Goal: Task Accomplishment & Management: Use online tool/utility

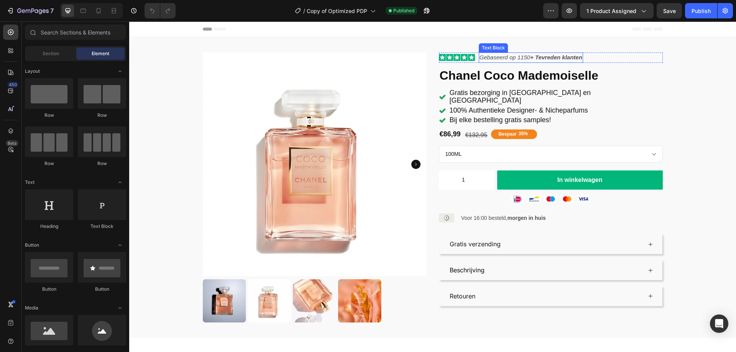
click at [530, 55] on strong "+ Tevreden klanten" at bounding box center [556, 57] width 52 height 7
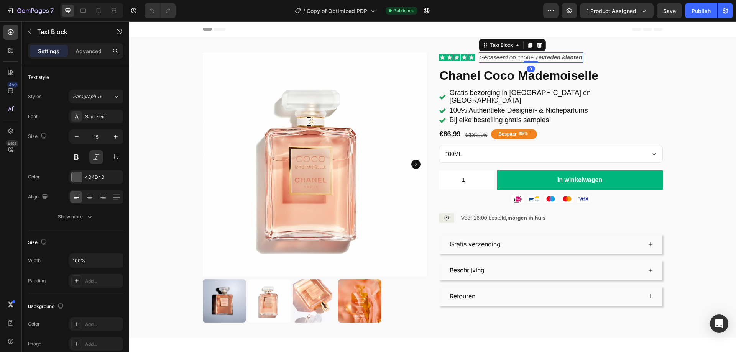
click at [530, 57] on strong "+ Tevreden klanten" at bounding box center [556, 57] width 52 height 7
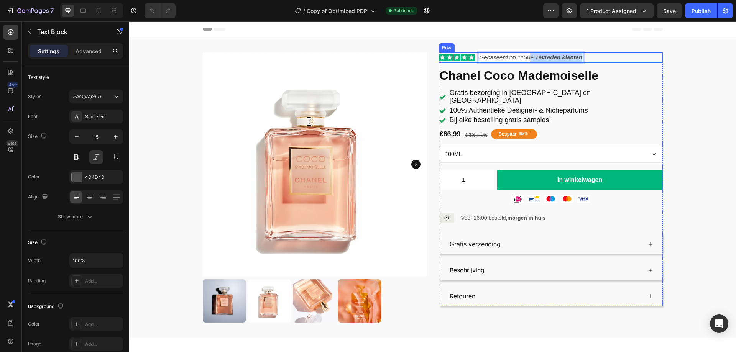
drag, startPoint x: 528, startPoint y: 57, endPoint x: 580, endPoint y: 58, distance: 52.1
click at [580, 58] on div "Icon Icon Icon Icon Icon Icon List Gebaseerd op 1150 + Tevreden klanten Text Bl…" at bounding box center [551, 57] width 224 height 10
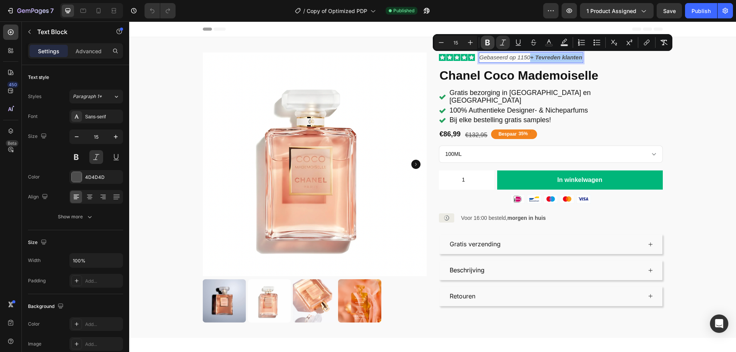
click at [489, 41] on icon "Editor contextual toolbar" at bounding box center [487, 43] width 5 height 6
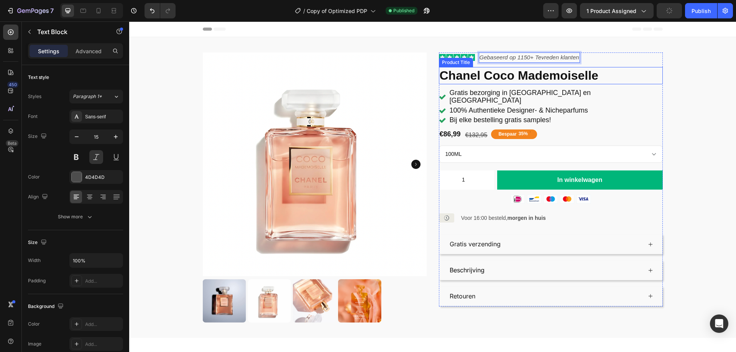
click at [622, 82] on h1 "Chanel Coco Mademoiselle" at bounding box center [551, 76] width 224 height 18
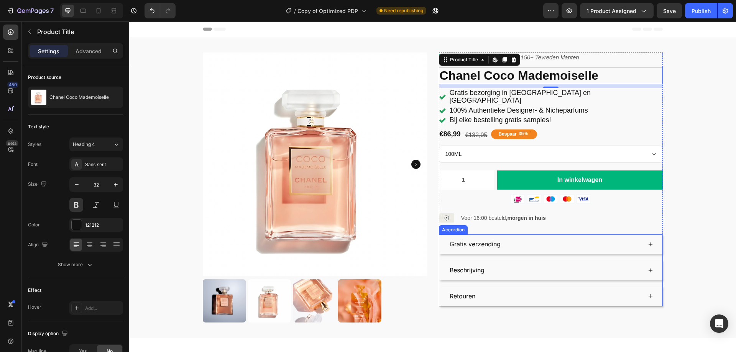
click at [451, 245] on div "Gratis verzending" at bounding box center [550, 245] width 223 height 20
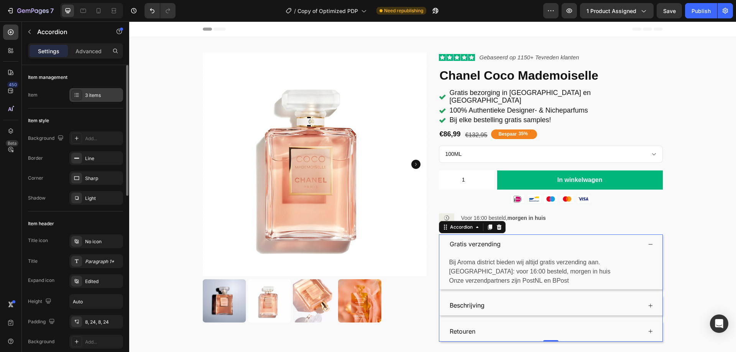
click at [97, 98] on div "3 items" at bounding box center [103, 95] width 36 height 7
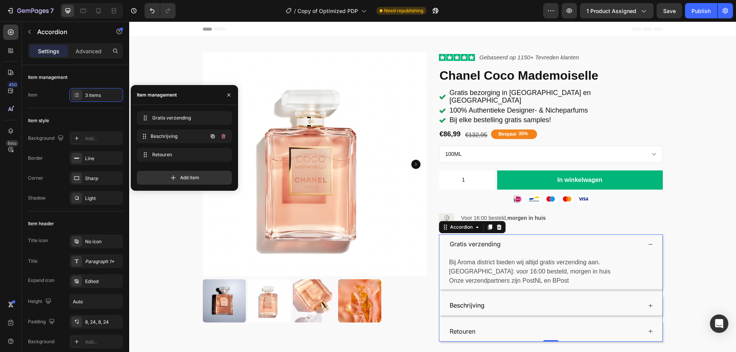
drag, startPoint x: 145, startPoint y: 136, endPoint x: 146, endPoint y: 125, distance: 10.4
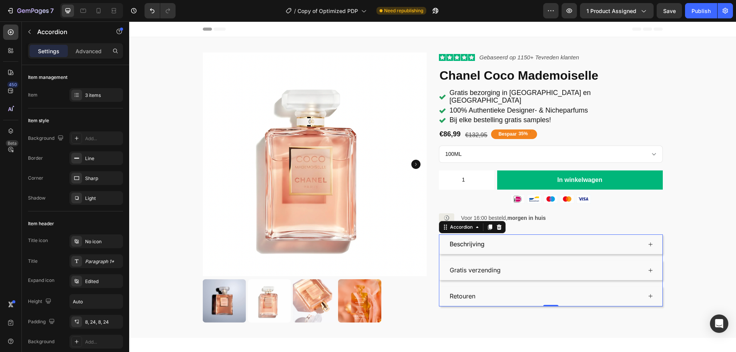
click at [488, 290] on div "Retouren" at bounding box center [544, 296] width 193 height 13
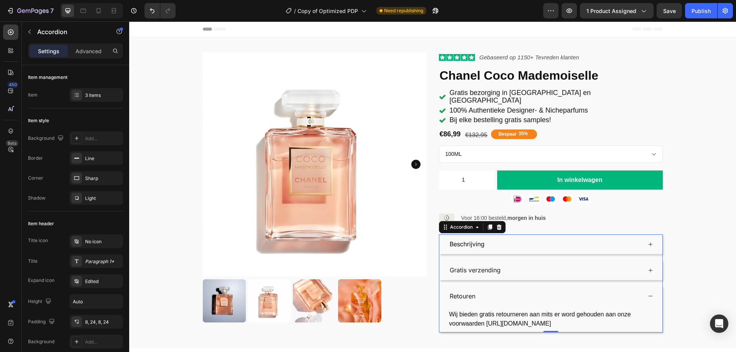
scroll to position [38, 0]
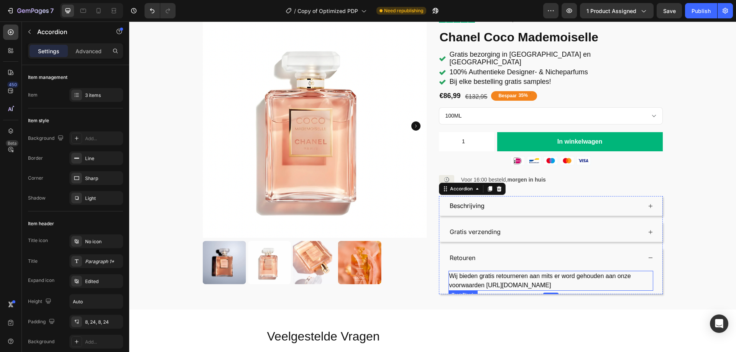
click at [537, 279] on span "Wij bieden gratis retourneren aan mits er word gehouden aan onze voorwaarden ht…" at bounding box center [540, 281] width 182 height 16
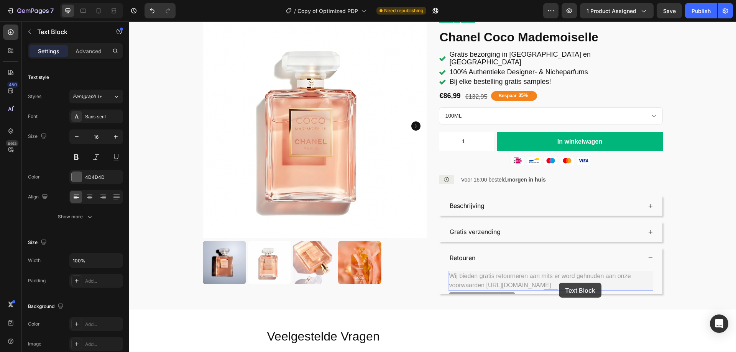
drag, startPoint x: 484, startPoint y: 277, endPoint x: 559, endPoint y: 283, distance: 75.3
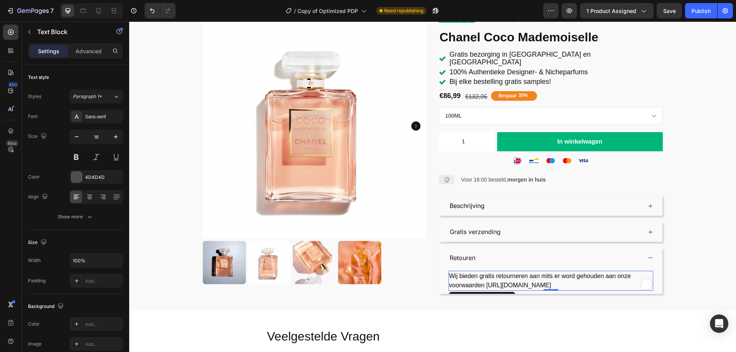
click at [541, 277] on span "Wij bieden gratis retourneren aan mits er word gehouden aan onze voorwaarden ht…" at bounding box center [540, 281] width 182 height 16
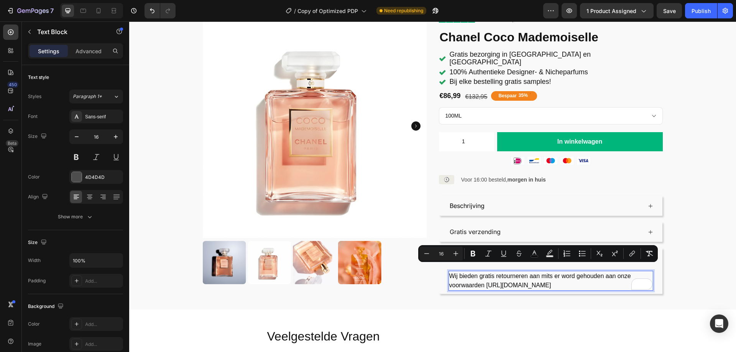
click at [541, 277] on span "Wij bieden gratis retourneren aan mits er word gehouden aan onze voorwaarden ht…" at bounding box center [540, 281] width 182 height 16
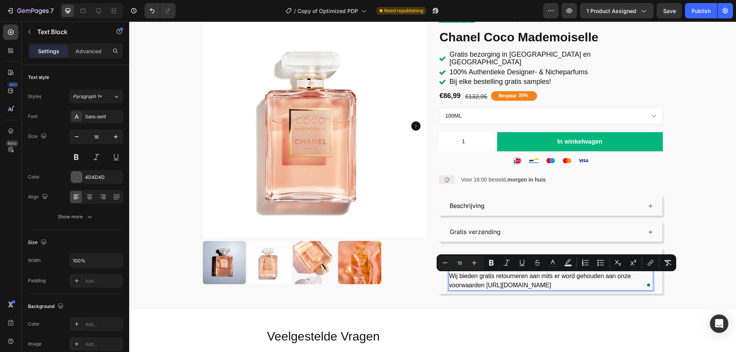
drag, startPoint x: 483, startPoint y: 276, endPoint x: 630, endPoint y: 278, distance: 146.8
click at [630, 278] on p "Wij bieden gratis retourneren aan mits er word gehouden aan onze voorwaarden ht…" at bounding box center [550, 281] width 203 height 18
click at [653, 262] on icon "Editor contextual toolbar" at bounding box center [651, 262] width 3 height 4
copy span "https://aroma-district.nl/pages/algemene-voorwaarden"
click at [649, 264] on icon "Editor contextual toolbar" at bounding box center [650, 263] width 8 height 8
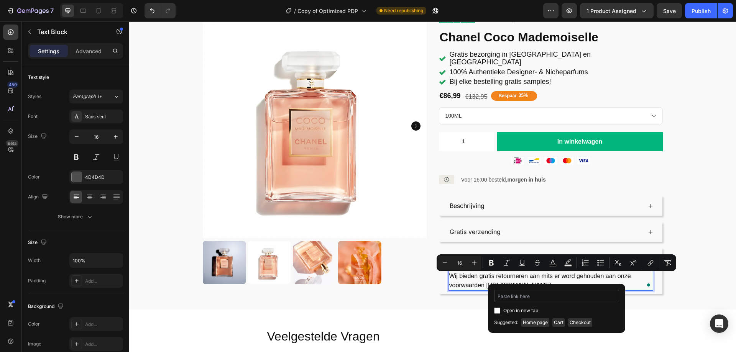
type input "[URL][DOMAIN_NAME]"
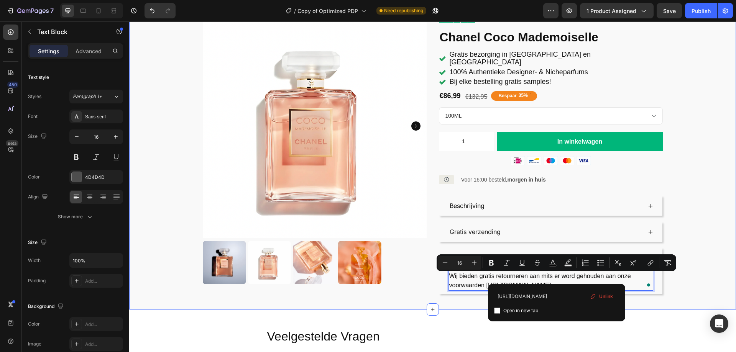
click at [661, 299] on div "Product Images Icon Icon Icon Icon Icon Icon List Gebaseerd op 1150 + Tevreden …" at bounding box center [432, 154] width 607 height 311
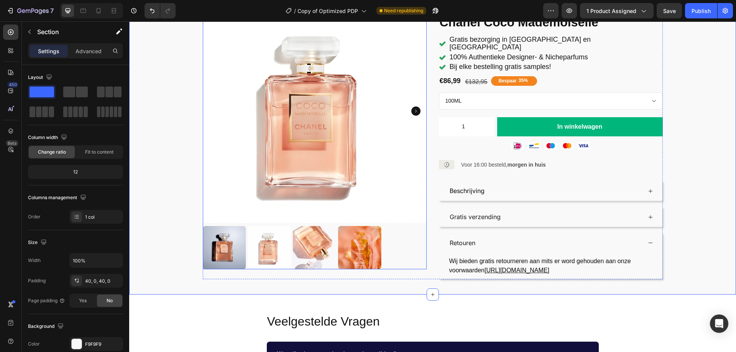
scroll to position [38, 0]
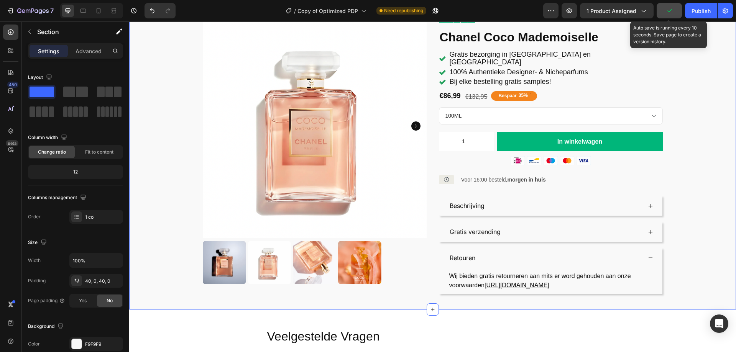
click at [668, 12] on icon "button" at bounding box center [669, 11] width 8 height 8
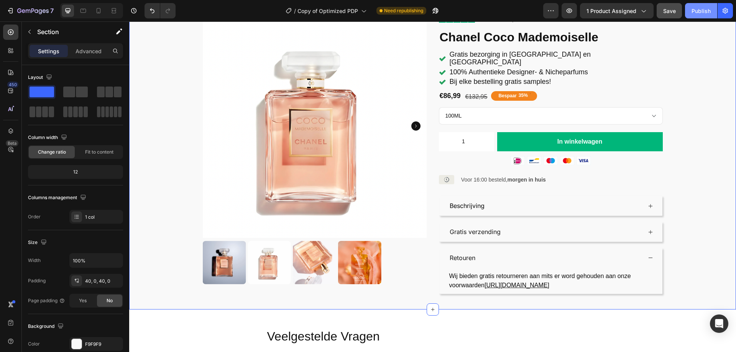
click at [698, 9] on div "Publish" at bounding box center [700, 11] width 19 height 8
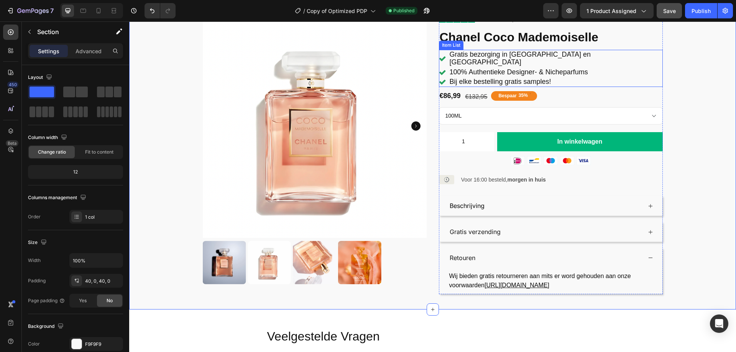
scroll to position [0, 0]
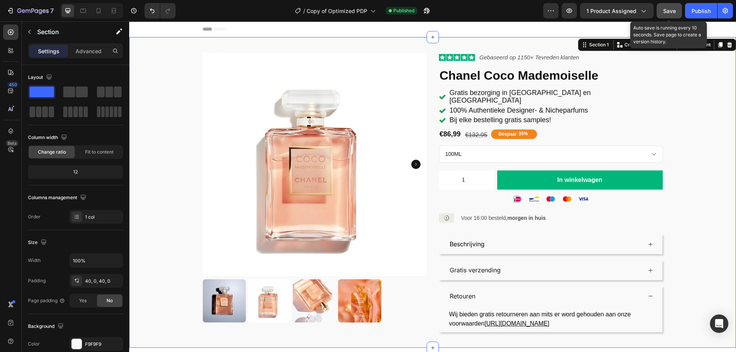
click at [666, 14] on div "Save" at bounding box center [669, 11] width 13 height 8
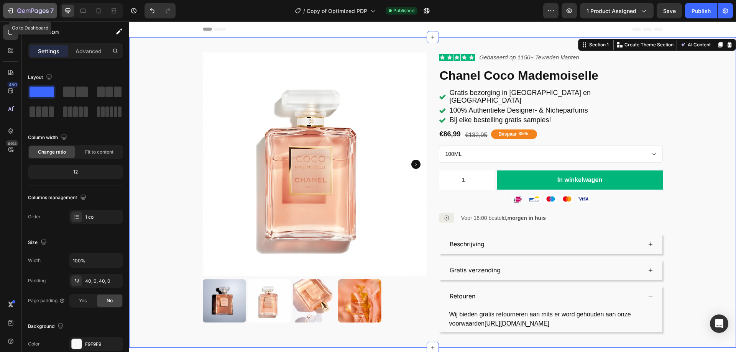
click at [34, 10] on icon "button" at bounding box center [32, 10] width 3 height 5
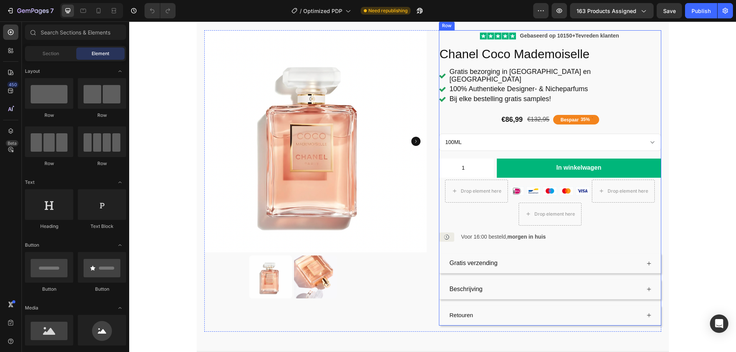
scroll to position [115, 0]
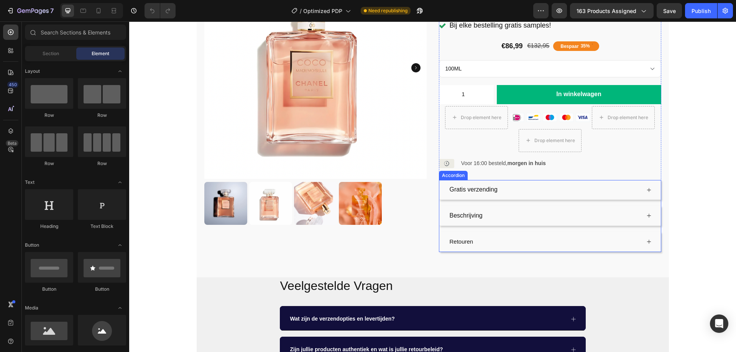
click at [515, 184] on div "Gratis verzending" at bounding box center [544, 189] width 192 height 13
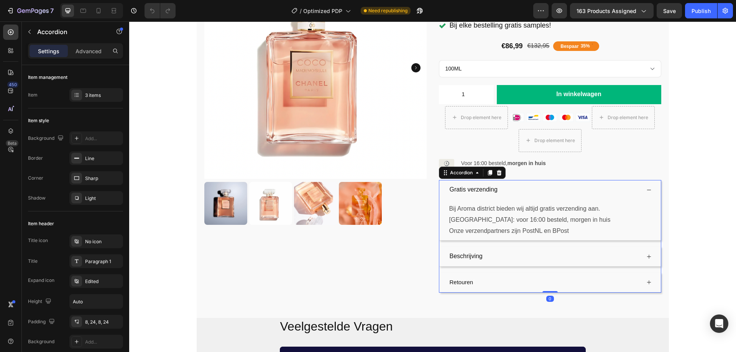
click at [515, 184] on div "Gratis verzending" at bounding box center [544, 189] width 192 height 13
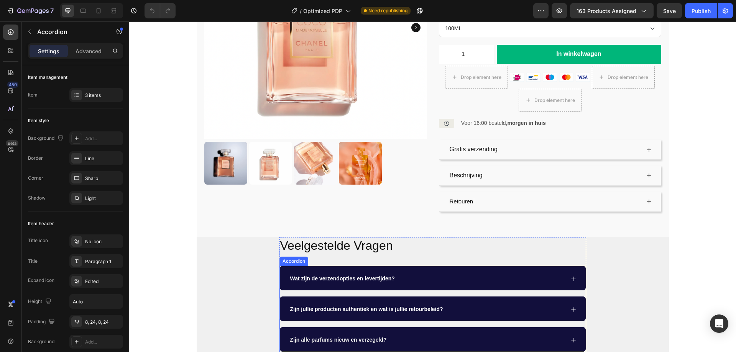
scroll to position [153, 0]
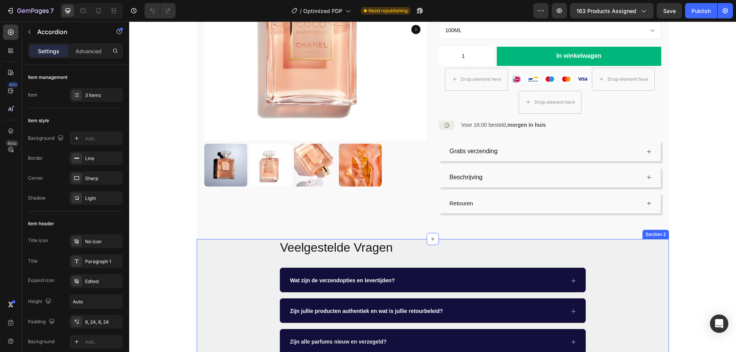
click at [248, 240] on div "Veelgestelde Vragen Heading Wat zijn de verzendopties en levertijden? Zijn jull…" at bounding box center [433, 327] width 472 height 176
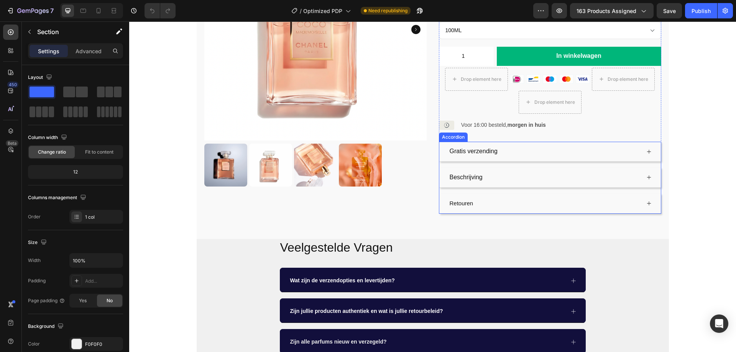
click at [525, 145] on div "Gratis verzending" at bounding box center [544, 151] width 192 height 13
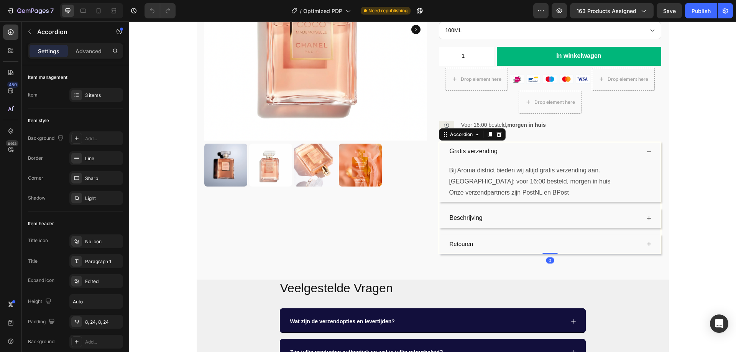
click at [525, 145] on div "Gratis verzending" at bounding box center [544, 151] width 192 height 13
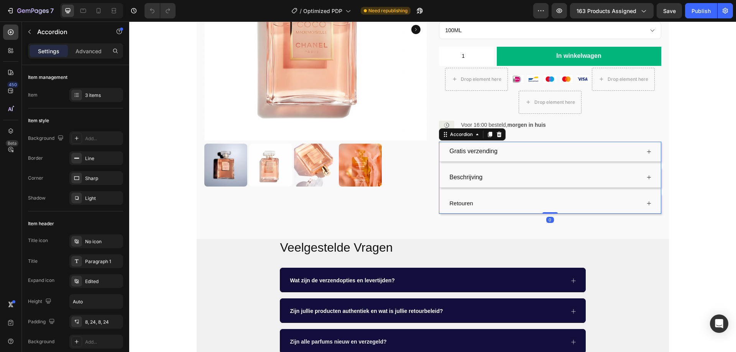
click at [513, 171] on div "Beschrijving" at bounding box center [544, 177] width 192 height 13
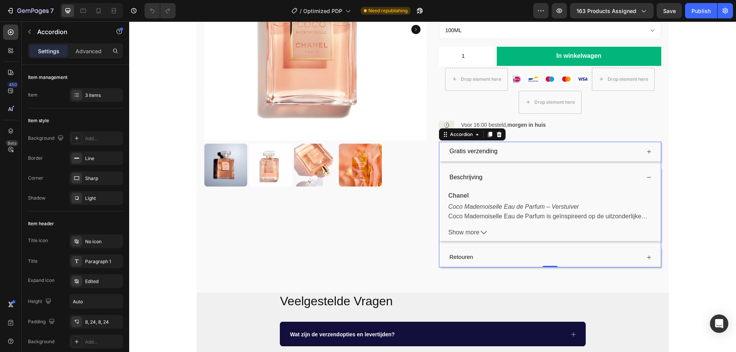
click at [513, 171] on div "Beschrijving" at bounding box center [544, 177] width 192 height 13
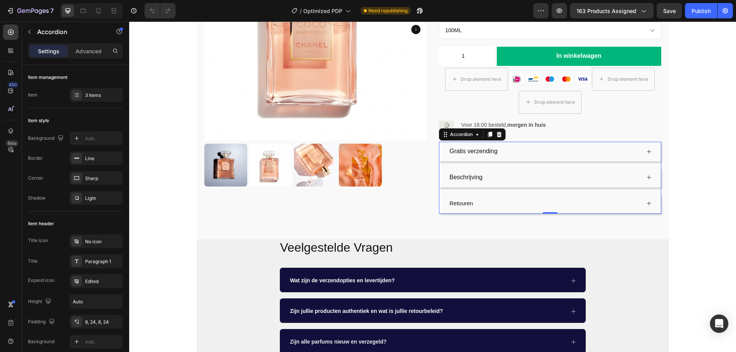
click at [499, 197] on div "Retouren" at bounding box center [544, 203] width 192 height 13
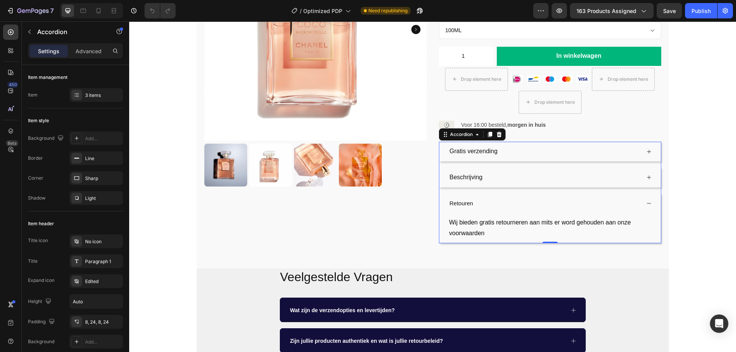
click at [499, 197] on div "Retouren" at bounding box center [544, 203] width 192 height 13
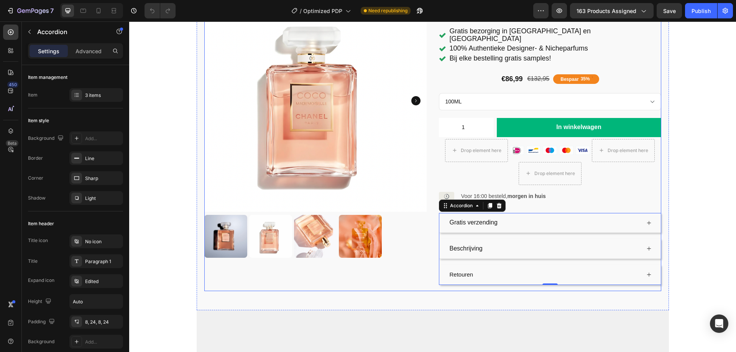
scroll to position [0, 0]
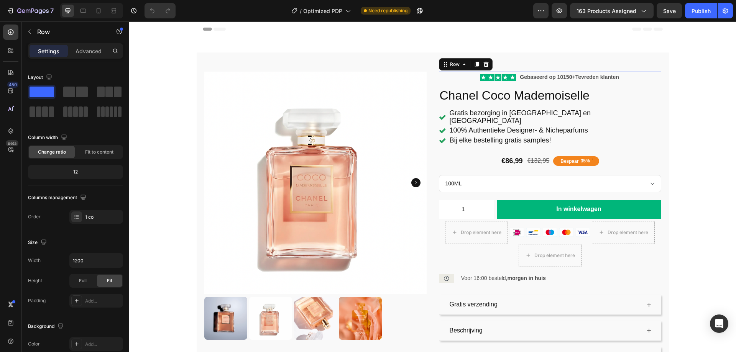
click at [467, 120] on div "Icon Icon Icon Icon Icon Icon List Gebaseerd op 10150 + Tevreden klanten Text B…" at bounding box center [550, 219] width 222 height 295
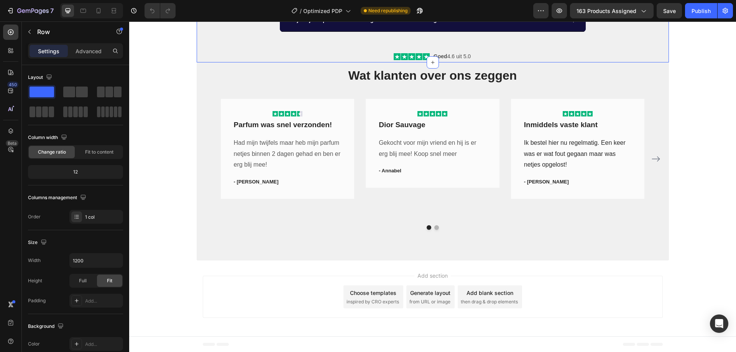
scroll to position [499, 0]
click at [655, 153] on button "Carousel Next Arrow" at bounding box center [656, 159] width 12 height 12
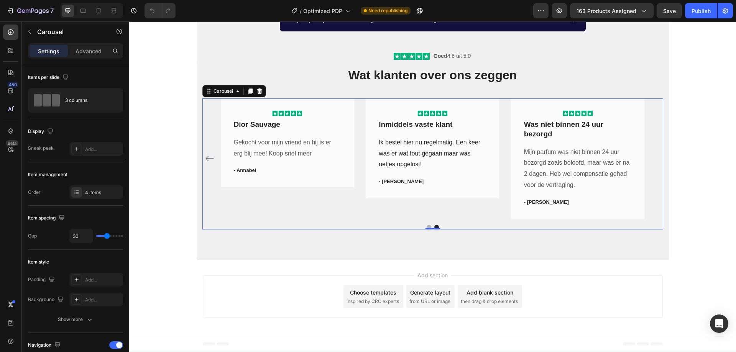
click at [652, 155] on div "Icon Icon Icon Icon Icon Row Parfum was snel verzonden! Text block Had mijn twi…" at bounding box center [432, 158] width 461 height 120
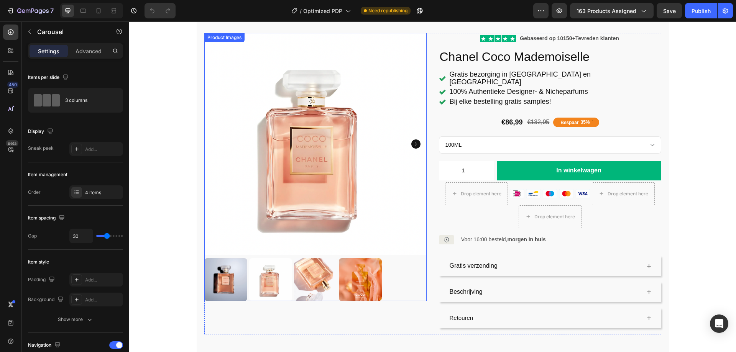
scroll to position [0, 0]
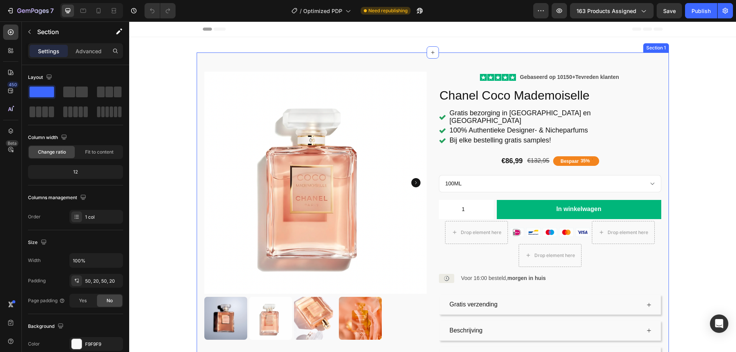
click at [417, 64] on div "Product Images Icon Icon Icon Icon Icon Icon List Gebaseerd op 10150 + Tevreden…" at bounding box center [433, 222] width 472 height 340
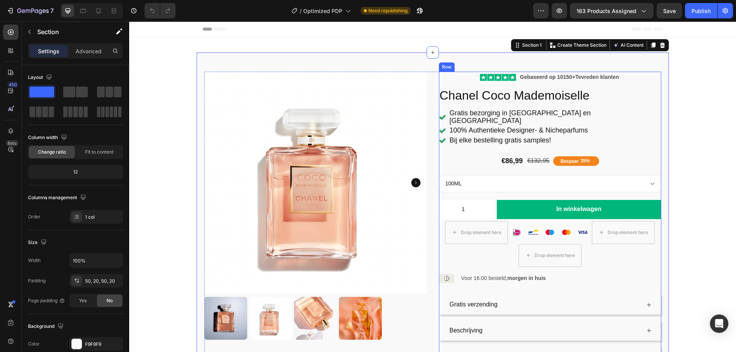
scroll to position [153, 0]
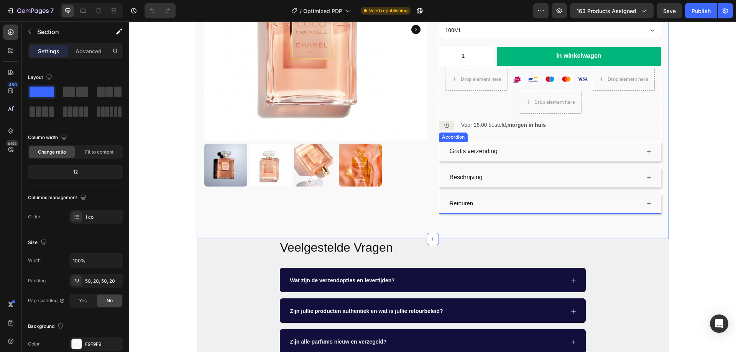
click at [528, 145] on div "Gratis verzending" at bounding box center [544, 151] width 192 height 13
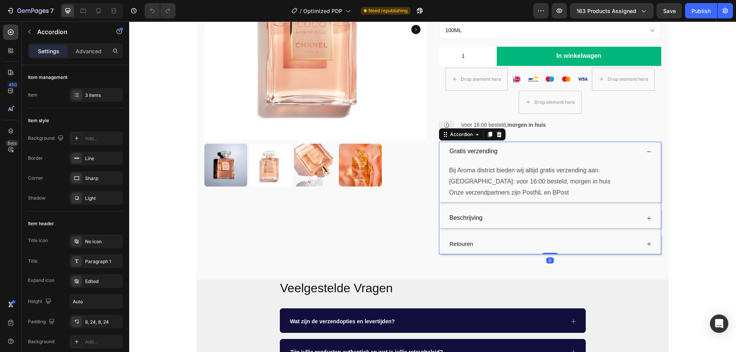
click at [507, 212] on div "Beschrijving" at bounding box center [544, 218] width 192 height 13
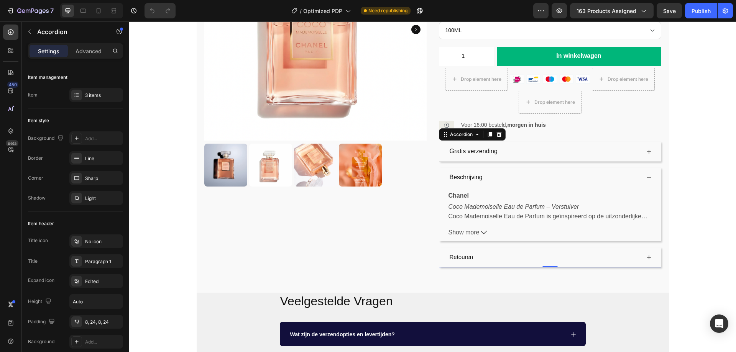
click at [486, 251] on div "Retouren" at bounding box center [544, 257] width 192 height 13
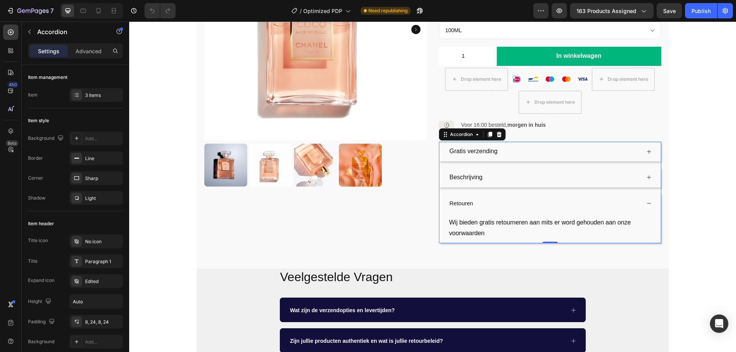
click at [501, 171] on div "Beschrijving" at bounding box center [544, 177] width 192 height 13
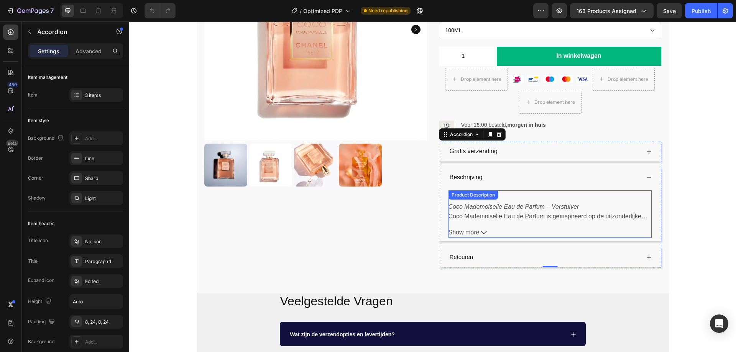
click at [481, 230] on icon at bounding box center [484, 233] width 6 height 6
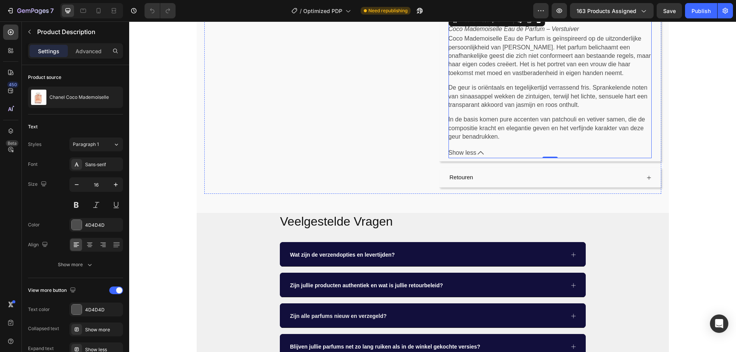
scroll to position [345, 0]
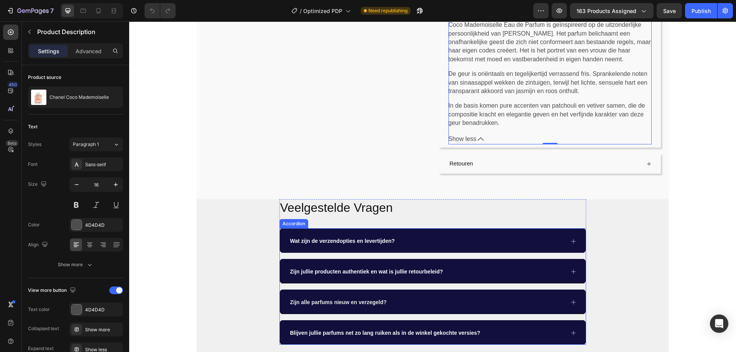
click at [461, 235] on div "Wat zijn de verzendopties en levertijden?" at bounding box center [426, 241] width 275 height 13
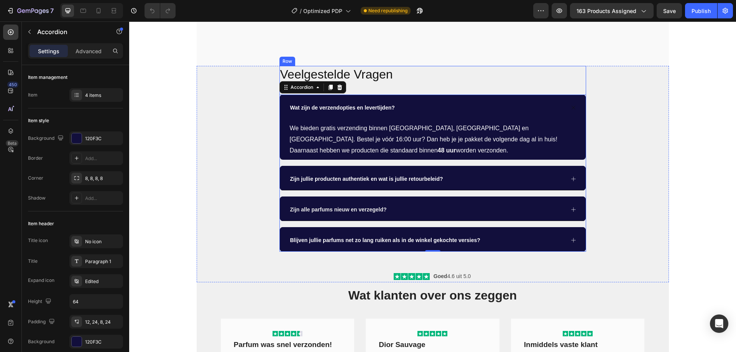
scroll to position [575, 0]
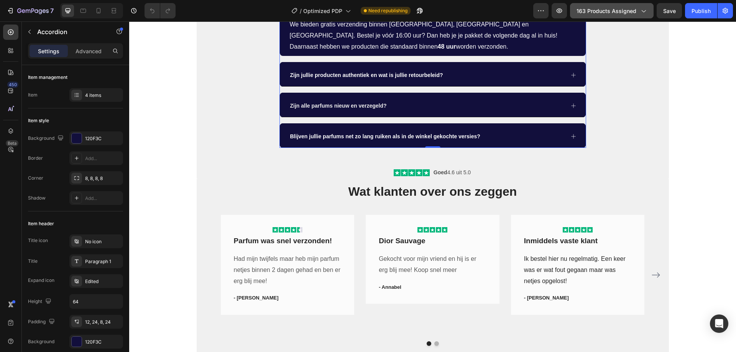
click at [643, 11] on icon "button" at bounding box center [643, 11] width 8 height 8
click at [722, 10] on icon "button" at bounding box center [725, 11] width 8 height 8
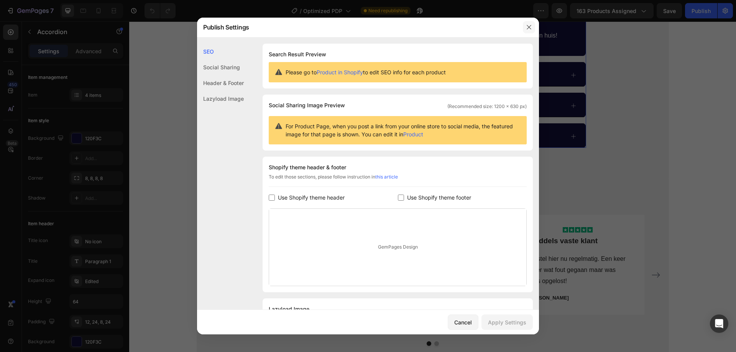
click at [530, 24] on button "button" at bounding box center [529, 27] width 12 height 12
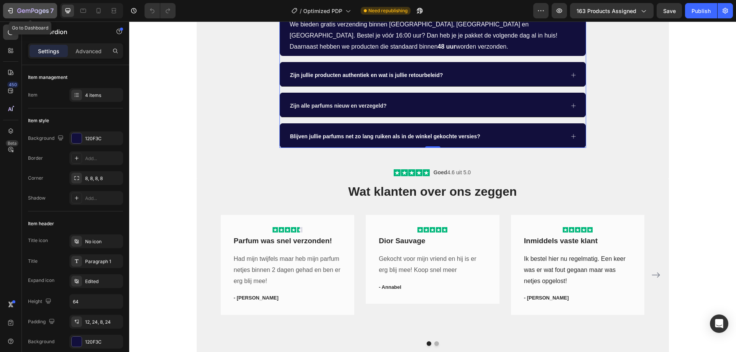
click at [24, 14] on icon "button" at bounding box center [32, 11] width 31 height 7
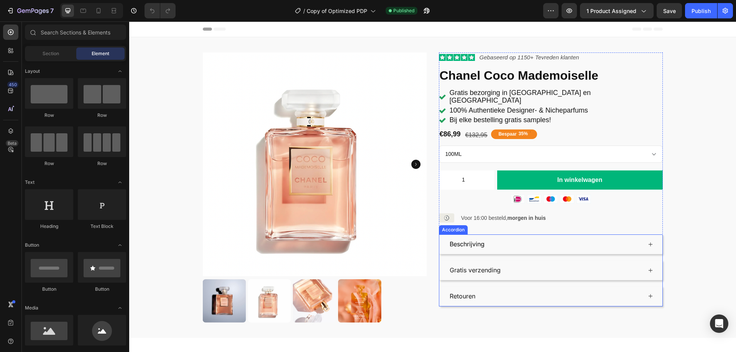
click at [484, 265] on p "Gratis verzending" at bounding box center [474, 270] width 51 height 11
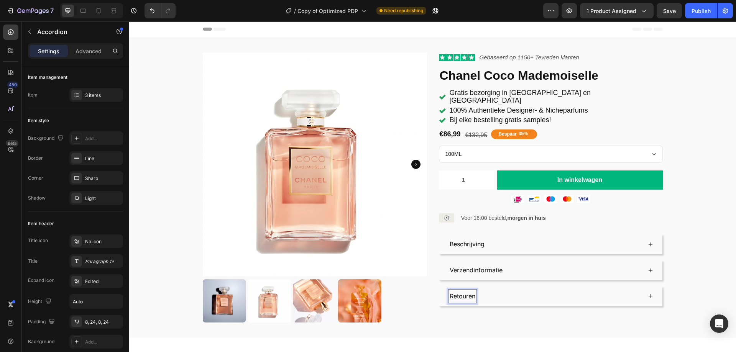
click at [458, 292] on span "Retouren" at bounding box center [462, 296] width 26 height 8
click at [696, 10] on div "Publish" at bounding box center [700, 11] width 19 height 8
click at [497, 290] on div "Retourneren" at bounding box center [544, 296] width 193 height 13
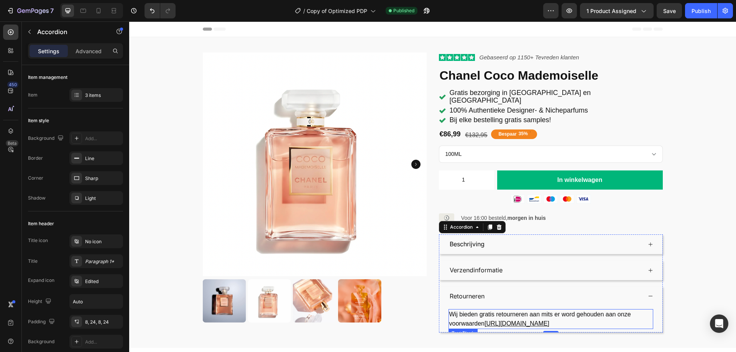
click at [637, 314] on p "Wij bieden gratis retourneren aan mits er word gehouden aan onze voorwaarden ht…" at bounding box center [550, 319] width 203 height 18
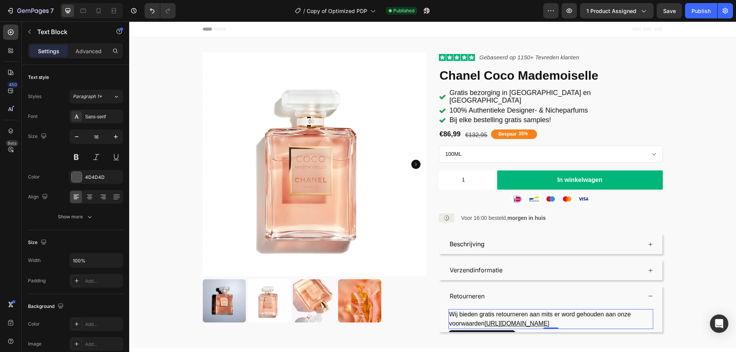
click at [633, 317] on p "Wij bieden gratis retourneren aan mits er word gehouden aan onze voorwaarden ht…" at bounding box center [550, 319] width 203 height 18
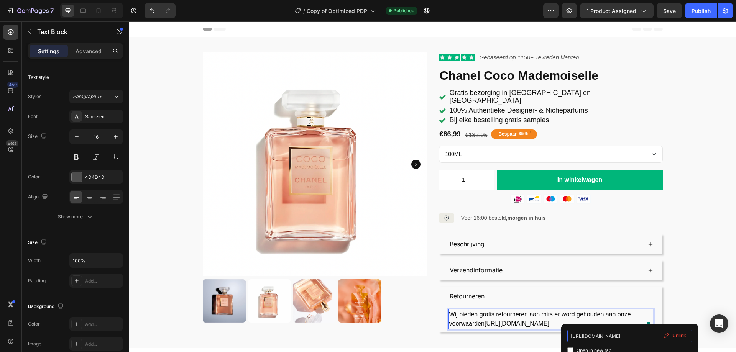
click at [642, 335] on input "https://aroma-district.nl/pages/algemene-voorwaarden" at bounding box center [629, 336] width 125 height 12
click at [486, 290] on div "Retourneren" at bounding box center [544, 296] width 193 height 13
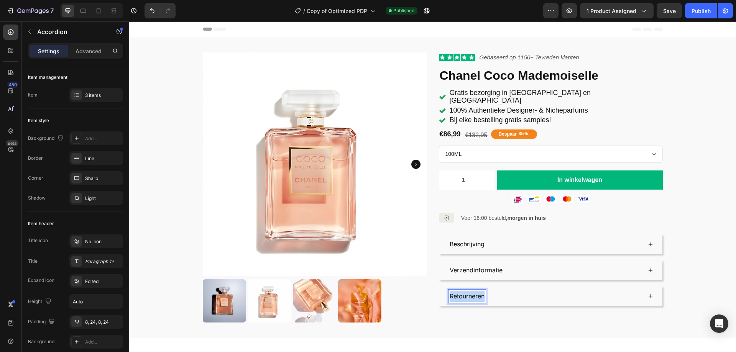
click at [480, 292] on span "Retourneren" at bounding box center [466, 296] width 35 height 8
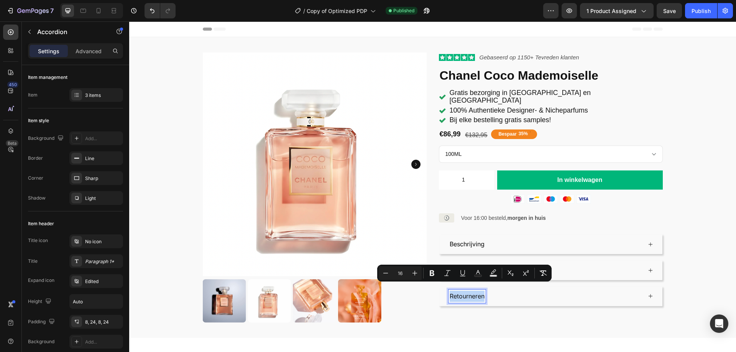
click at [514, 290] on div "Retourneren" at bounding box center [544, 296] width 193 height 13
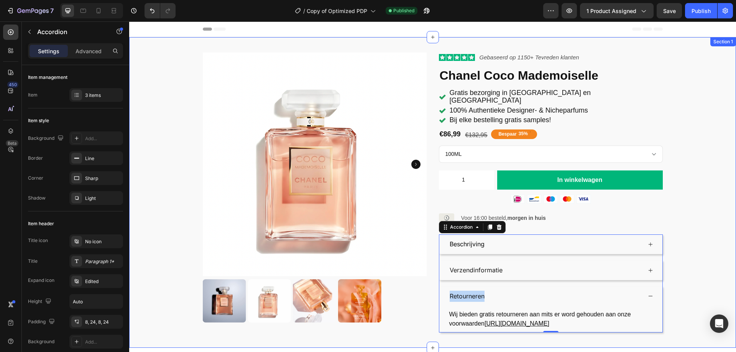
click at [697, 262] on div "Product Images Icon Icon Icon Icon Icon Icon List Gebaseerd op 1150 + Tevreden …" at bounding box center [432, 192] width 607 height 280
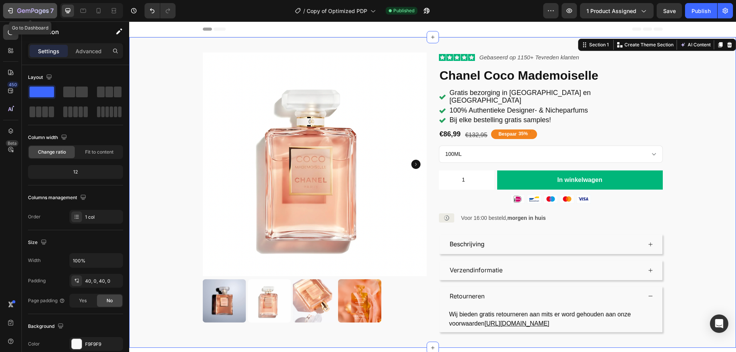
click at [24, 9] on icon "button" at bounding box center [32, 11] width 31 height 7
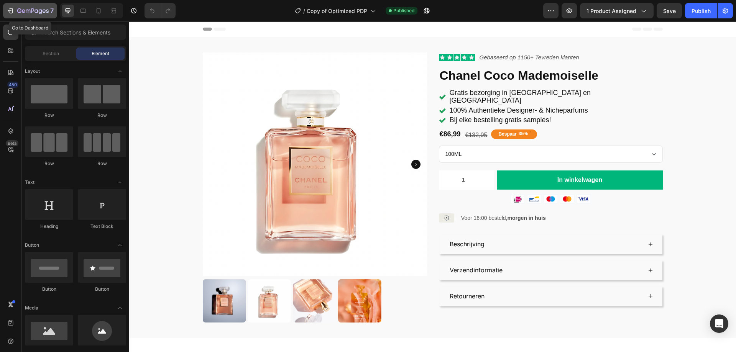
click at [23, 16] on button "7" at bounding box center [30, 10] width 54 height 15
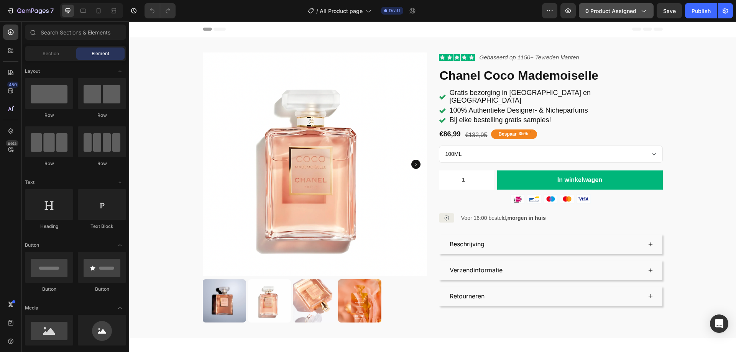
click at [628, 12] on span "0 product assigned" at bounding box center [610, 11] width 51 height 8
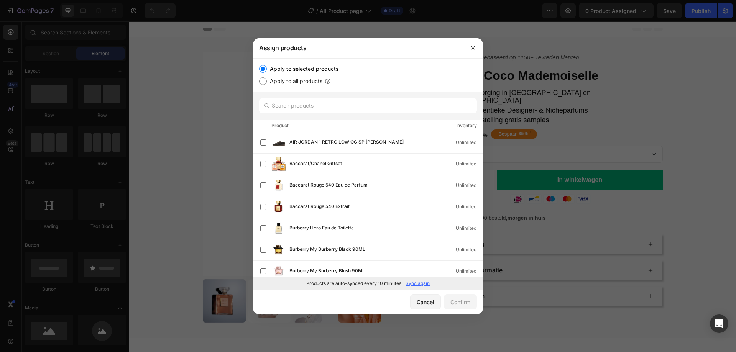
click at [303, 80] on label "Apply to all products" at bounding box center [295, 81] width 56 height 9
click at [267, 80] on input "Apply to all products" at bounding box center [263, 81] width 8 height 8
radio input "true"
click at [467, 303] on div "Confirm" at bounding box center [460, 302] width 20 height 8
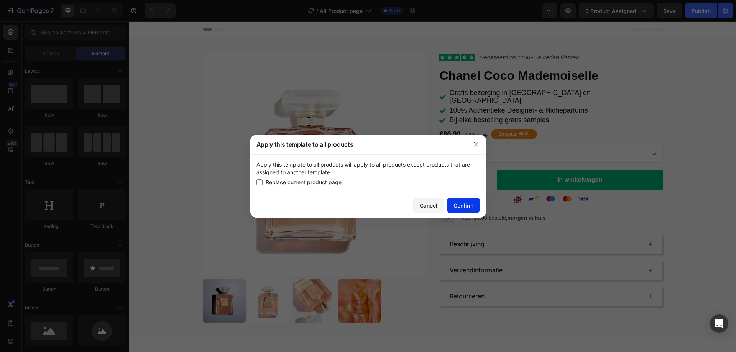
click at [466, 207] on div "Confirm" at bounding box center [463, 206] width 20 height 8
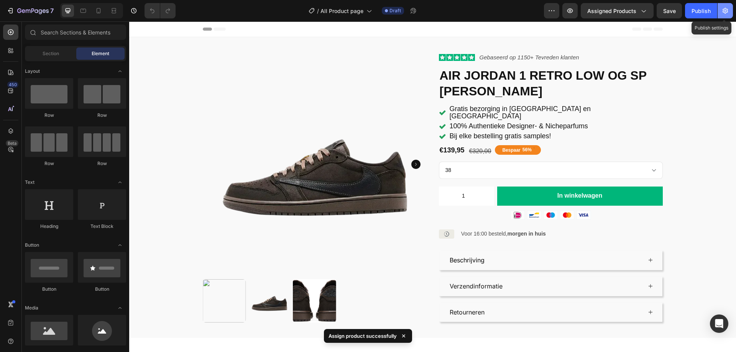
click at [721, 13] on icon "button" at bounding box center [725, 11] width 8 height 8
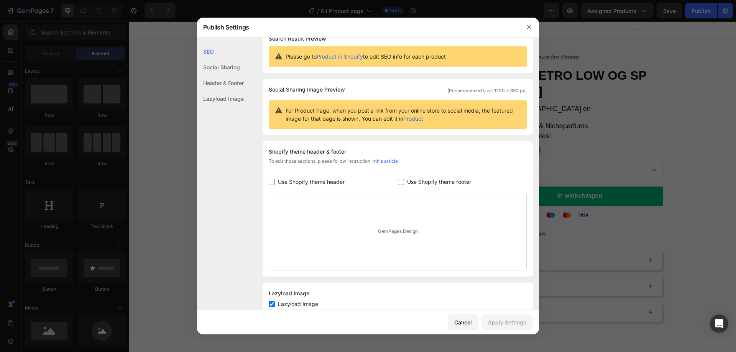
scroll to position [39, 0]
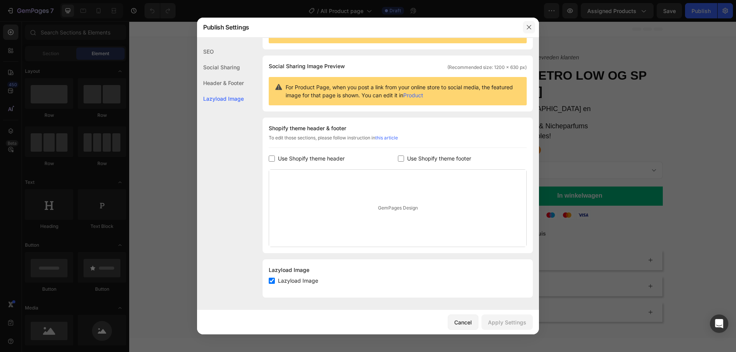
drag, startPoint x: 529, startPoint y: 25, endPoint x: 403, endPoint y: 3, distance: 128.3
click at [529, 25] on icon "button" at bounding box center [529, 27] width 6 height 6
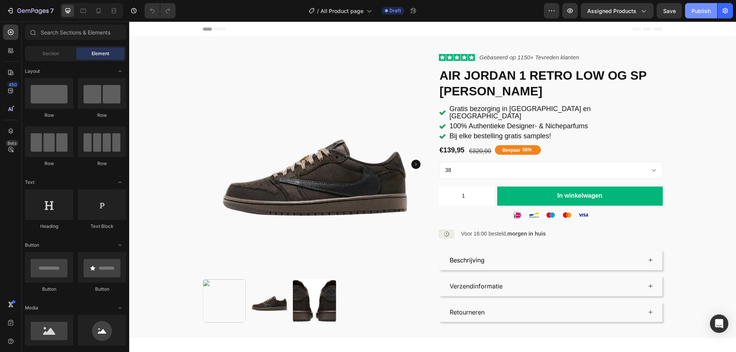
click at [696, 10] on div "Publish" at bounding box center [700, 11] width 19 height 8
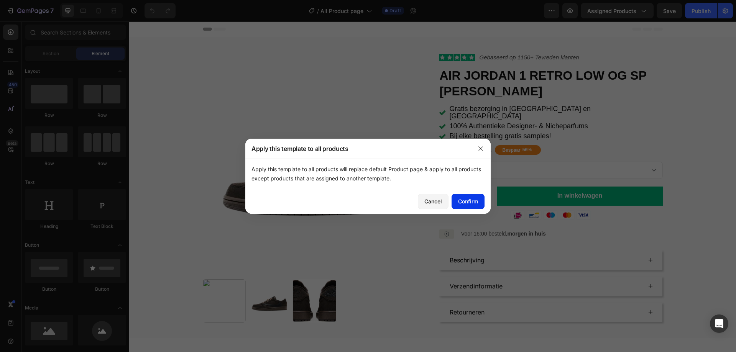
click at [464, 200] on div "Confirm" at bounding box center [468, 201] width 20 height 8
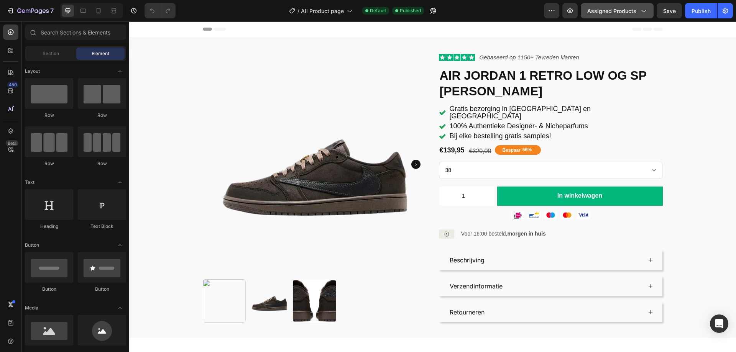
click at [633, 7] on span "Assigned Products" at bounding box center [611, 11] width 49 height 8
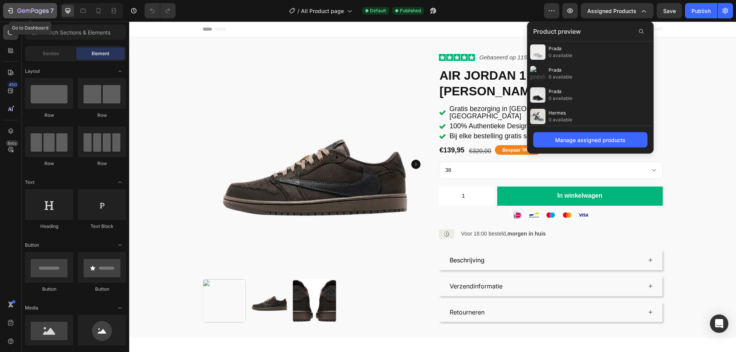
click at [21, 8] on icon "button" at bounding box center [32, 11] width 31 height 7
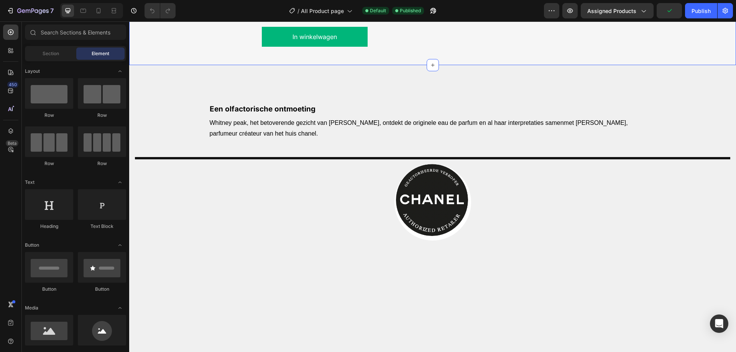
scroll to position [805, 0]
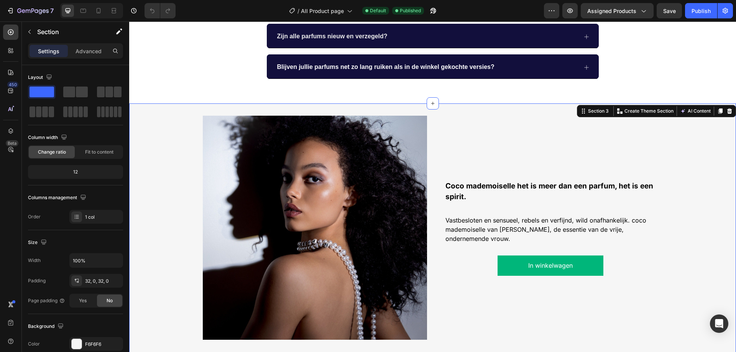
scroll to position [422, 0]
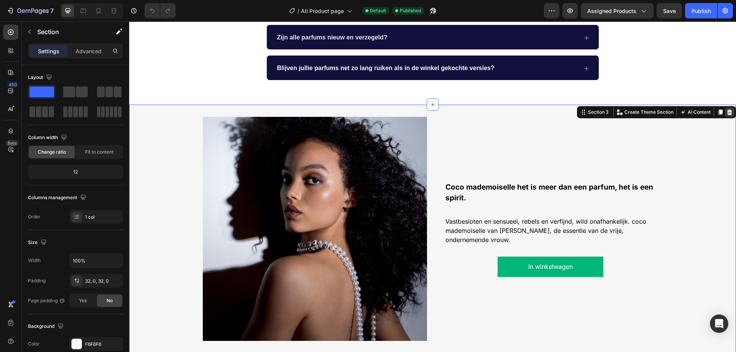
click at [726, 113] on icon at bounding box center [729, 112] width 6 height 6
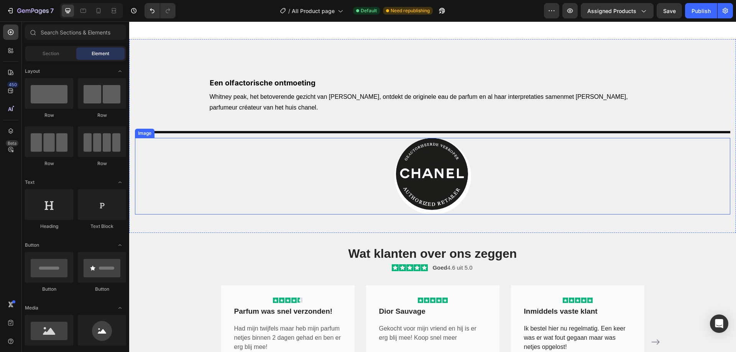
scroll to position [498, 0]
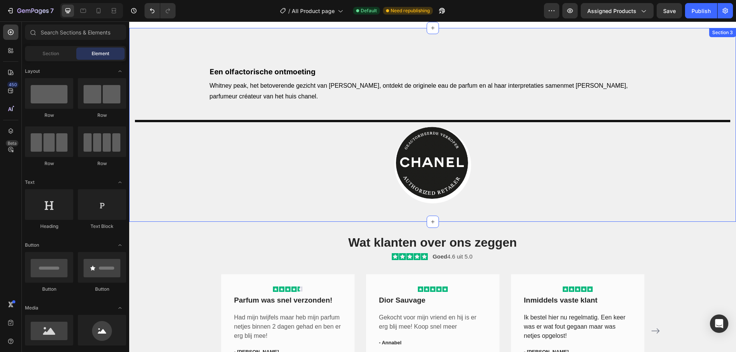
click at [148, 78] on div "Een olfactorische ontmoeting Text Block Whitney peak, het betoverende gezicht v…" at bounding box center [432, 131] width 595 height 145
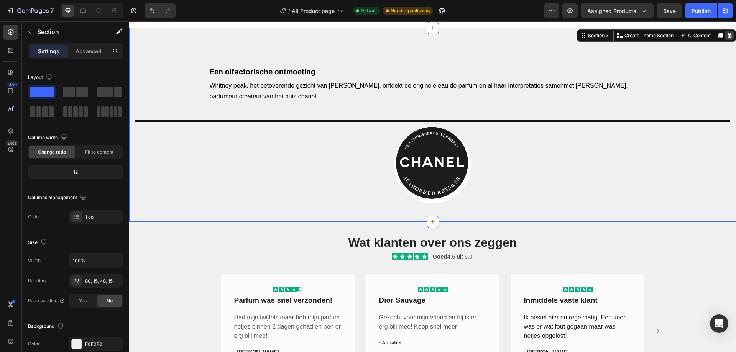
click at [726, 33] on icon at bounding box center [729, 36] width 6 height 6
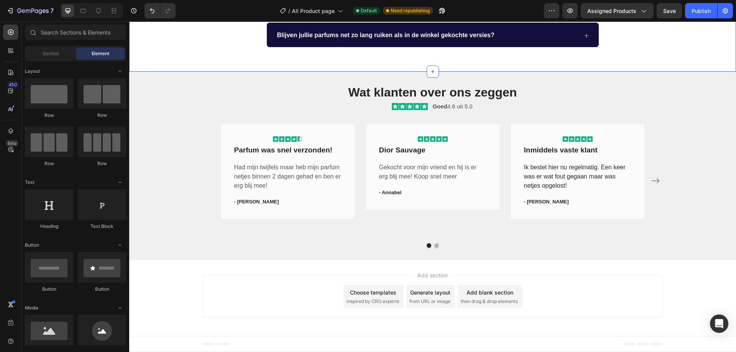
scroll to position [454, 0]
click at [691, 8] on div "Publish" at bounding box center [700, 11] width 19 height 8
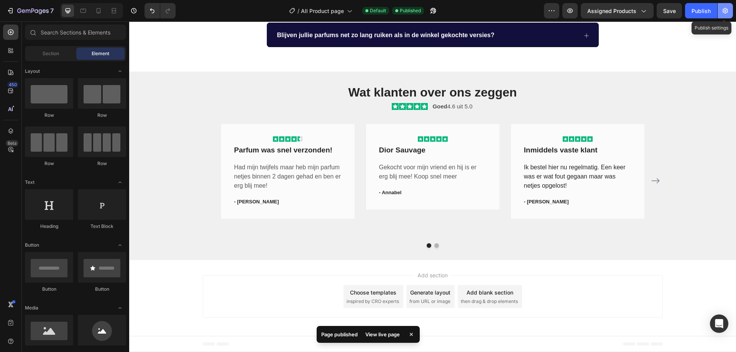
click at [722, 10] on icon "button" at bounding box center [725, 11] width 8 height 8
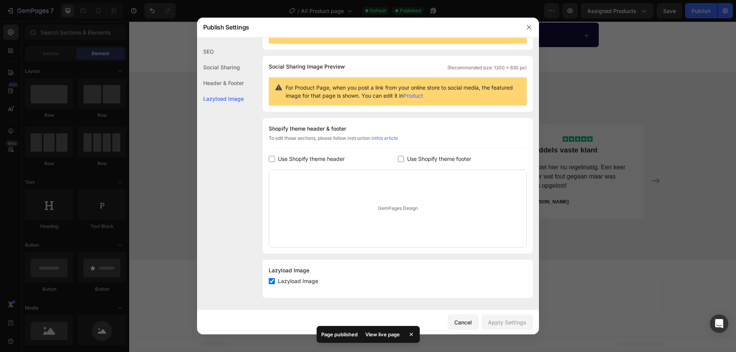
scroll to position [39, 0]
click at [533, 29] on button "button" at bounding box center [529, 27] width 12 height 12
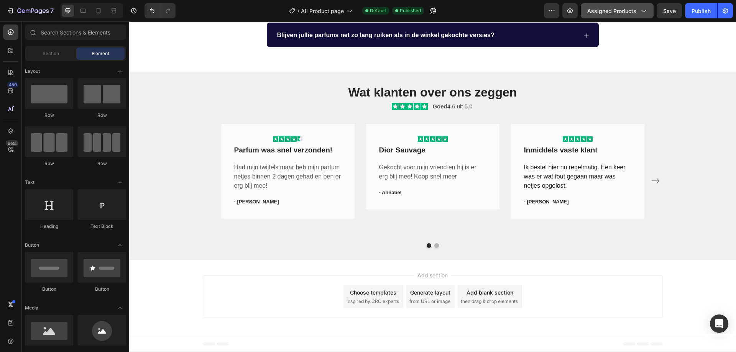
click at [626, 11] on span "Assigned Products" at bounding box center [611, 11] width 49 height 8
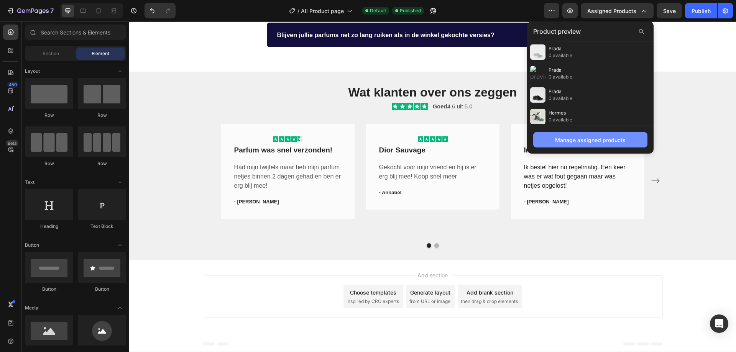
click at [596, 142] on div "Manage assigned products" at bounding box center [590, 140] width 71 height 8
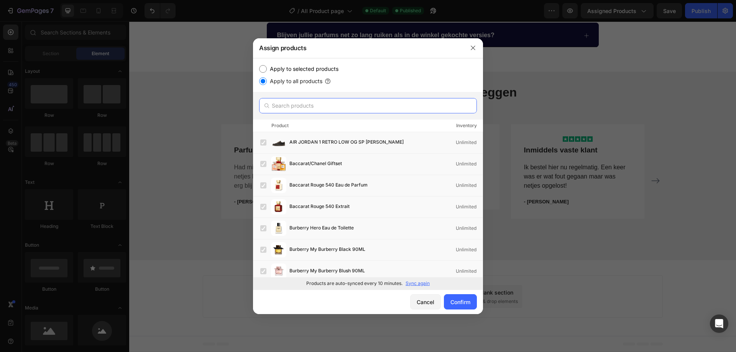
paste input "Chanel Coco"
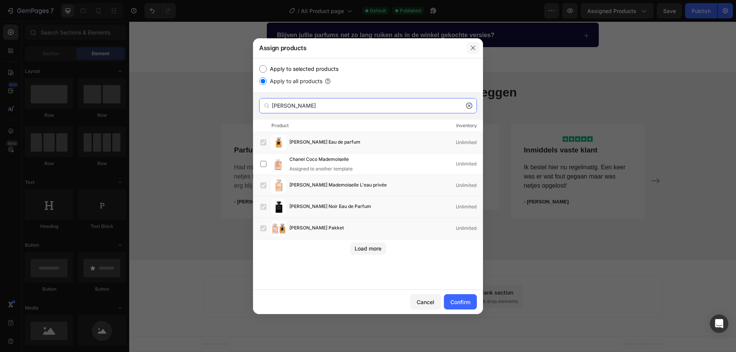
type input "Chanel Coco"
click at [471, 44] on button "button" at bounding box center [473, 48] width 12 height 12
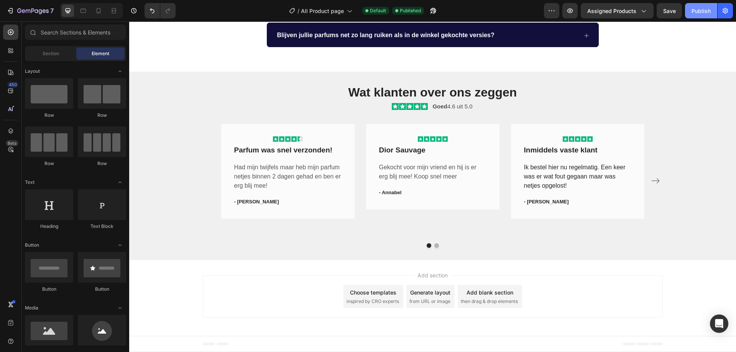
click at [705, 11] on div "Publish" at bounding box center [700, 11] width 19 height 8
click at [298, 76] on div "Wat klanten over ons zeggen Heading Icon Icon Icon Icon Icon Icon List Goed 4.6…" at bounding box center [432, 166] width 607 height 189
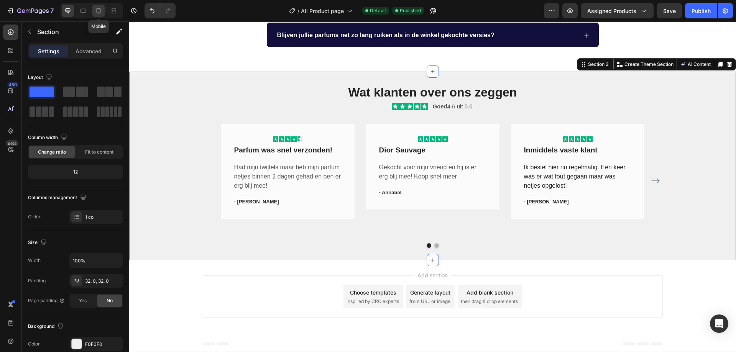
click at [102, 12] on icon at bounding box center [99, 11] width 8 height 8
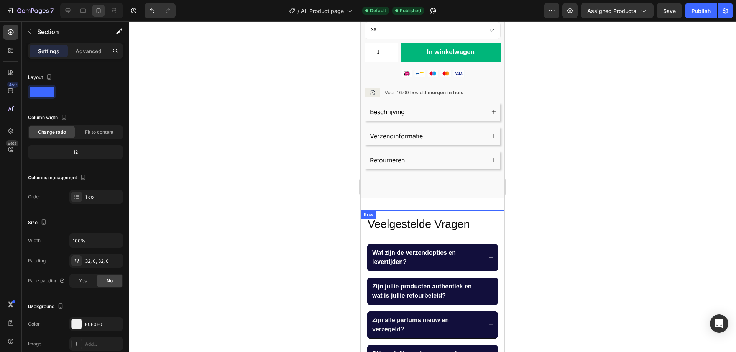
scroll to position [268, 0]
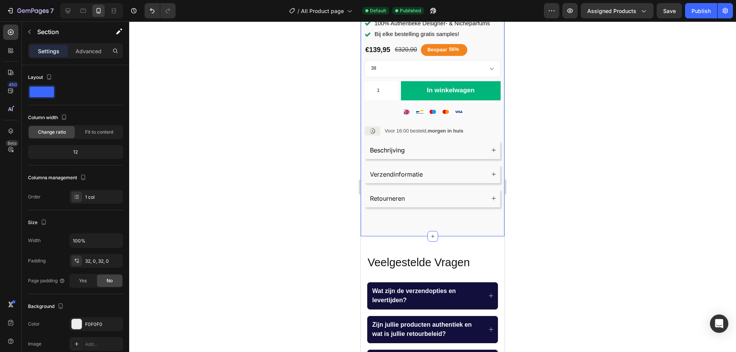
click at [420, 225] on div "Product Images Icon Icon Icon Icon Icon Icon List Gebaseerd op 1150 + Tevreden …" at bounding box center [433, 2] width 144 height 467
click at [94, 261] on div "40, 0, 40, 0" at bounding box center [96, 261] width 22 height 7
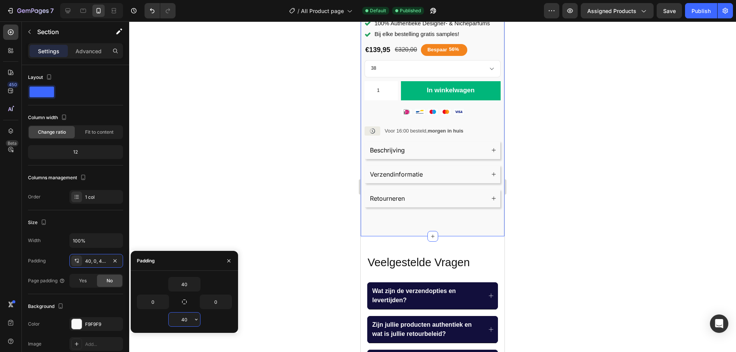
click at [188, 321] on input "40" at bounding box center [184, 320] width 31 height 14
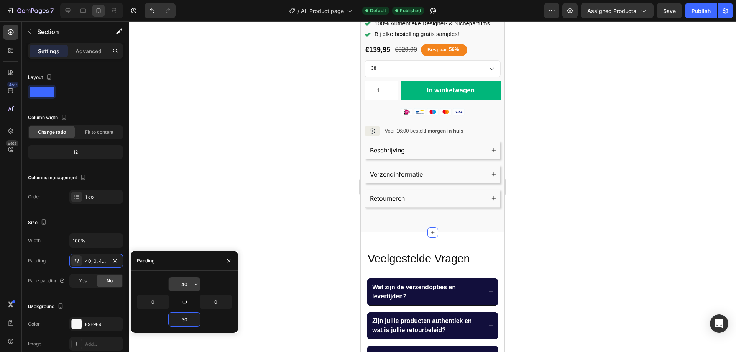
type input "30"
click at [188, 288] on input "40" at bounding box center [184, 284] width 31 height 14
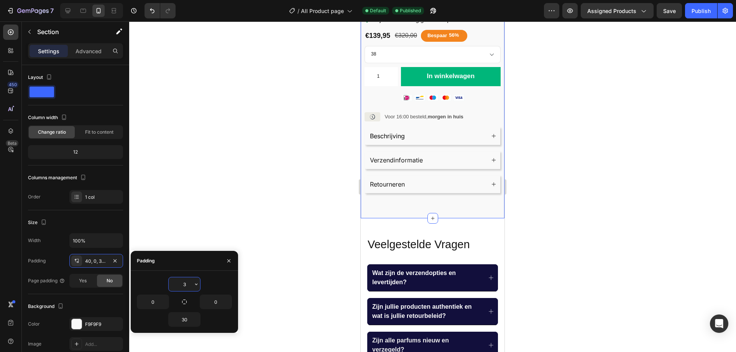
type input "30"
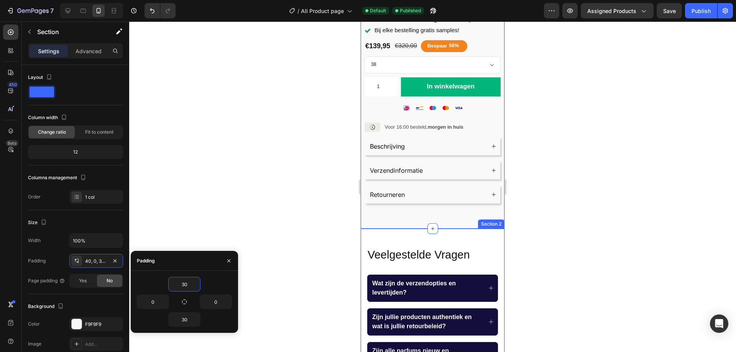
click at [391, 236] on div "Veelgestelde Vragen Heading Wat zijn de verzendopties en levertijden? Zijn jull…" at bounding box center [433, 333] width 144 height 208
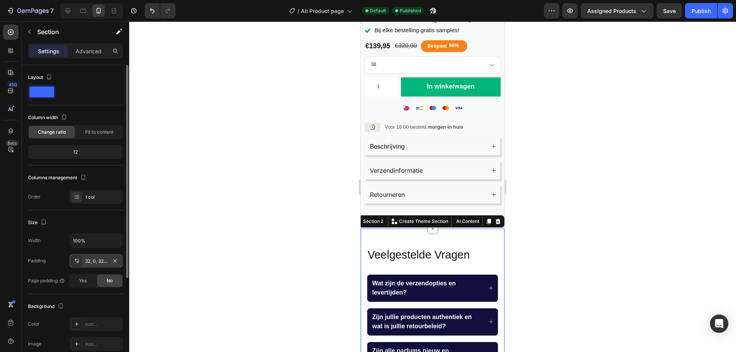
click at [101, 262] on div "32, 0, 32, 0" at bounding box center [96, 261] width 22 height 7
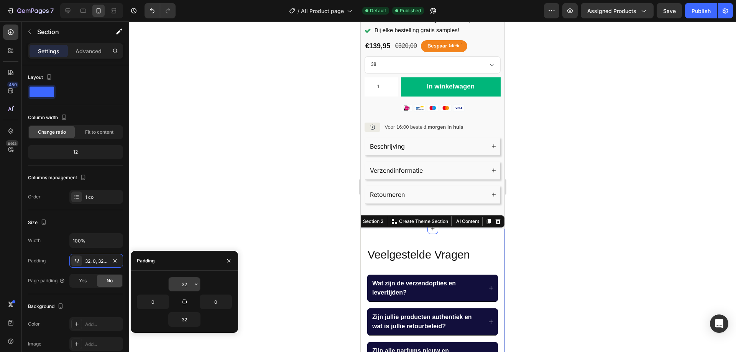
click at [190, 284] on input "32" at bounding box center [184, 284] width 31 height 14
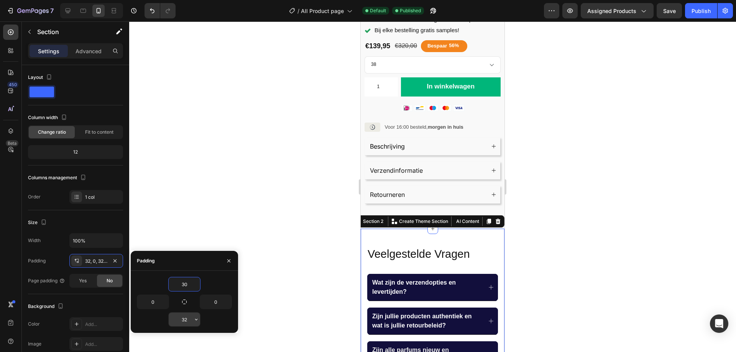
type input "30"
click at [184, 317] on input "32" at bounding box center [184, 320] width 31 height 14
type input "30"
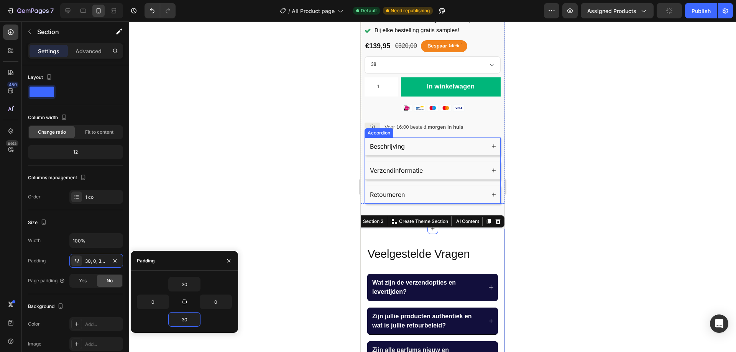
click at [410, 139] on div "Beschrijving" at bounding box center [432, 147] width 135 height 18
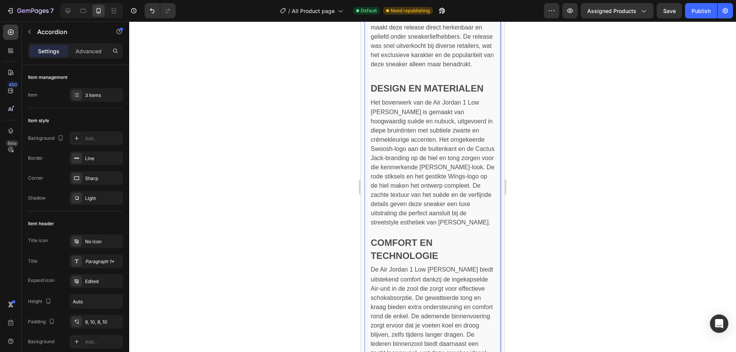
scroll to position [574, 0]
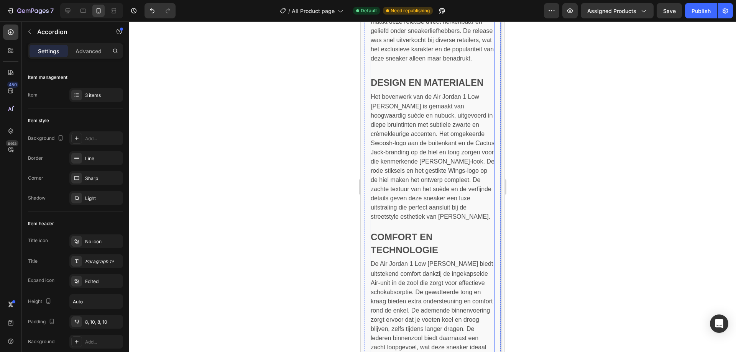
click at [410, 255] on span "COMFORT EN TECHNOLOGIE" at bounding box center [404, 243] width 67 height 23
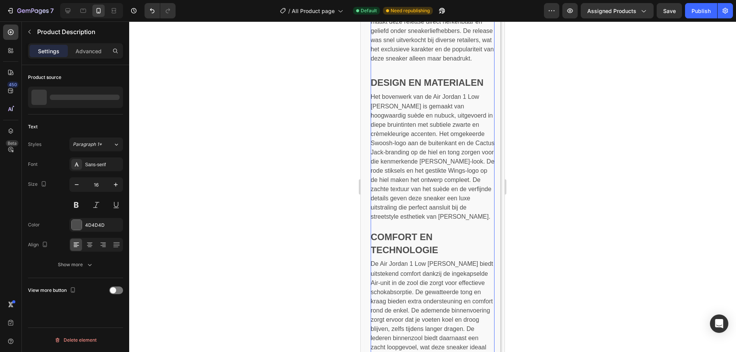
click at [410, 255] on span "COMFORT EN TECHNOLOGIE" at bounding box center [404, 243] width 67 height 23
click at [397, 196] on span "Het bovenwerk van de Air Jordan 1 Low Velvet Brown is gemaakt van hoogwaardig s…" at bounding box center [433, 157] width 124 height 127
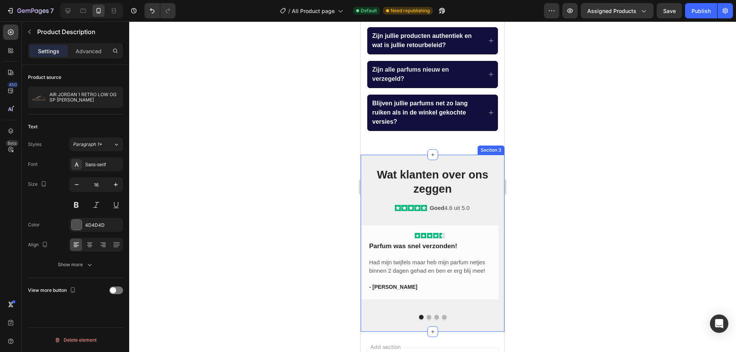
scroll to position [520, 0]
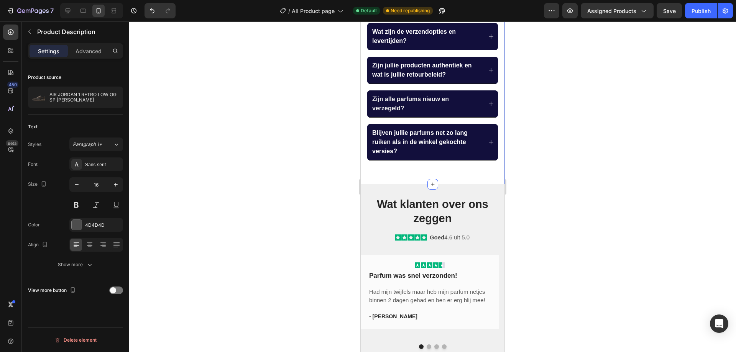
click at [408, 175] on div "Veelgestelde Vragen Heading Wat zijn de verzendopties en levertijden? Zijn jull…" at bounding box center [433, 81] width 144 height 207
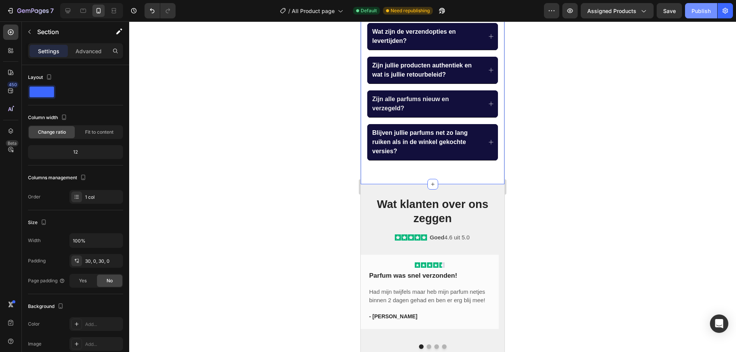
click at [696, 8] on div "Publish" at bounding box center [700, 11] width 19 height 8
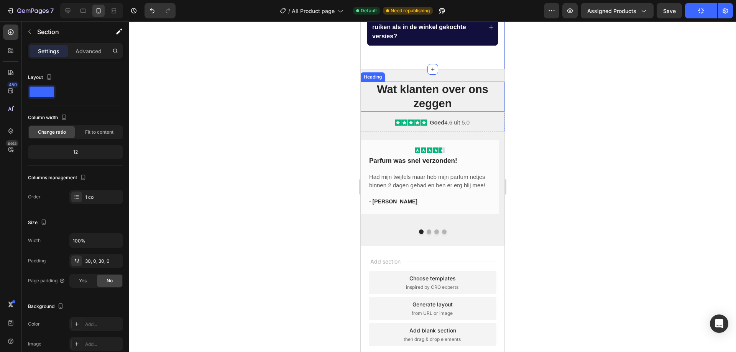
scroll to position [673, 0]
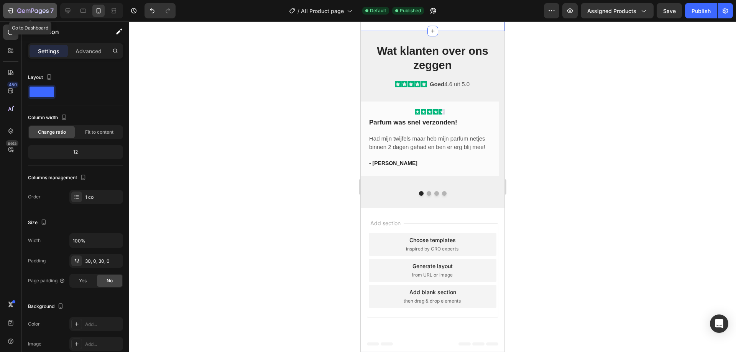
click at [40, 6] on div "7" at bounding box center [35, 10] width 36 height 9
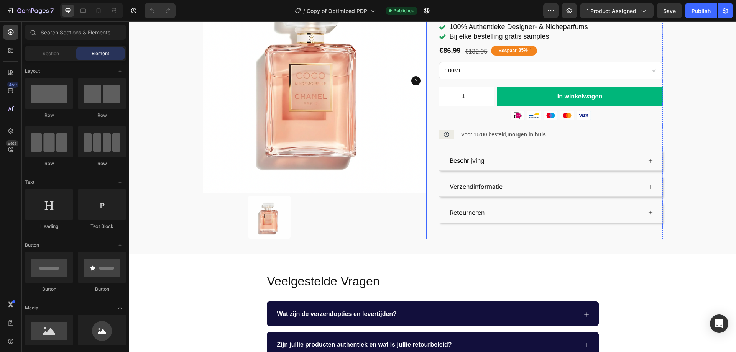
scroll to position [153, 0]
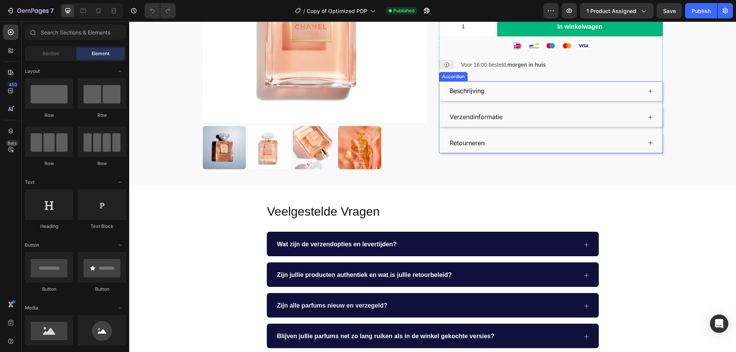
click at [527, 84] on div "Beschrijving" at bounding box center [544, 90] width 193 height 13
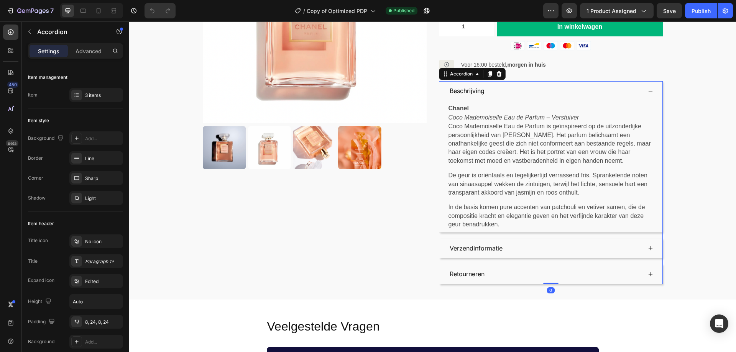
click at [513, 242] on div "Verzendinformatie" at bounding box center [544, 248] width 193 height 13
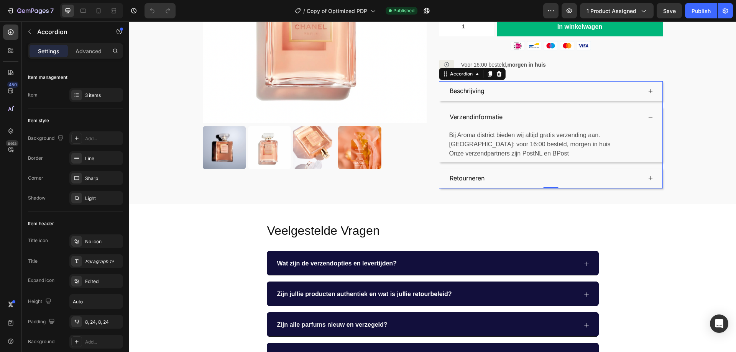
click at [509, 169] on div "Retourneren" at bounding box center [550, 179] width 223 height 20
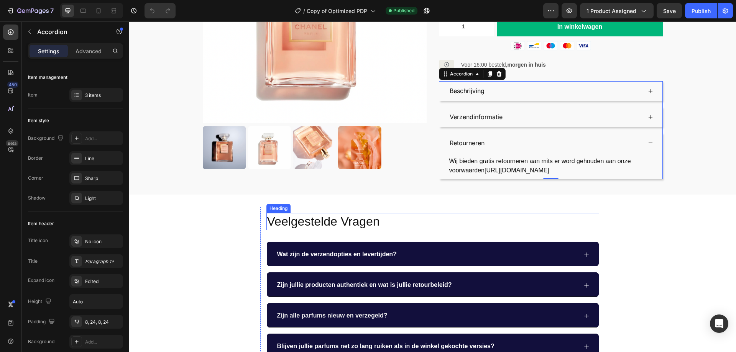
scroll to position [268, 0]
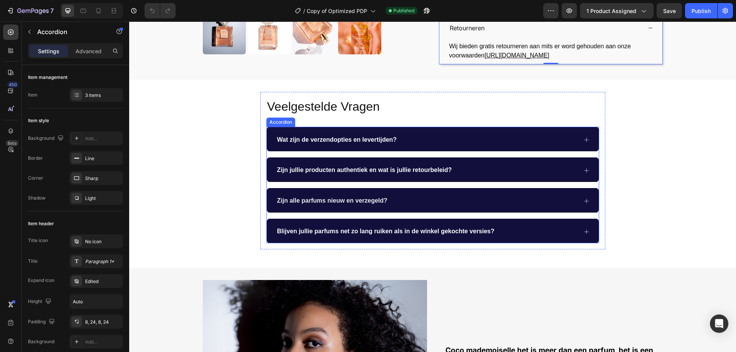
click at [341, 136] on span "Wat zijn de verzendopties en levertijden?" at bounding box center [337, 139] width 120 height 7
click at [398, 133] on div "Wat zijn de verzendopties en levertijden?" at bounding box center [426, 139] width 301 height 13
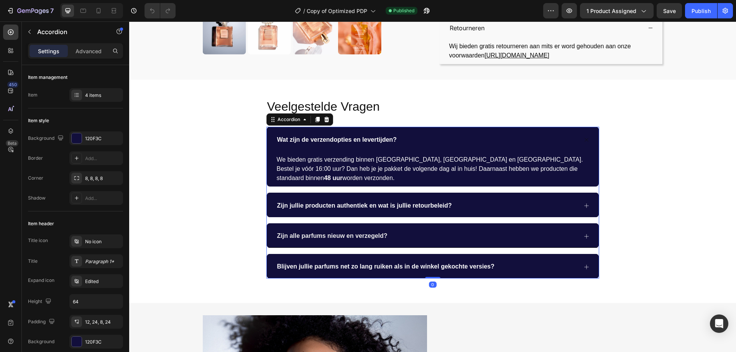
click at [450, 193] on div "Zijn jullie producten authentiek en wat is jullie retourbeleid?" at bounding box center [433, 205] width 332 height 25
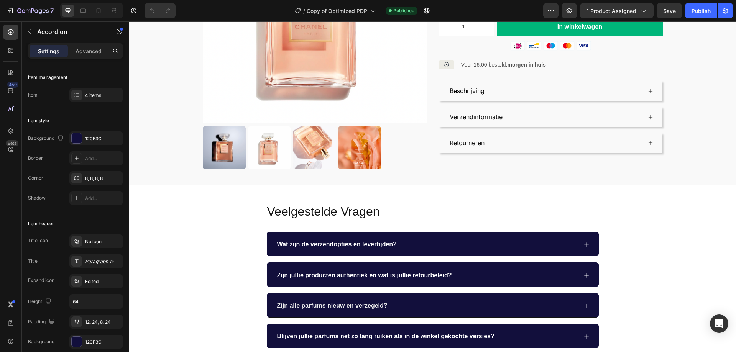
scroll to position [38, 0]
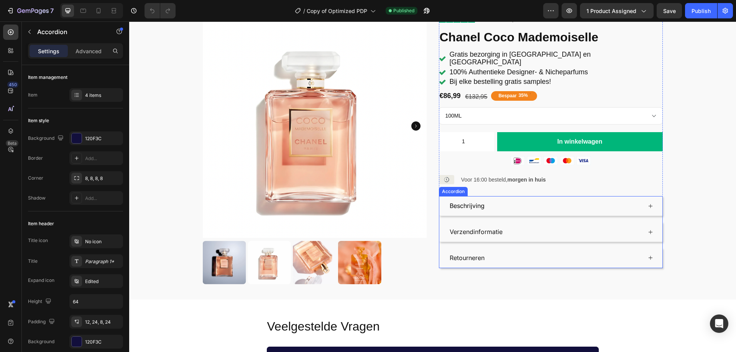
click at [503, 199] on div "Beschrijving" at bounding box center [544, 205] width 193 height 13
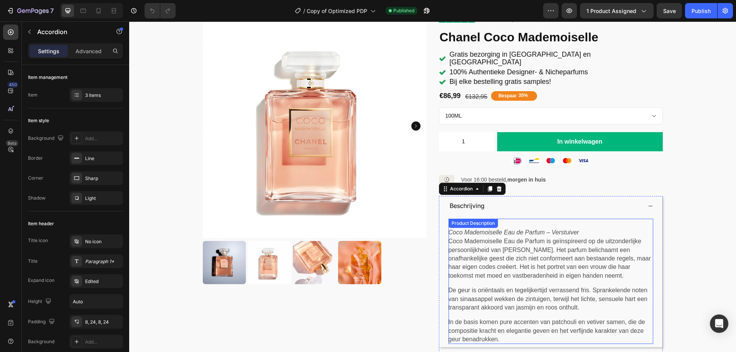
scroll to position [153, 0]
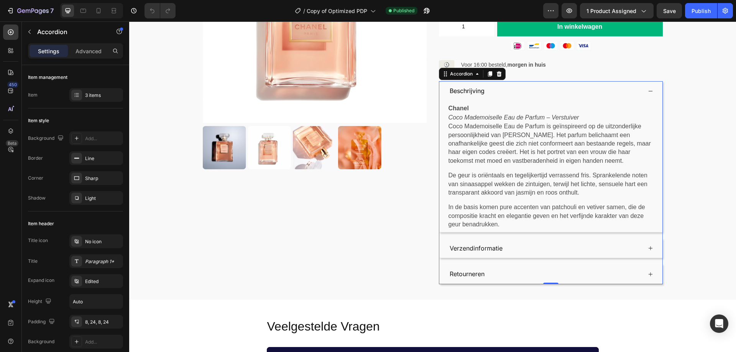
click at [505, 242] on div "Verzendinformatie" at bounding box center [544, 248] width 193 height 13
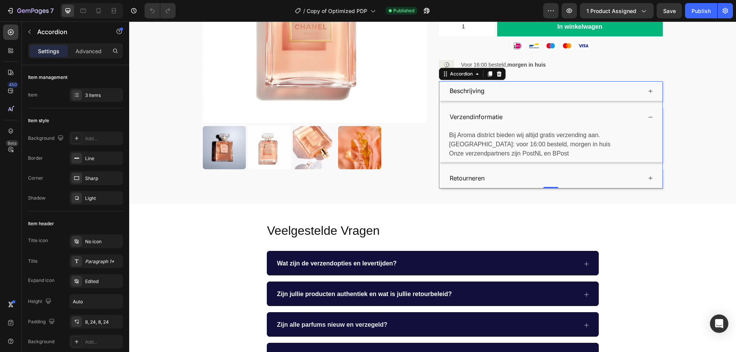
click at [505, 172] on div "Retourneren" at bounding box center [544, 178] width 193 height 13
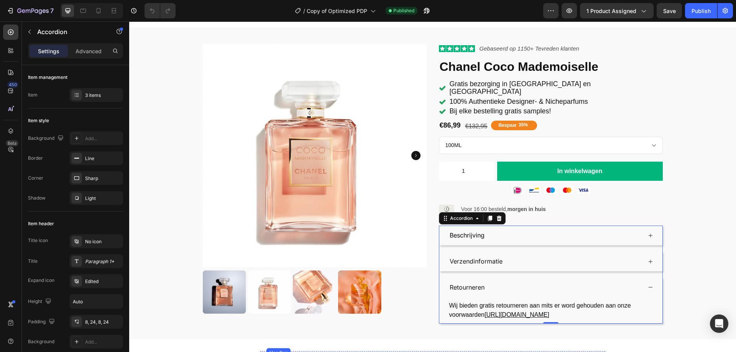
scroll to position [0, 0]
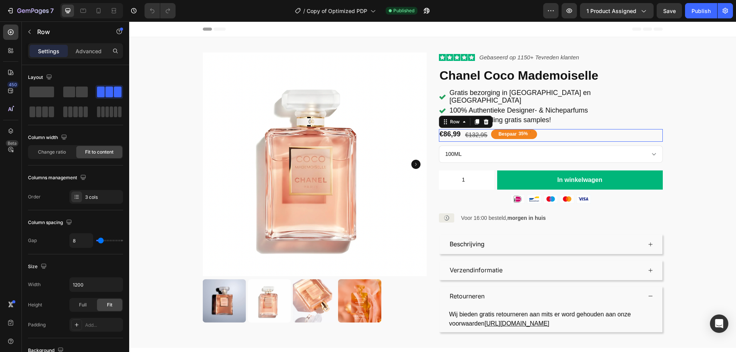
click at [608, 129] on div "€86,99 Product Price Product Price €132,95 Compare Price Compare Price Bespaar …" at bounding box center [551, 135] width 224 height 13
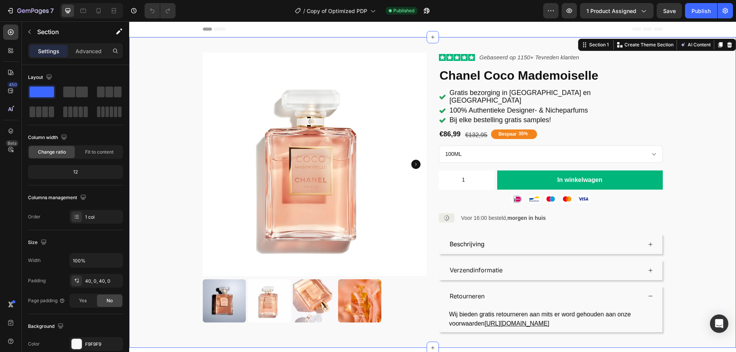
click at [400, 43] on div "Product Images Icon Icon Icon Icon Icon Icon List Gebaseerd op 1150 + Tevreden …" at bounding box center [432, 192] width 607 height 311
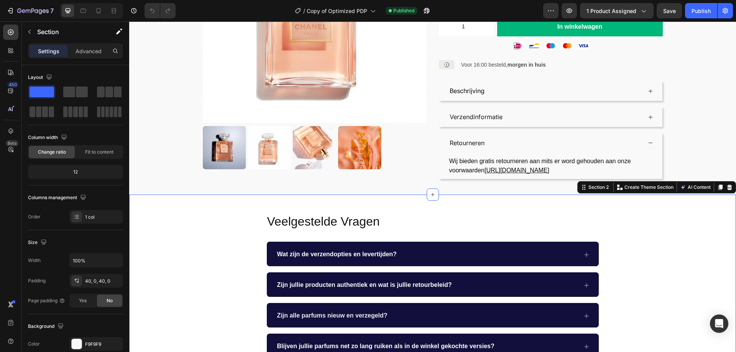
click at [208, 207] on div "Veelgestelde Vragen Heading Wat zijn de verzendopties en levertijden? Zijn jull…" at bounding box center [432, 289] width 607 height 164
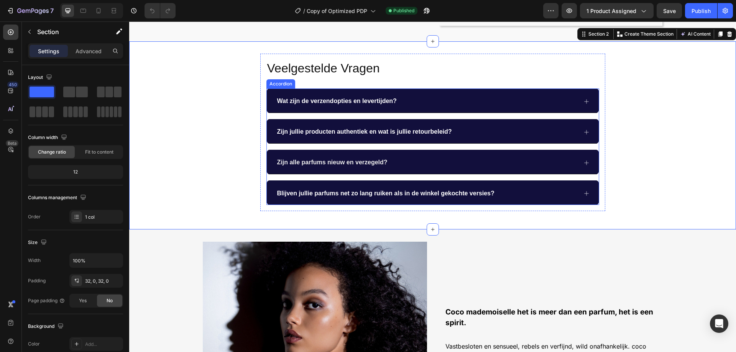
click at [528, 187] on div "Blijven jullie parfums net zo lang ruiken als in de winkel gekochte versies?" at bounding box center [426, 193] width 301 height 13
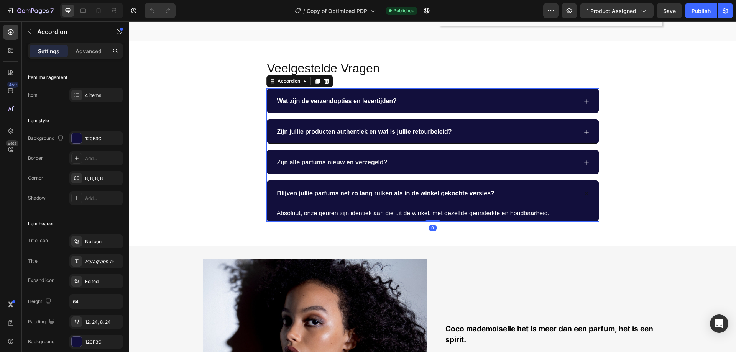
click at [545, 169] on div "Wat zijn de verzendopties en levertijden? Zijn jullie producten authentiek en w…" at bounding box center [432, 155] width 333 height 133
click at [91, 49] on p "Advanced" at bounding box center [88, 51] width 26 height 8
type input "100%"
type input "100"
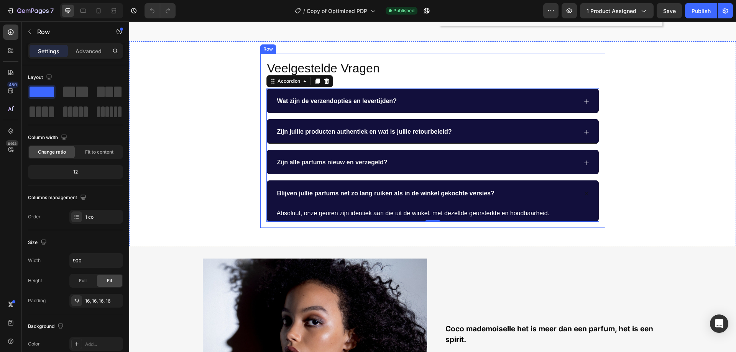
click at [260, 152] on div "Veelgestelde Vragen Heading Wat zijn de verzendopties en levertijden? Zijn jull…" at bounding box center [432, 141] width 345 height 175
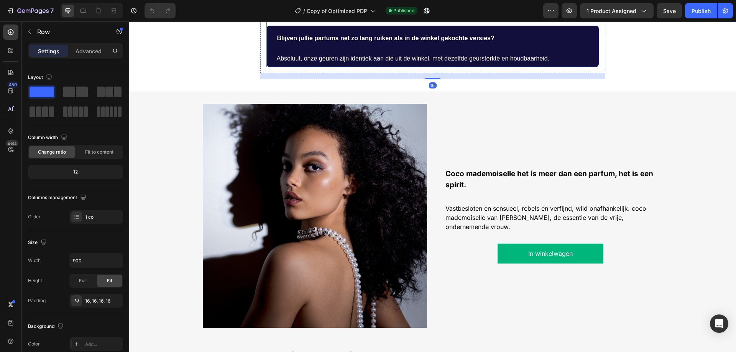
scroll to position [460, 0]
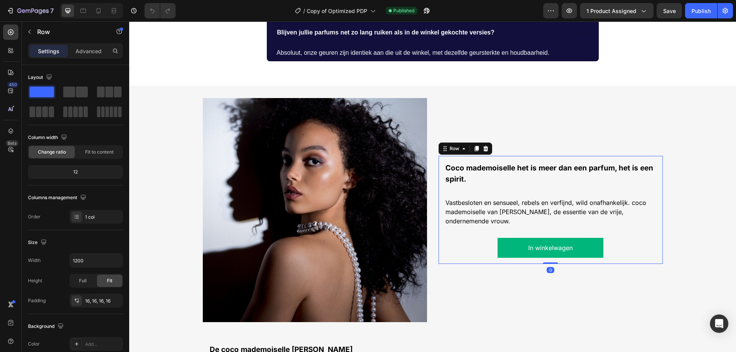
click at [448, 192] on div "Coco mademoiselle het is meer dan een parfum, het is een spirit. Text Block Vas…" at bounding box center [551, 210] width 212 height 96
click at [116, 302] on icon "button" at bounding box center [114, 300] width 3 height 3
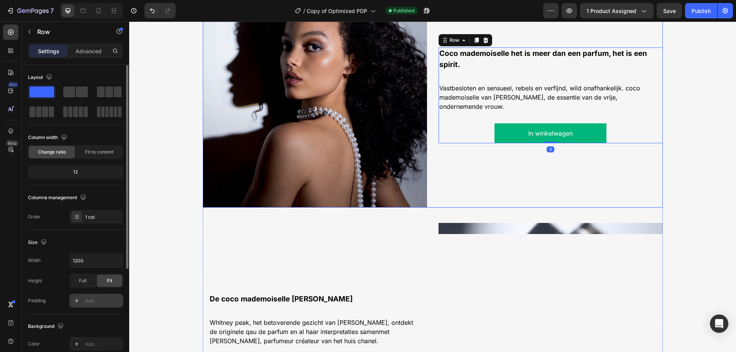
scroll to position [575, 0]
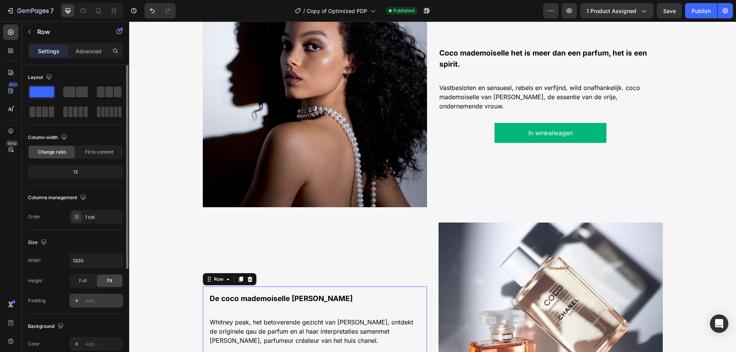
click at [351, 307] on div "De coco mademoiselle lijn Text Block Whitney peak, het betoverende gezicht van …" at bounding box center [315, 335] width 212 height 85
click at [117, 297] on button "button" at bounding box center [114, 300] width 9 height 9
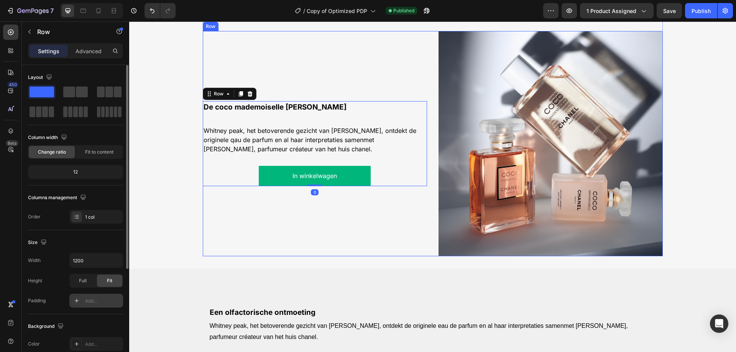
scroll to position [805, 0]
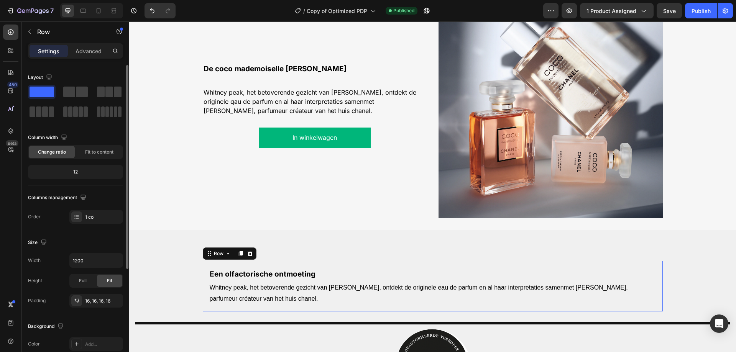
click at [318, 263] on div "Een olfactorische ontmoeting Text Block Whitney peak, het betoverende gezicht v…" at bounding box center [433, 286] width 460 height 51
click at [113, 297] on button "button" at bounding box center [114, 300] width 9 height 9
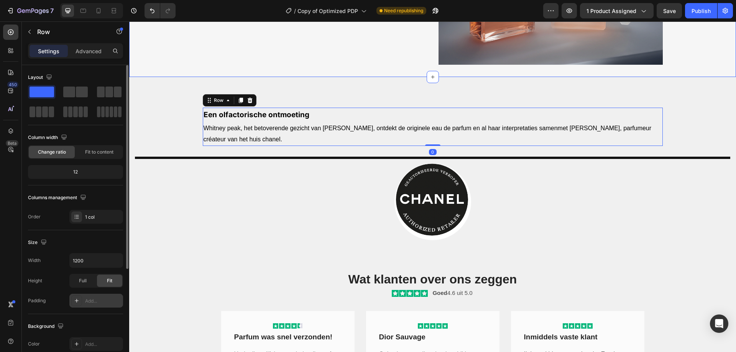
scroll to position [1073, 0]
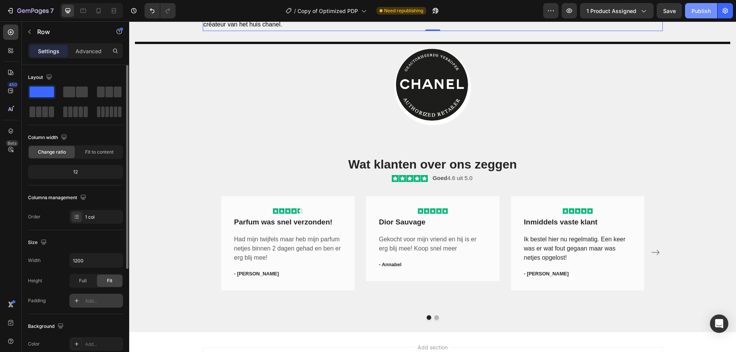
click at [691, 12] on button "Publish" at bounding box center [701, 10] width 32 height 15
click at [312, 210] on div "Icon Icon Icon Icon Icon Row Parfum was snel verzonden! Text block Had mijn twi…" at bounding box center [287, 243] width 109 height 70
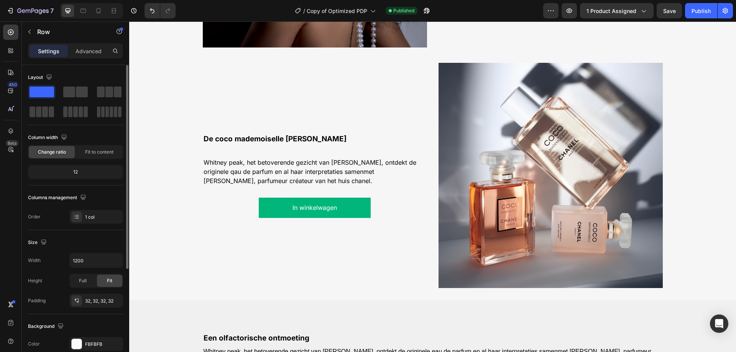
scroll to position [675, 0]
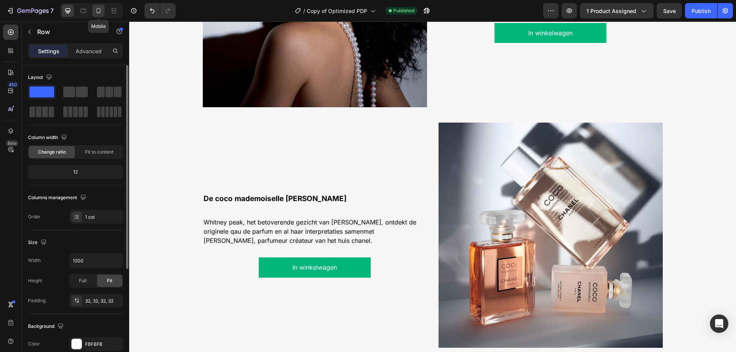
click at [100, 10] on icon at bounding box center [99, 10] width 4 height 5
type input "100%"
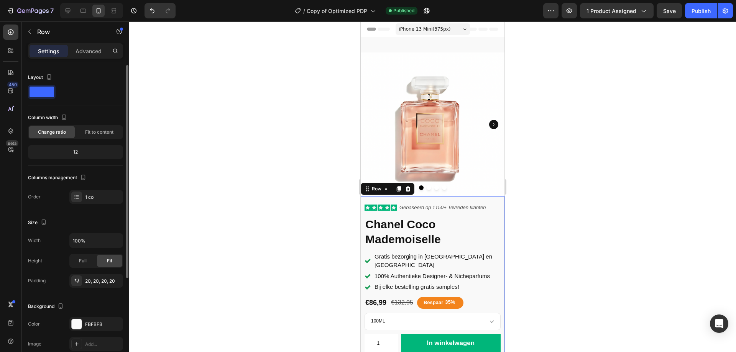
click at [487, 196] on div "Icon Icon Icon Icon Icon Icon List Gebaseerd op 1150 + Tevreden klanten Text Bl…" at bounding box center [433, 328] width 144 height 264
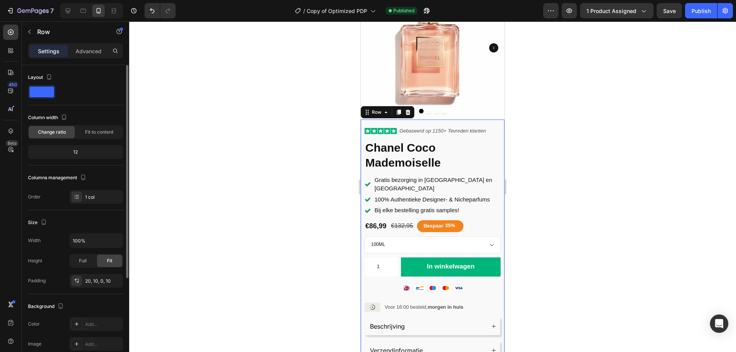
scroll to position [153, 0]
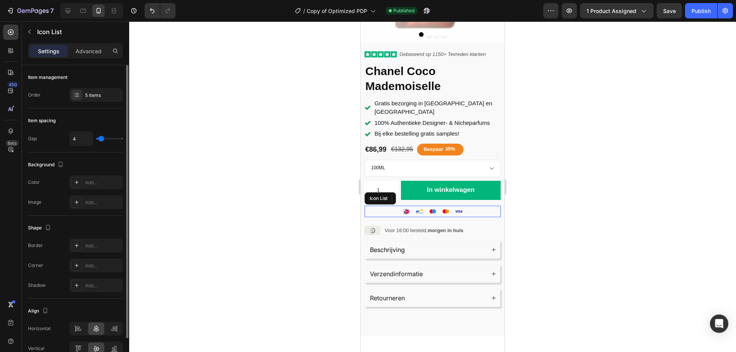
click at [477, 206] on div "Icon Icon Icon Icon Icon" at bounding box center [432, 211] width 136 height 11
click at [92, 47] on p "Advanced" at bounding box center [88, 51] width 26 height 8
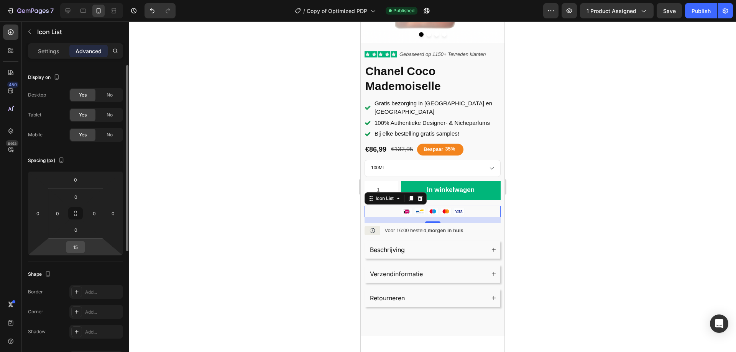
click at [79, 247] on input "15" at bounding box center [75, 246] width 15 height 11
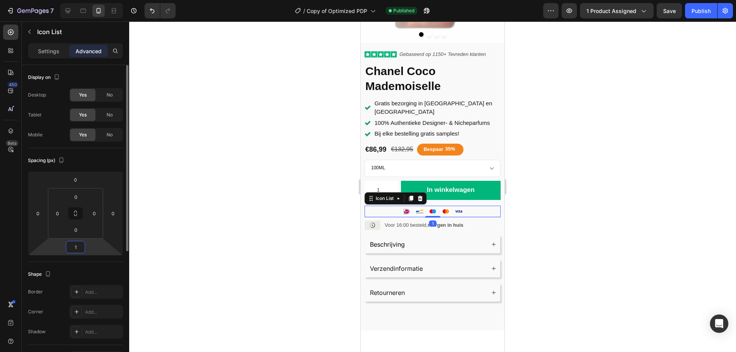
type input "10"
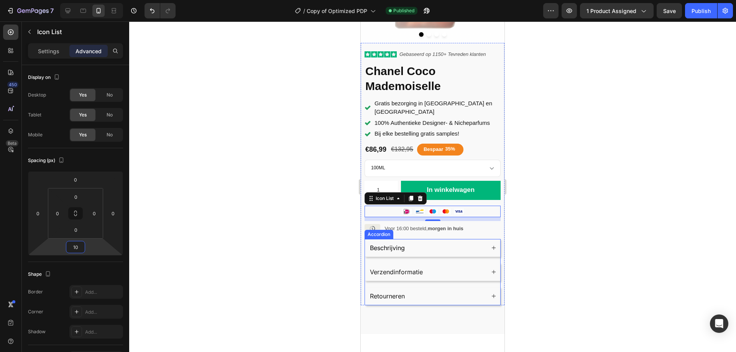
click at [387, 239] on div "Beschrijving" at bounding box center [432, 248] width 135 height 18
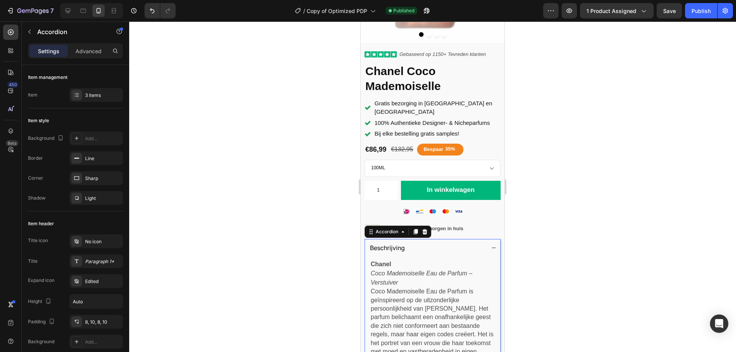
click at [468, 242] on div "Beschrijving" at bounding box center [427, 247] width 116 height 11
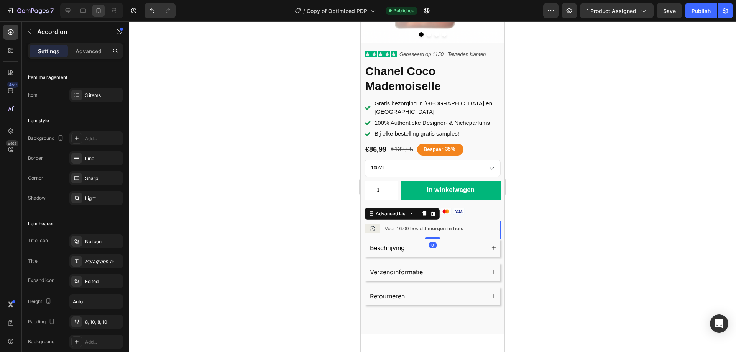
click at [482, 221] on div "Image Voor 16:00 besteld, morgen in huis Text Block" at bounding box center [432, 230] width 136 height 18
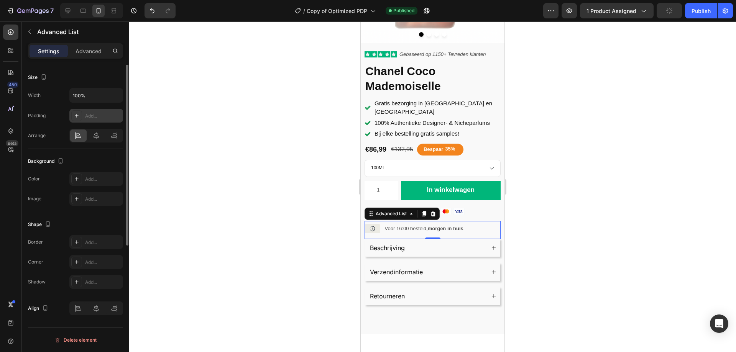
scroll to position [36, 0]
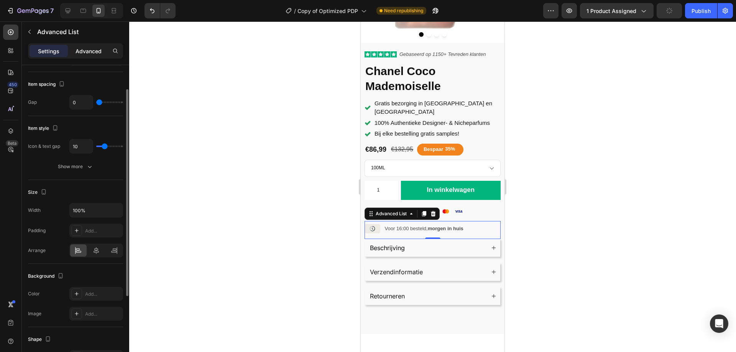
click at [79, 52] on p "Advanced" at bounding box center [88, 51] width 26 height 8
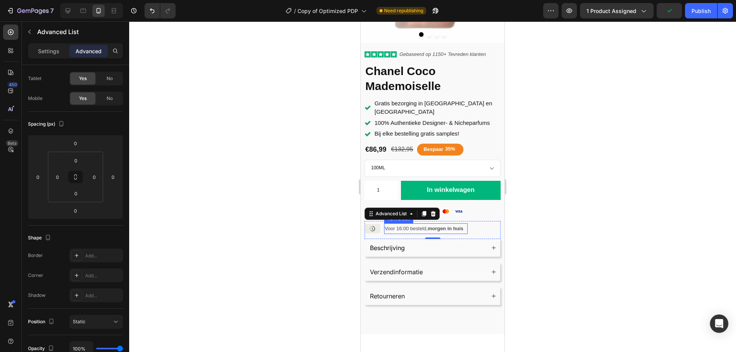
click at [408, 223] on div "Voor 16:00 besteld, morgen in huis" at bounding box center [426, 228] width 84 height 10
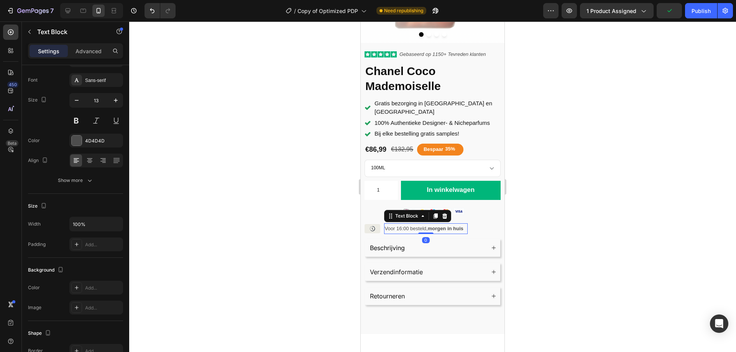
scroll to position [0, 0]
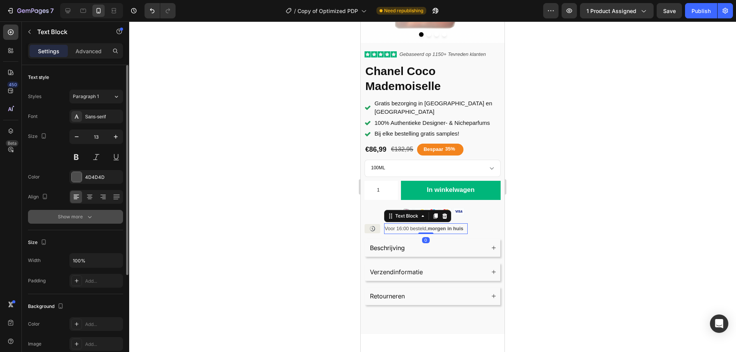
click at [89, 221] on button "Show more" at bounding box center [75, 217] width 95 height 14
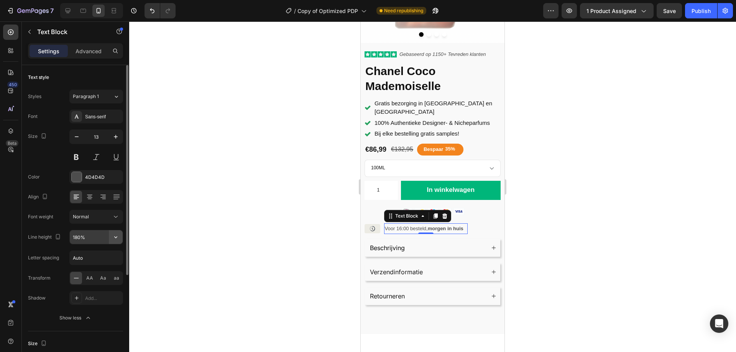
click at [116, 235] on icon "button" at bounding box center [116, 237] width 8 height 8
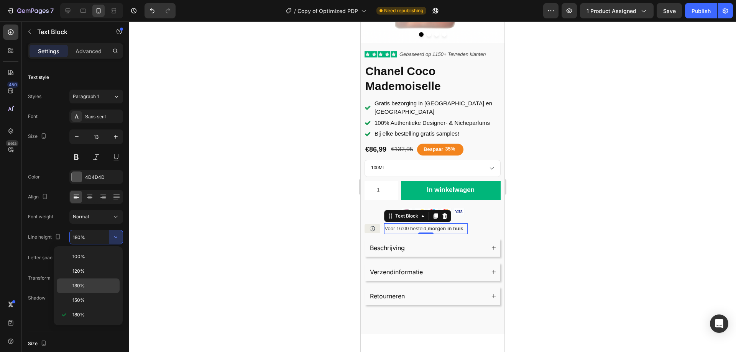
click at [89, 293] on div "130%" at bounding box center [88, 300] width 63 height 15
type input "130%"
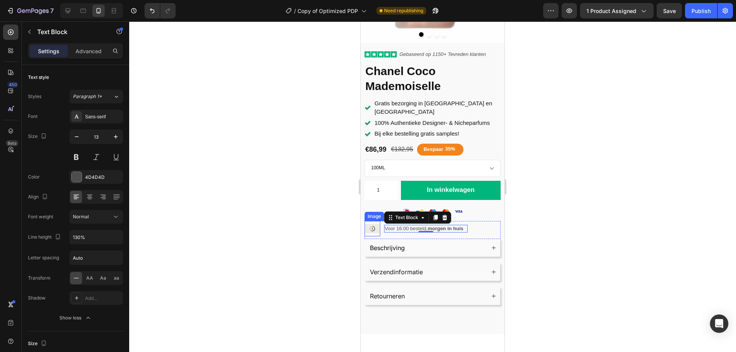
click at [375, 221] on img at bounding box center [372, 229] width 16 height 16
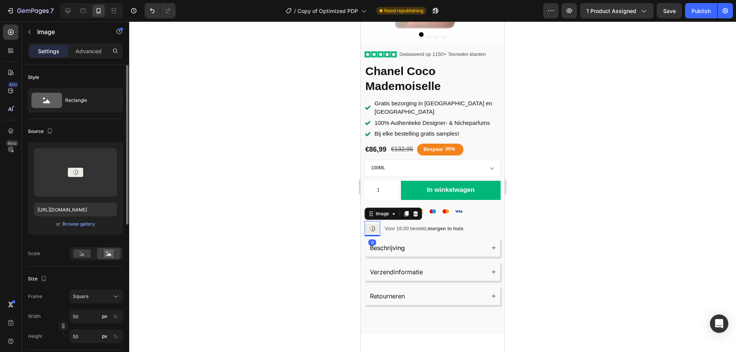
scroll to position [38, 0]
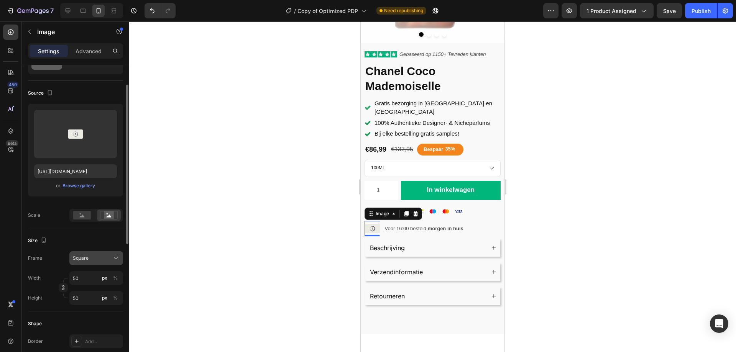
click at [85, 264] on button "Square" at bounding box center [96, 258] width 54 height 14
click at [85, 317] on span "Original" at bounding box center [80, 320] width 17 height 7
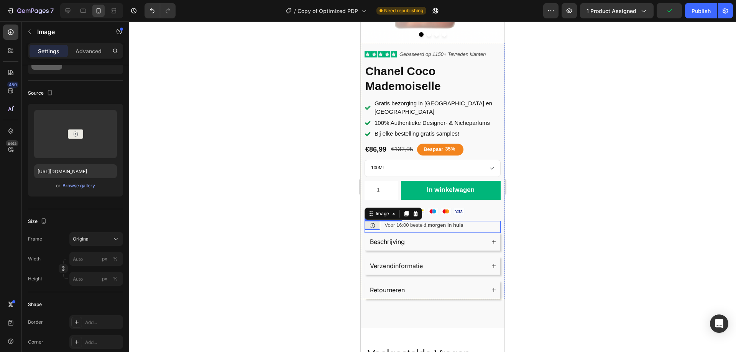
click at [492, 221] on div "Image 0 Voor 16:00 besteld, morgen in huis Text Block" at bounding box center [432, 227] width 136 height 12
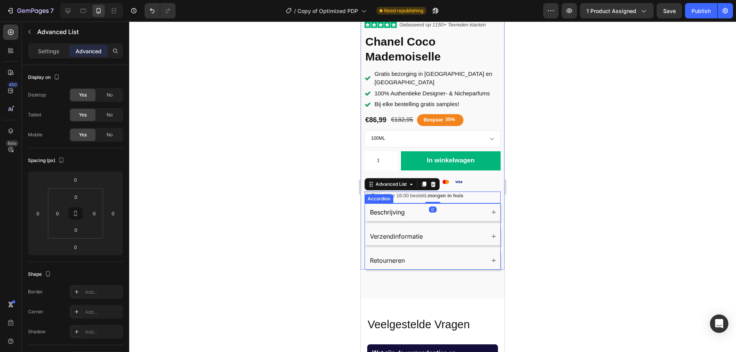
scroll to position [230, 0]
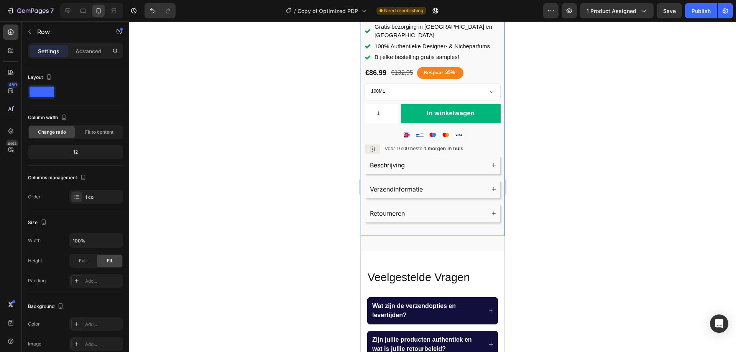
click at [440, 217] on div "Product Images Icon Icon Icon Icon Icon Icon List Gebaseerd op 1150 + Tevreden …" at bounding box center [433, 29] width 144 height 413
click at [83, 49] on p "Advanced" at bounding box center [88, 51] width 26 height 8
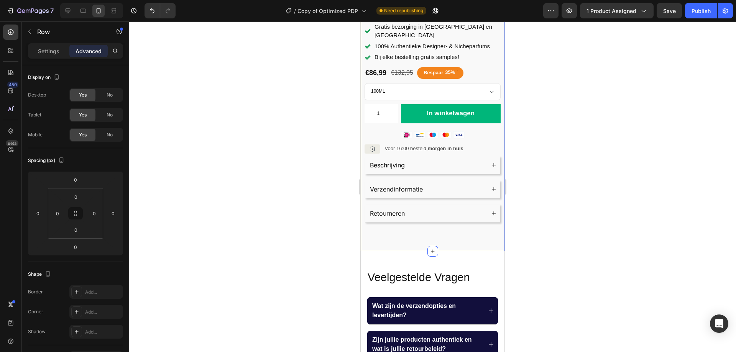
click at [384, 225] on div "Product Images Icon Icon Icon Icon Icon Icon List Gebaseerd op 1150 + Tevreden …" at bounding box center [433, 29] width 144 height 444
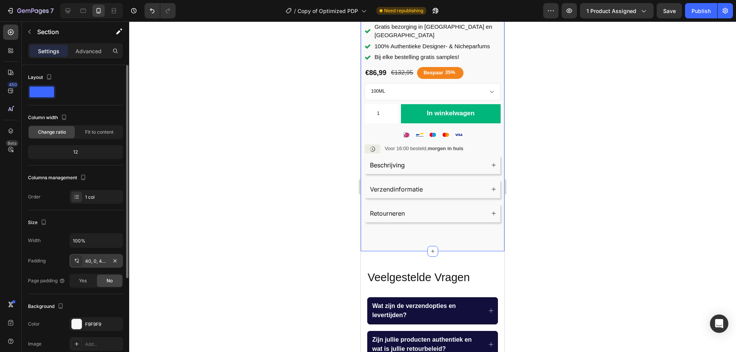
click at [101, 263] on div "40, 0, 40, 0" at bounding box center [96, 261] width 22 height 7
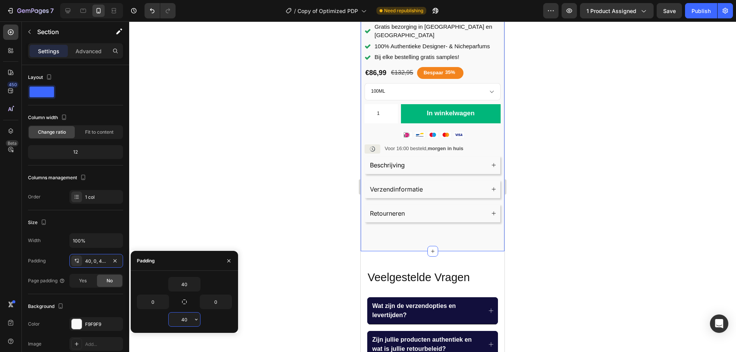
click at [191, 322] on input "40" at bounding box center [184, 320] width 31 height 14
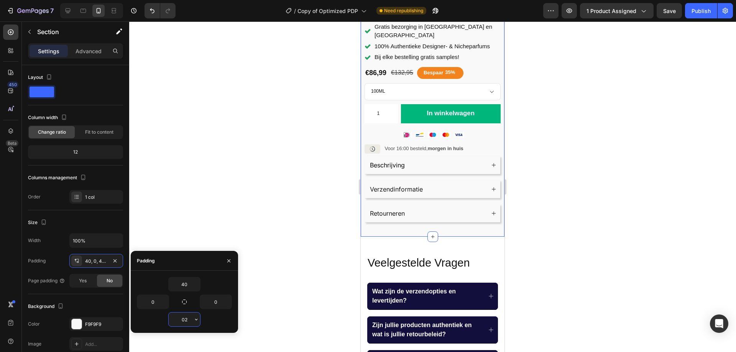
type input "020"
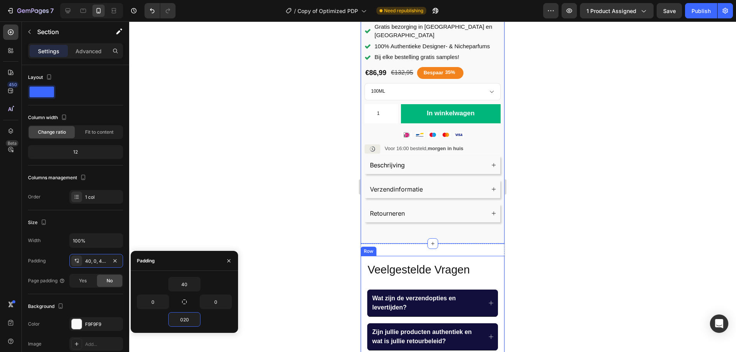
click at [374, 256] on div "Veelgestelde Vragen Heading Wat zijn de verzendopties en levertijden? Zijn jull…" at bounding box center [433, 344] width 144 height 177
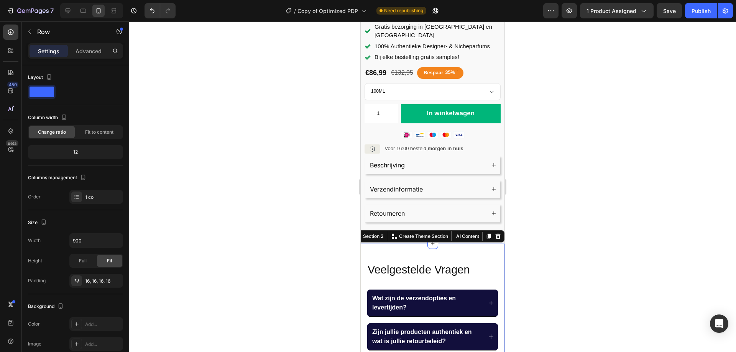
click at [450, 244] on div "Veelgestelde Vragen Heading Wat zijn de verzendopties en levertijden? Zijn jull…" at bounding box center [433, 348] width 144 height 208
click at [98, 265] on div "32, 0, 32, 0" at bounding box center [96, 261] width 54 height 14
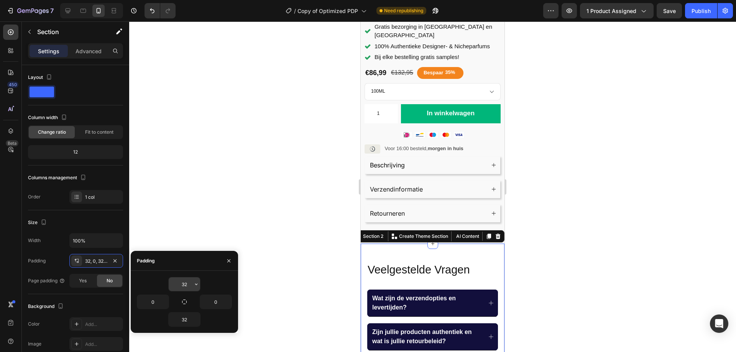
click at [186, 284] on input "32" at bounding box center [184, 284] width 31 height 14
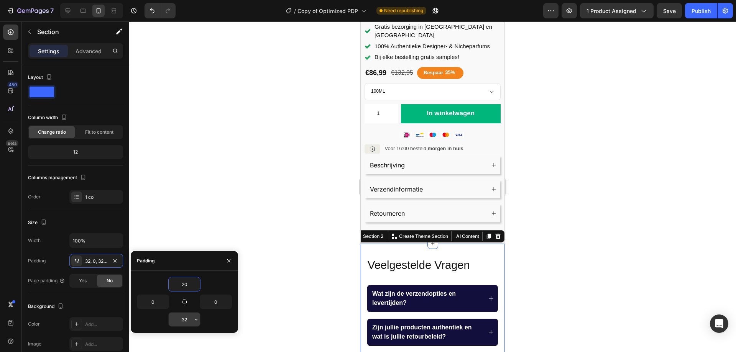
type input "20"
click at [186, 317] on input "32" at bounding box center [184, 320] width 31 height 14
type input "20"
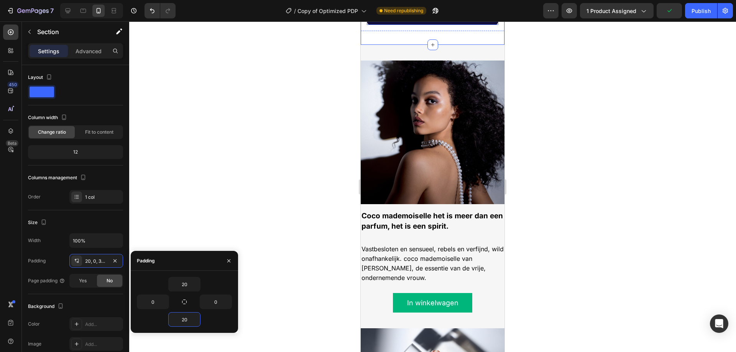
scroll to position [613, 0]
click at [381, 230] on div "Coco mademoiselle het is meer dan een parfum, het is een spirit. Text Block Vas…" at bounding box center [433, 261] width 144 height 102
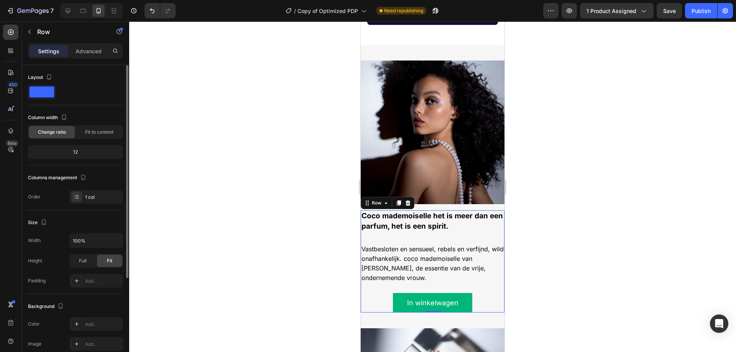
scroll to position [38, 0]
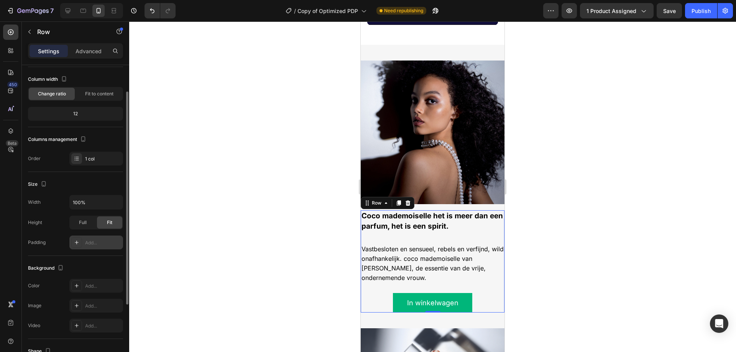
click at [98, 244] on div "Add..." at bounding box center [103, 243] width 36 height 7
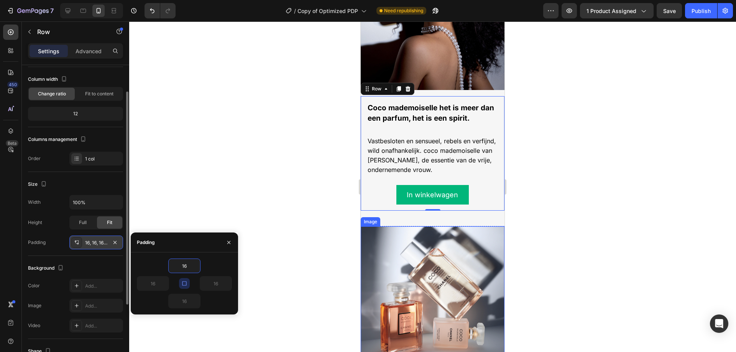
scroll to position [728, 0]
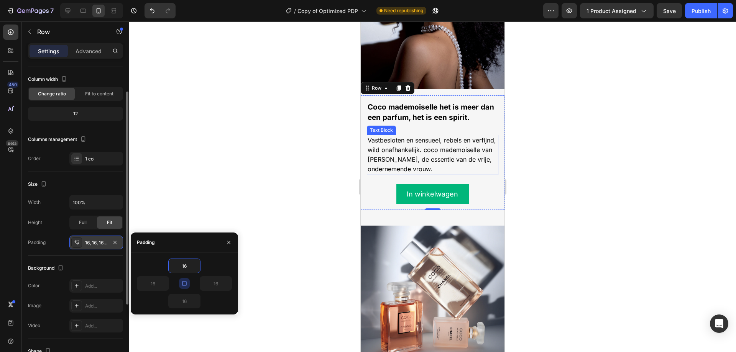
click at [469, 141] on p "Vastbesloten en sensueel, rebels en verfijnd, wild onafhankelijk. coco mademois…" at bounding box center [432, 155] width 130 height 39
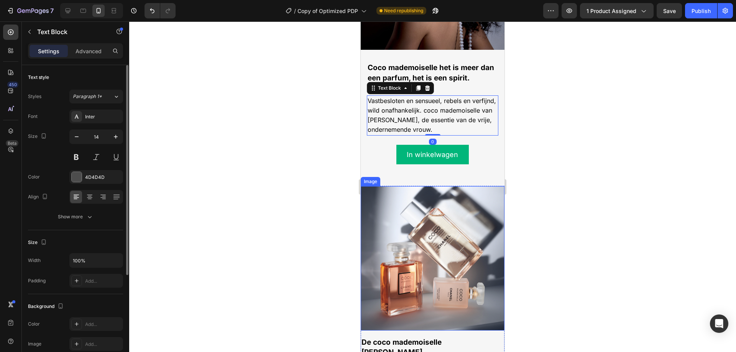
scroll to position [843, 0]
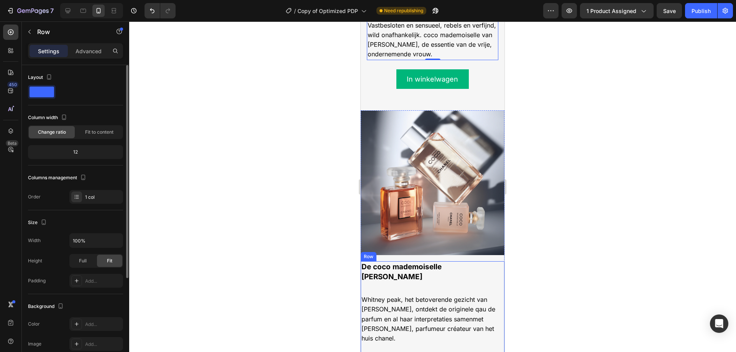
click at [406, 267] on div "De coco mademoiselle lijn Text Block Whitney peak, het betoverende gezicht van …" at bounding box center [433, 317] width 144 height 112
click at [92, 282] on div "Add..." at bounding box center [103, 281] width 36 height 7
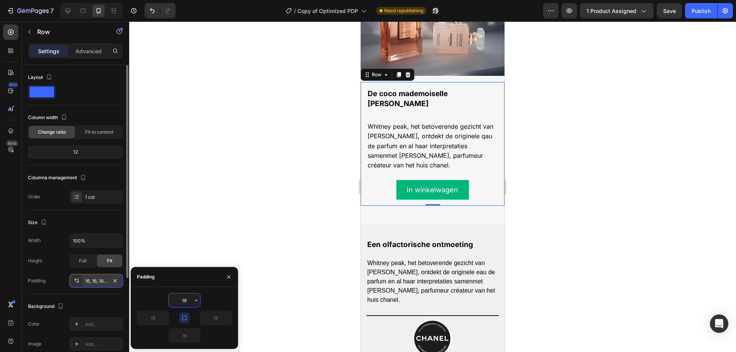
scroll to position [1073, 0]
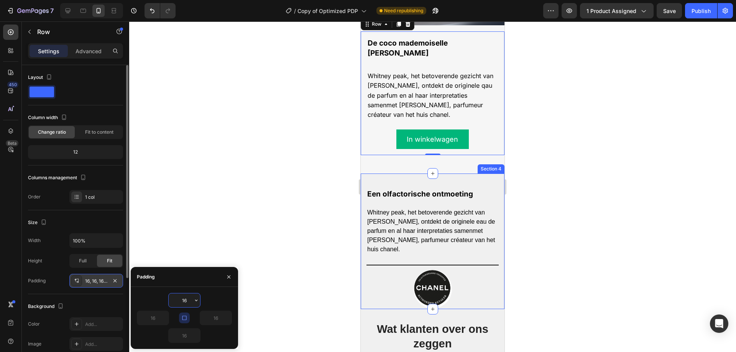
click at [363, 180] on div "Een olfactorische ontmoeting Text Block Whitney peak, het betoverende gezicht v…" at bounding box center [433, 242] width 144 height 136
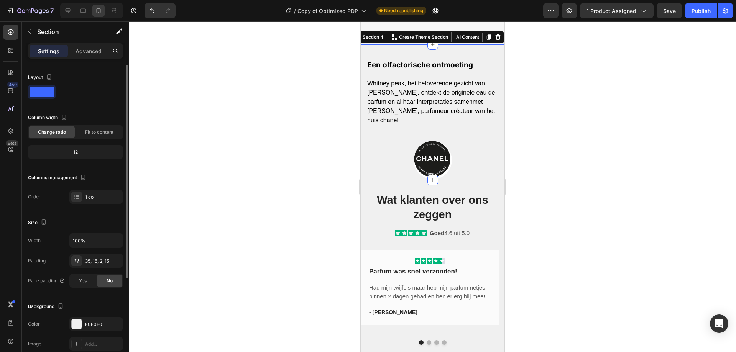
scroll to position [1265, 0]
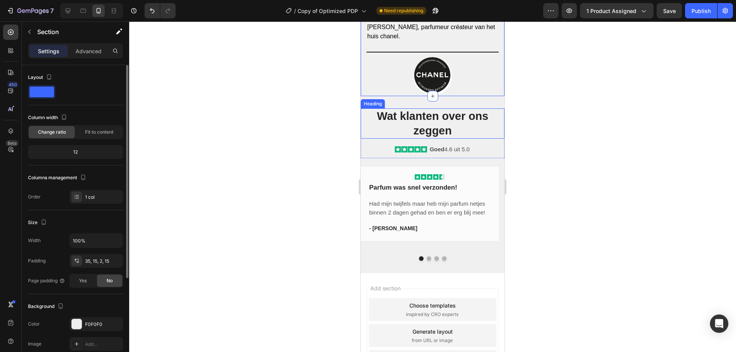
click at [484, 109] on h2 "Wat klanten over ons zeggen" at bounding box center [433, 123] width 144 height 30
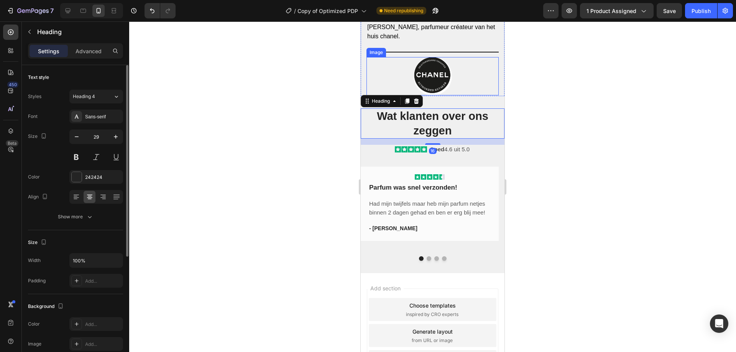
click at [481, 88] on div at bounding box center [432, 76] width 132 height 38
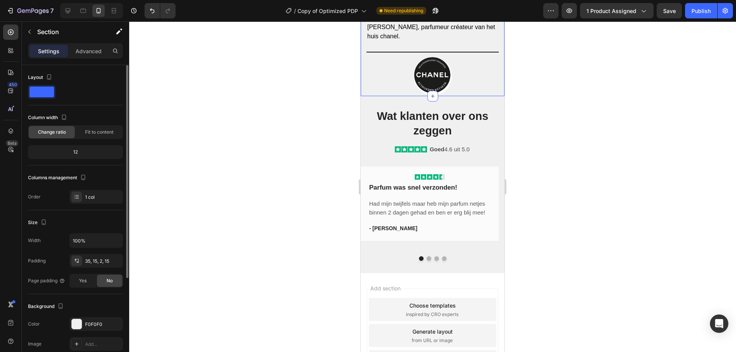
click at [494, 55] on div "Een olfactorische ontmoeting Text Block Whitney peak, het betoverende gezicht v…" at bounding box center [433, 29] width 144 height 136
click at [90, 43] on div "Section" at bounding box center [62, 32] width 80 height 22
click at [91, 48] on p "Advanced" at bounding box center [88, 51] width 26 height 8
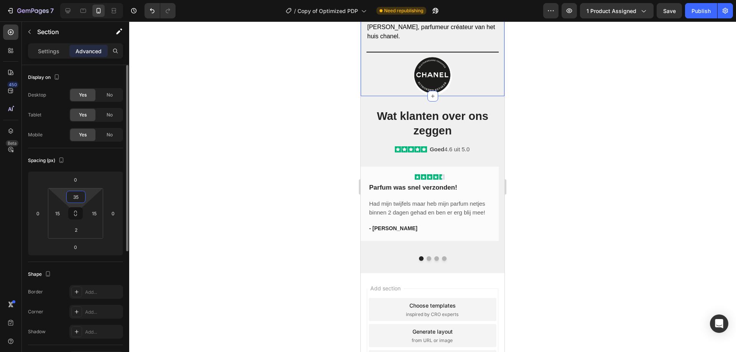
click at [80, 194] on input "35" at bounding box center [75, 196] width 15 height 11
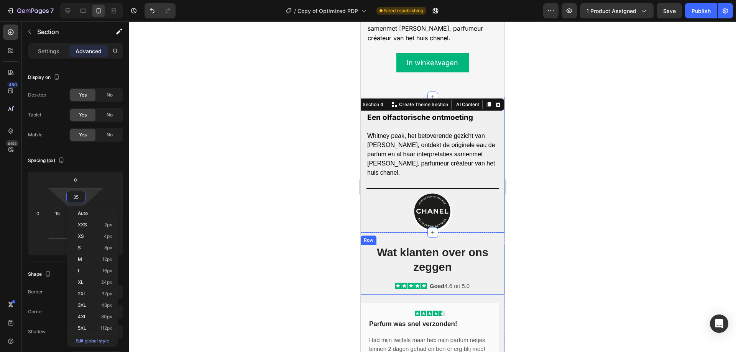
scroll to position [1111, 0]
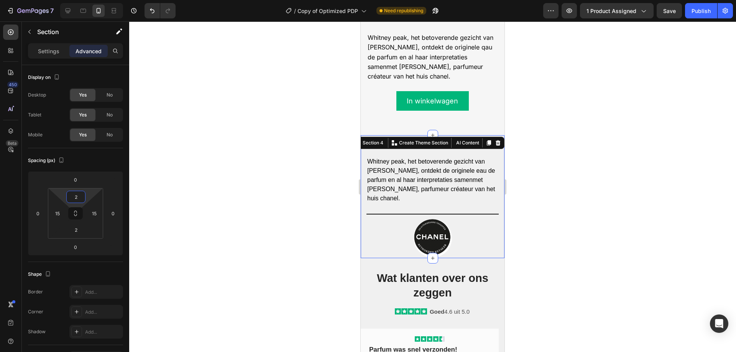
type input "20"
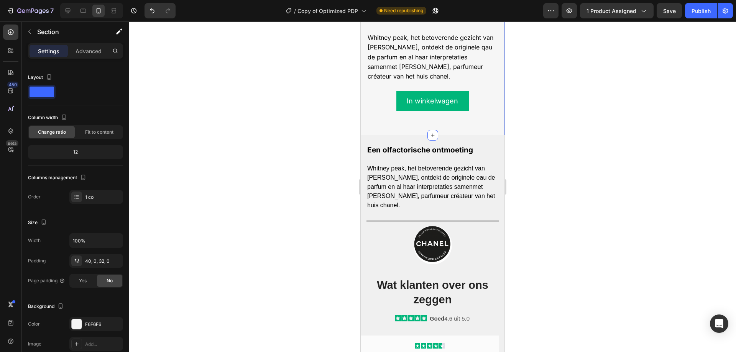
click at [102, 262] on div "40, 0, 32, 0" at bounding box center [96, 261] width 22 height 7
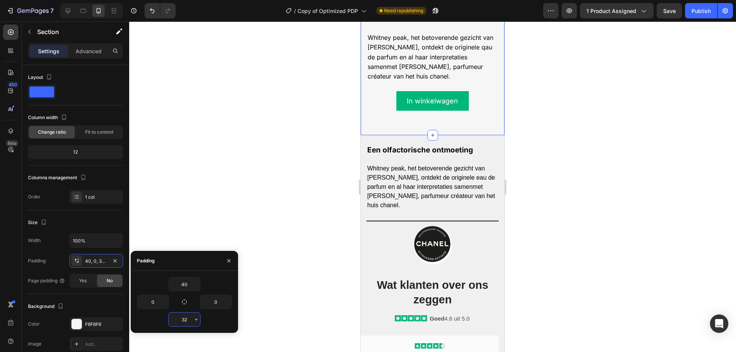
click at [191, 321] on input "32" at bounding box center [184, 320] width 31 height 14
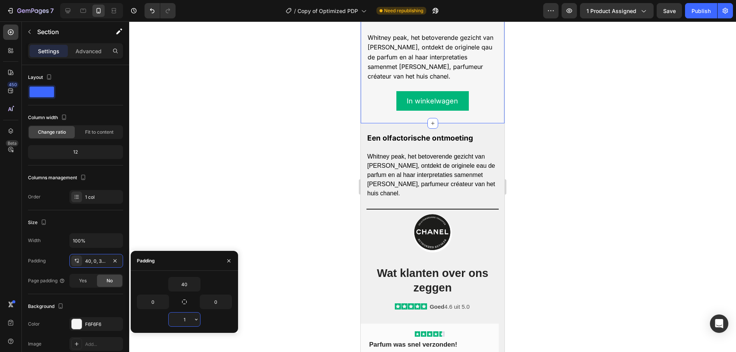
type input "15"
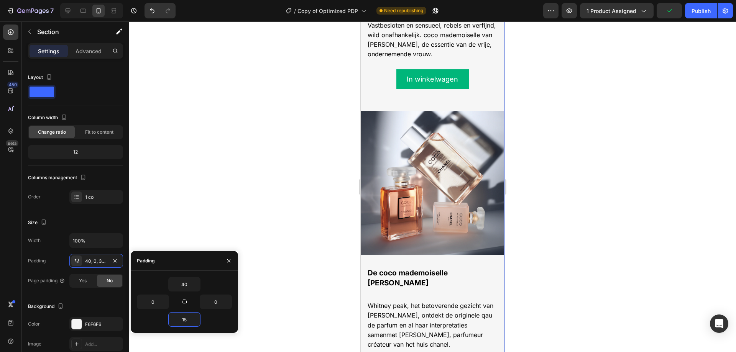
scroll to position [805, 0]
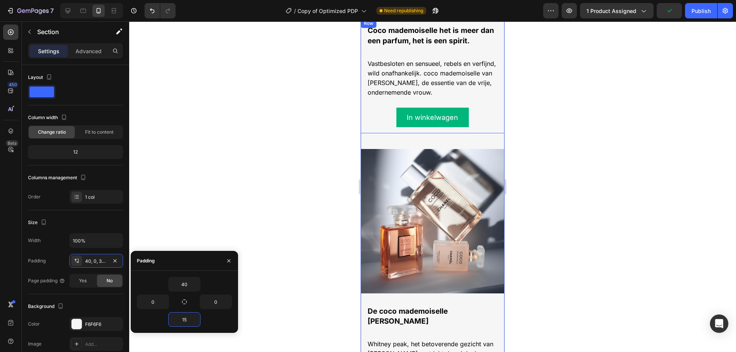
click at [464, 123] on div "Coco mademoiselle het is meer dan een parfum, het is een spirit. Text Block Vas…" at bounding box center [433, 76] width 144 height 114
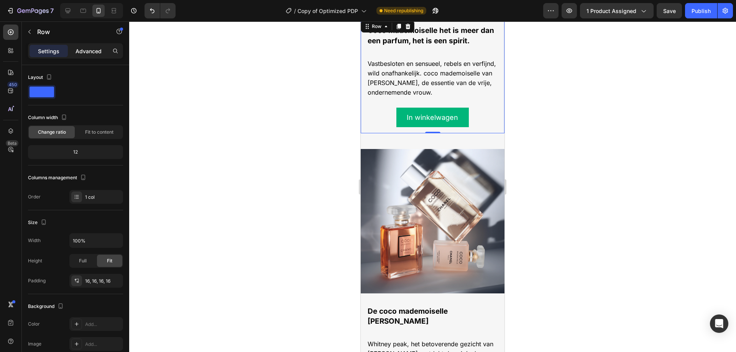
click at [84, 54] on p "Advanced" at bounding box center [88, 51] width 26 height 8
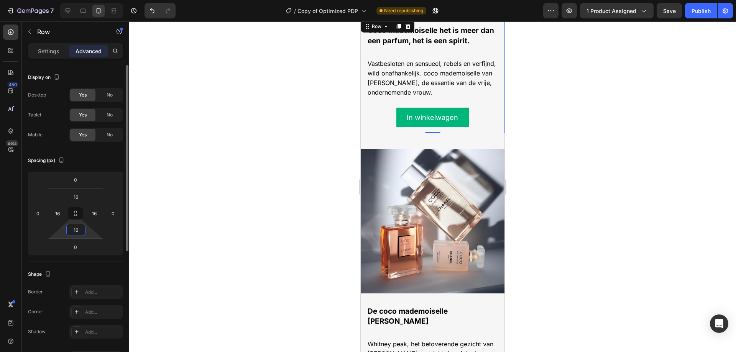
click at [79, 232] on input "16" at bounding box center [75, 229] width 15 height 11
type input "0"
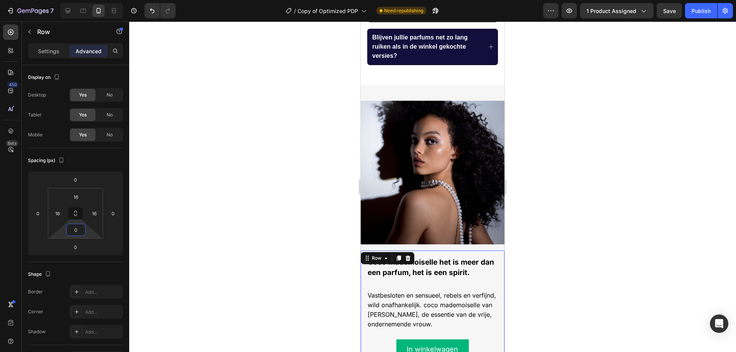
scroll to position [498, 0]
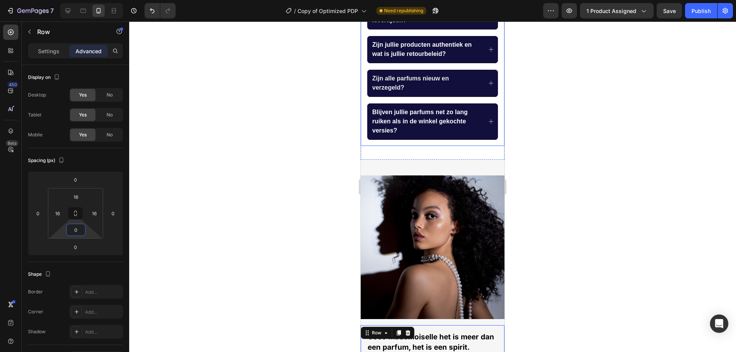
click at [473, 146] on div "Veelgestelde Vragen Heading Wat zijn de verzendopties en levertijden? Zijn jull…" at bounding box center [433, 57] width 144 height 177
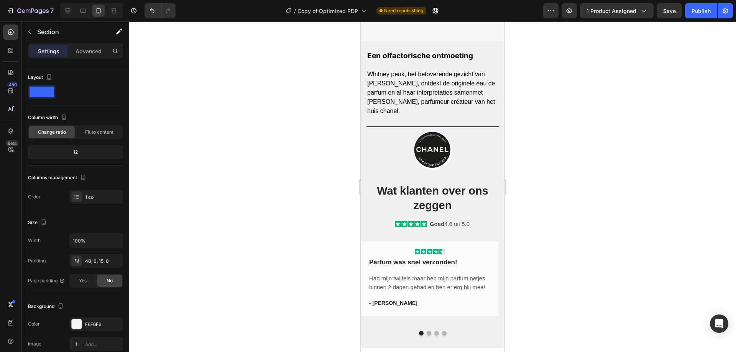
scroll to position [1226, 0]
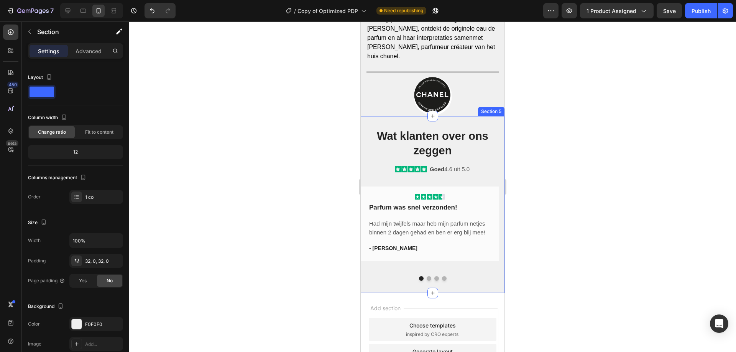
click at [485, 124] on div "Wat klanten over ons zeggen Heading Icon Icon Icon Icon Icon Icon List Goed 4.6…" at bounding box center [433, 204] width 144 height 177
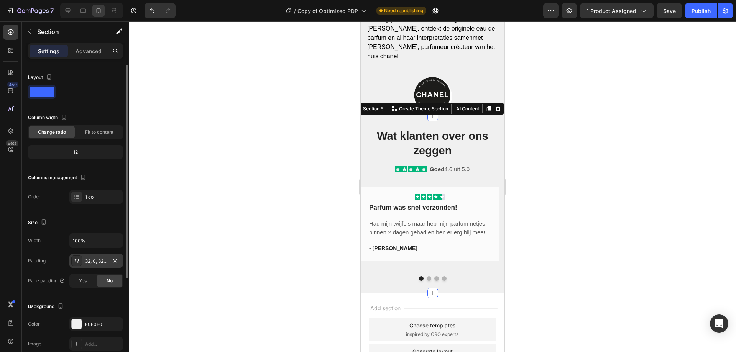
click at [92, 259] on div "32, 0, 32, 0" at bounding box center [96, 261] width 22 height 7
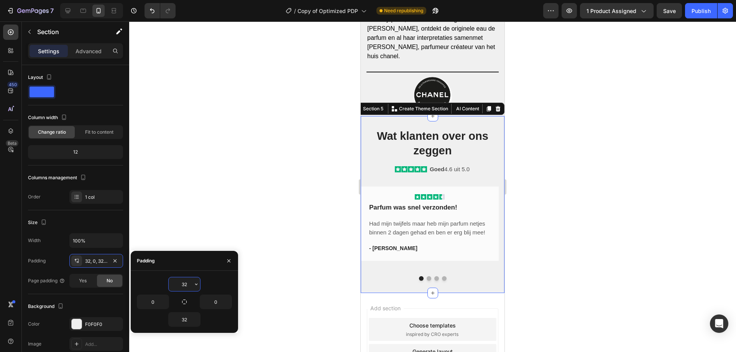
click at [189, 285] on input "32" at bounding box center [184, 284] width 31 height 14
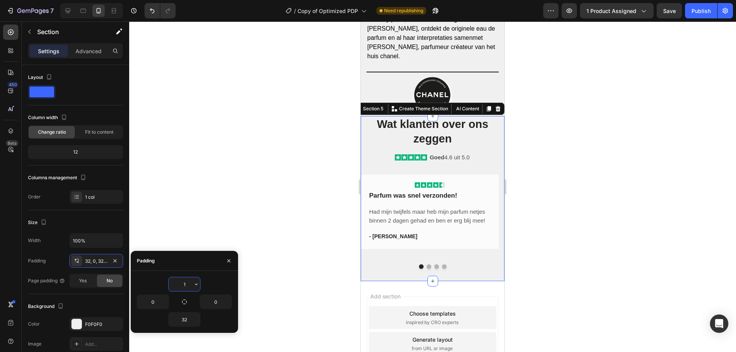
type input "10"
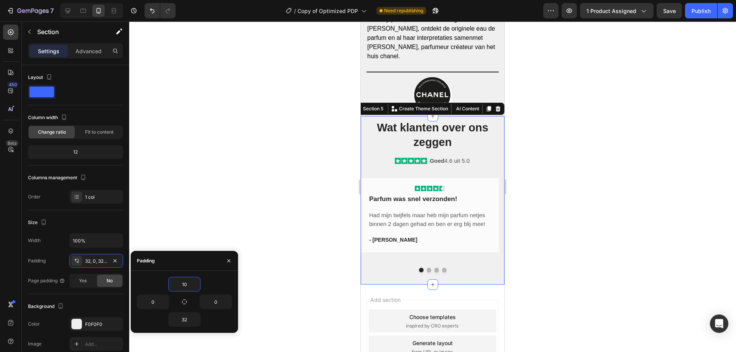
click at [469, 291] on div "Add section Choose templates inspired by CRO experts Generate layout from URL o…" at bounding box center [433, 349] width 144 height 128
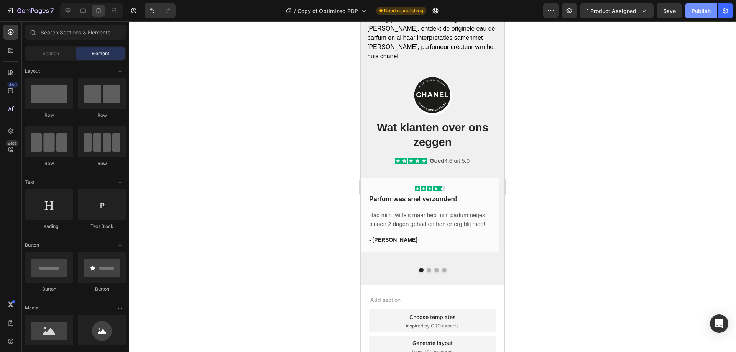
click at [698, 17] on button "Publish" at bounding box center [701, 10] width 32 height 15
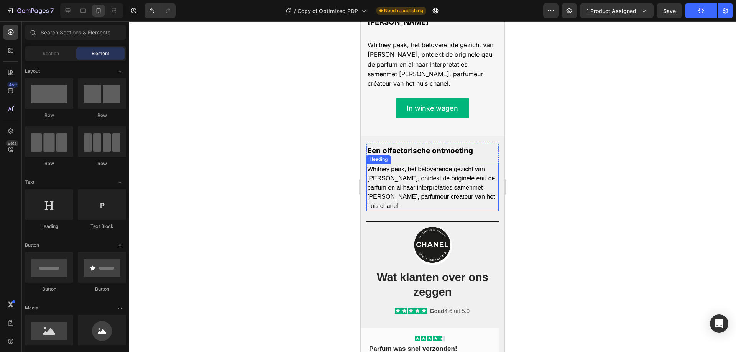
scroll to position [1035, 0]
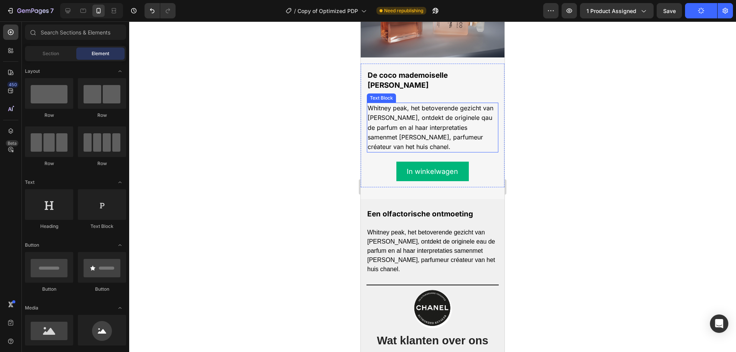
click at [431, 104] on span "Whitney peak, het betoverende gezicht van coco mademoiselle, ontdekt de origine…" at bounding box center [430, 127] width 126 height 46
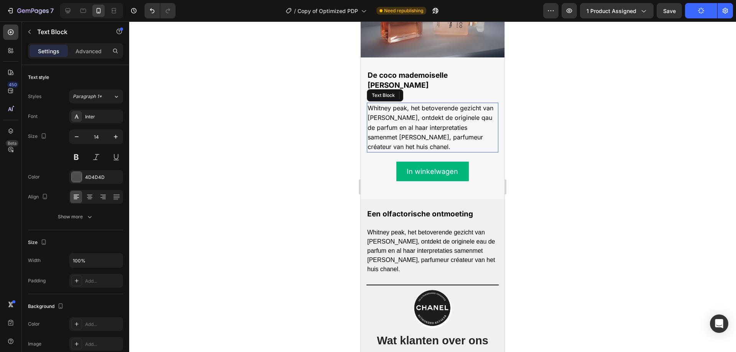
click at [431, 104] on span "Whitney peak, het betoverende gezicht van coco mademoiselle, ontdekt de origine…" at bounding box center [430, 127] width 126 height 46
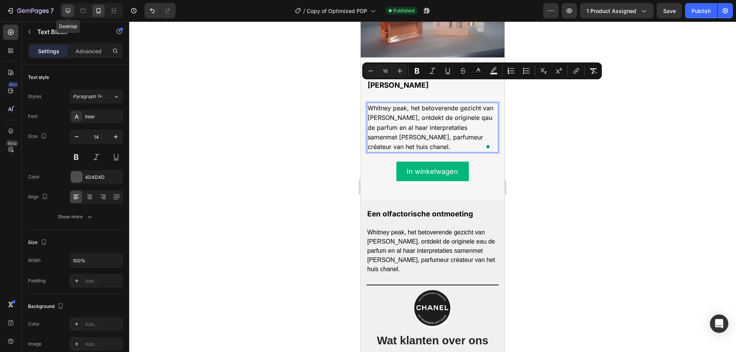
click at [65, 15] on div at bounding box center [68, 11] width 12 height 12
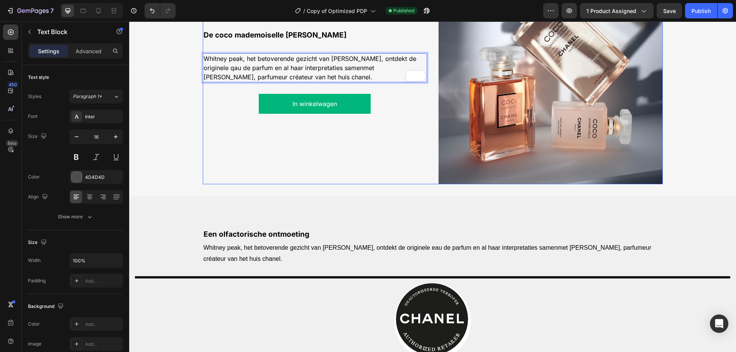
scroll to position [858, 0]
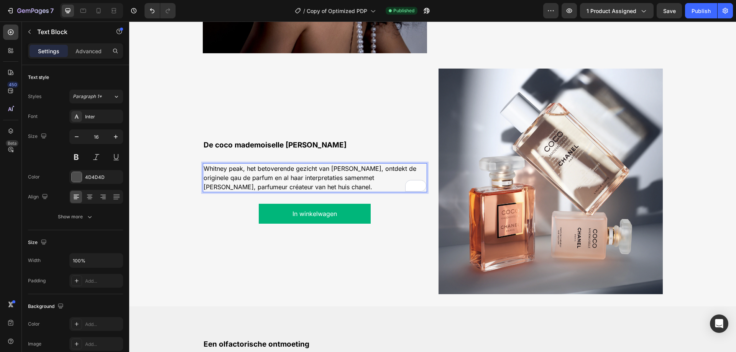
click at [258, 169] on span "Whitney peak, het betoverende gezicht van coco mademoiselle, ontdekt de origine…" at bounding box center [309, 178] width 213 height 26
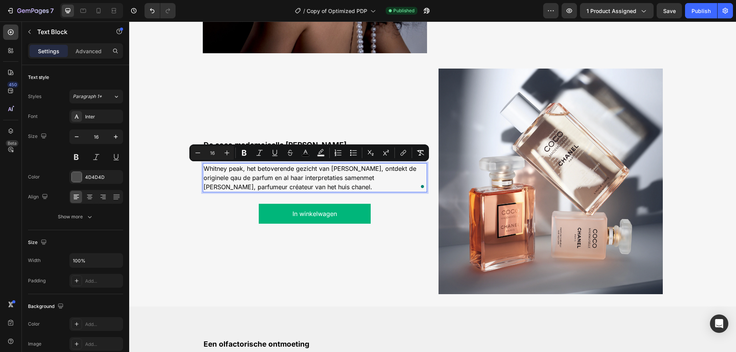
click at [300, 183] on span "Whitney peak, het betoverende gezicht van coco mademoiselle, ontdekt de origine…" at bounding box center [309, 178] width 213 height 26
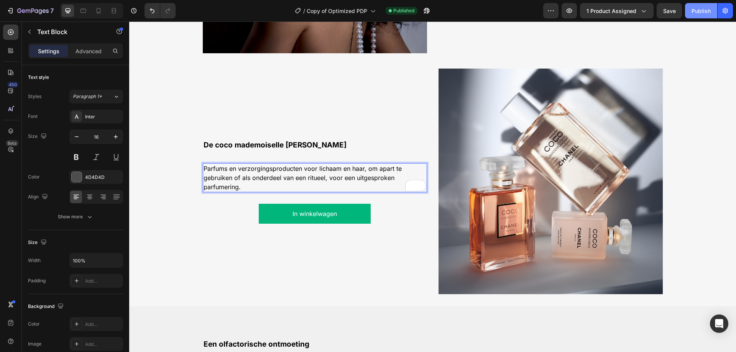
click at [691, 9] on div "Publish" at bounding box center [700, 11] width 19 height 8
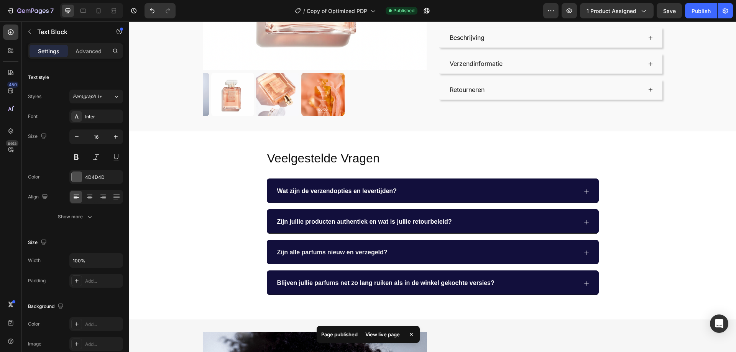
scroll to position [15, 0]
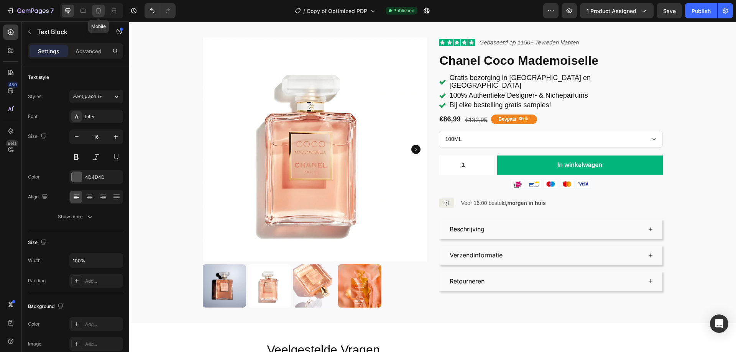
click at [98, 8] on icon at bounding box center [99, 11] width 8 height 8
type input "14"
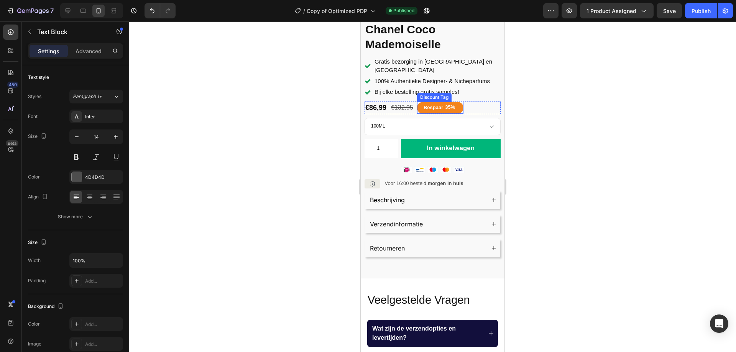
scroll to position [245, 0]
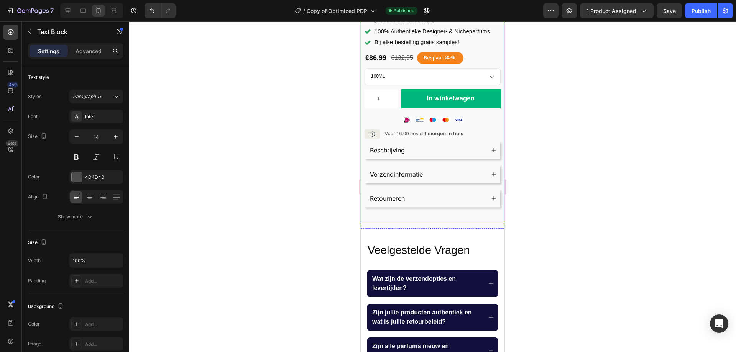
click at [459, 203] on div "Product Images Icon Icon Icon Icon Icon Icon List Gebaseerd op 1150 + Tevreden …" at bounding box center [433, 14] width 144 height 413
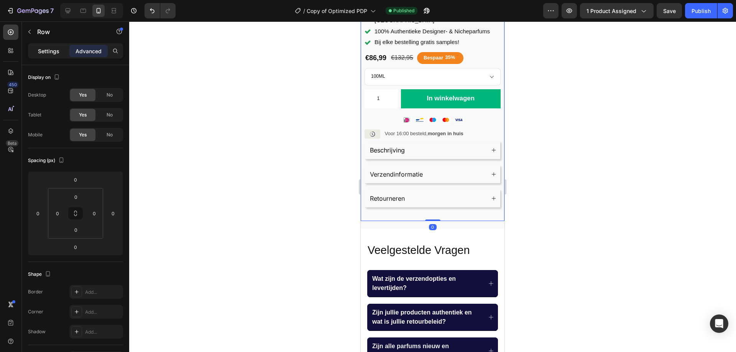
click at [46, 50] on p "Settings" at bounding box center [48, 51] width 21 height 8
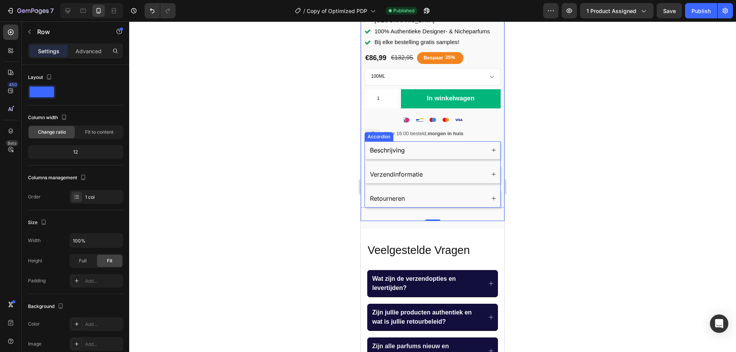
click at [408, 171] on div "Beschrijving Verzendinformatie Retourneren" at bounding box center [432, 174] width 136 height 66
click at [456, 207] on div "Product Images Icon Icon Icon Icon Icon Icon List Gebaseerd op 1150 + Tevreden …" at bounding box center [433, 14] width 144 height 413
click at [82, 263] on span "Full" at bounding box center [83, 261] width 8 height 7
click at [102, 262] on div "Fit" at bounding box center [109, 261] width 25 height 12
click at [85, 55] on p "Advanced" at bounding box center [88, 51] width 26 height 8
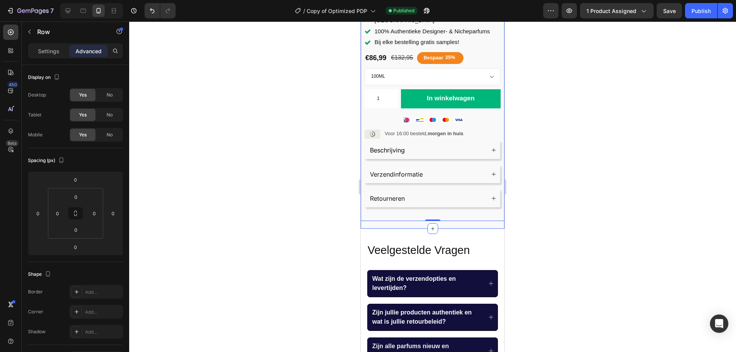
click at [489, 209] on div "Product Images Icon Icon Icon Icon Icon Icon List Gebaseerd op 1150 + Tevreden …" at bounding box center [433, 10] width 144 height 436
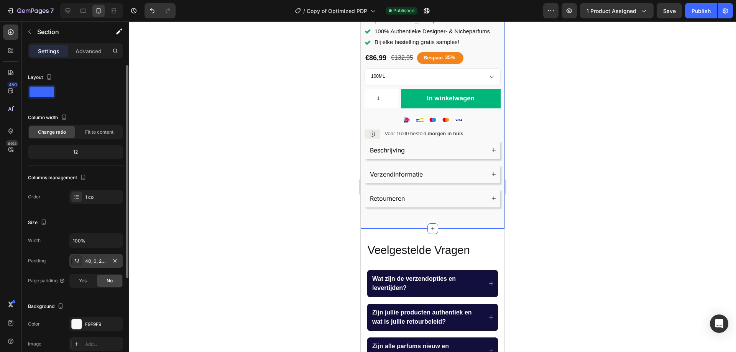
click at [97, 265] on div "40, 0, 20, 0" at bounding box center [96, 261] width 54 height 14
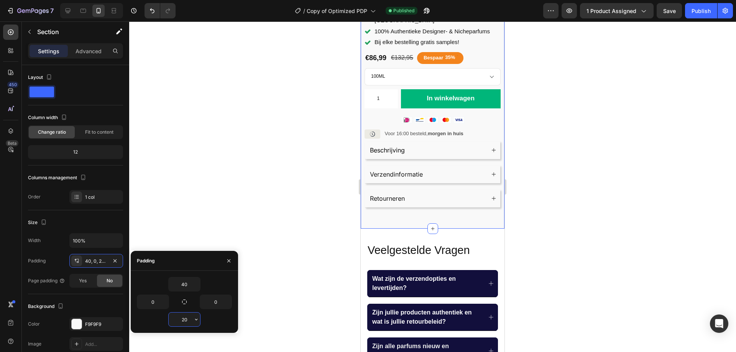
click at [186, 323] on input "20" at bounding box center [184, 320] width 31 height 14
type input "0"
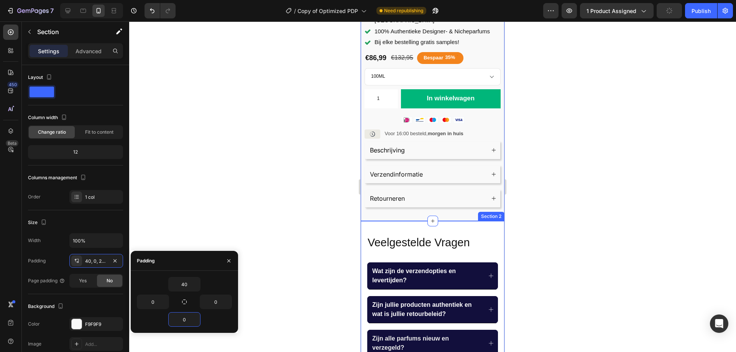
click at [395, 221] on div "Veelgestelde Vragen Heading Wat zijn de verzendopties en levertijden? Zijn jull…" at bounding box center [433, 320] width 144 height 199
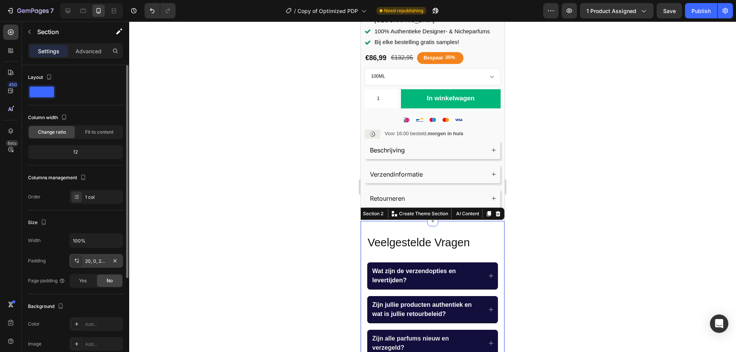
click at [100, 262] on div "20, 0, 20, 0" at bounding box center [96, 261] width 22 height 7
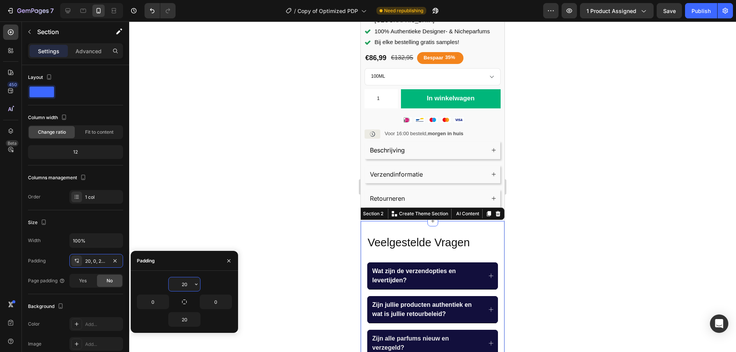
click at [187, 284] on input "20" at bounding box center [184, 284] width 31 height 14
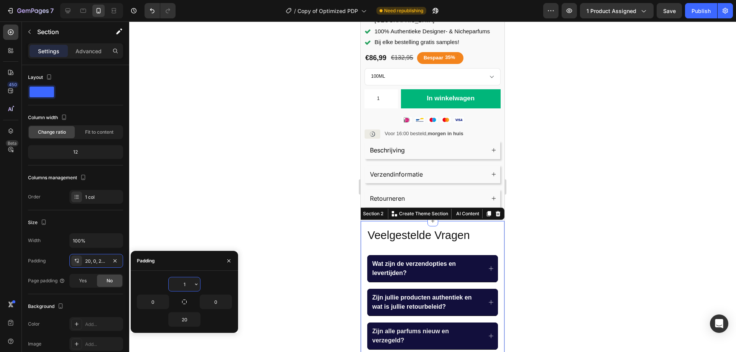
type input "10"
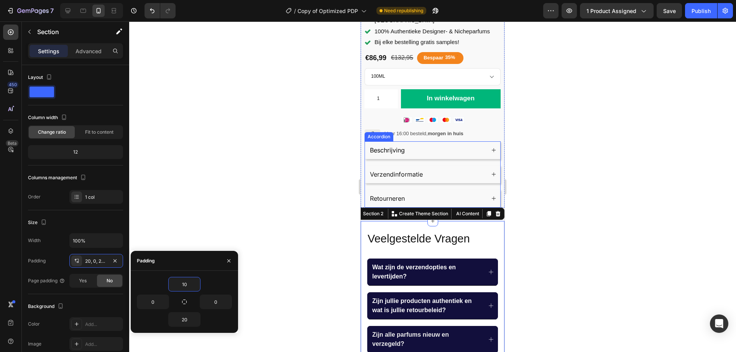
click at [488, 190] on div "Retourneren" at bounding box center [432, 199] width 135 height 18
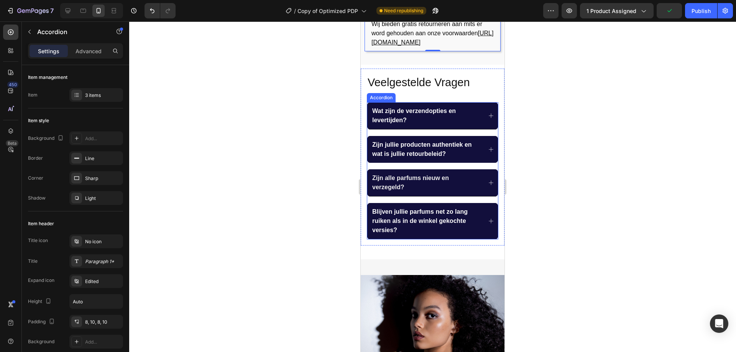
scroll to position [551, 0]
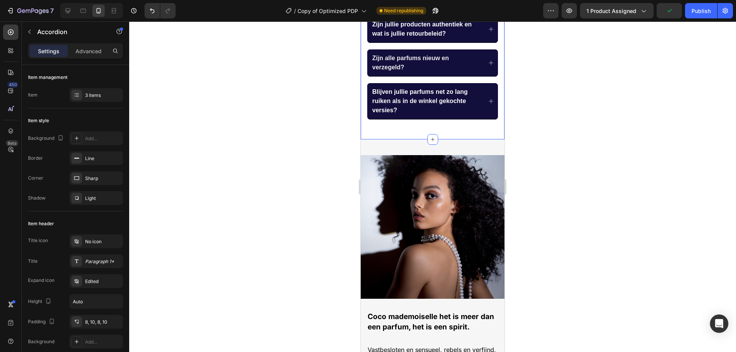
click at [464, 134] on div "Veelgestelde Vragen Heading Wat zijn de verzendopties en levertijden? Zijn jull…" at bounding box center [433, 42] width 144 height 195
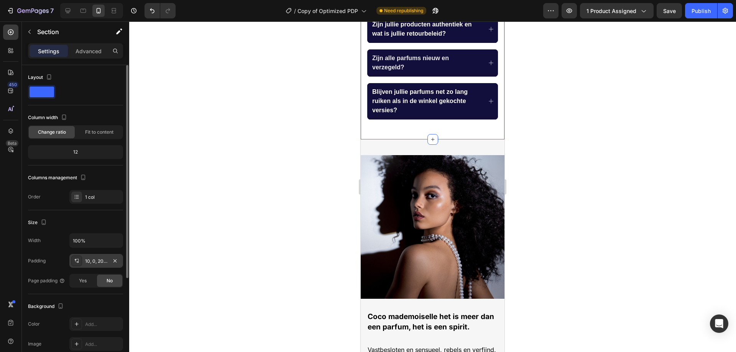
click at [100, 259] on div "10, 0, 20, 0" at bounding box center [96, 261] width 22 height 7
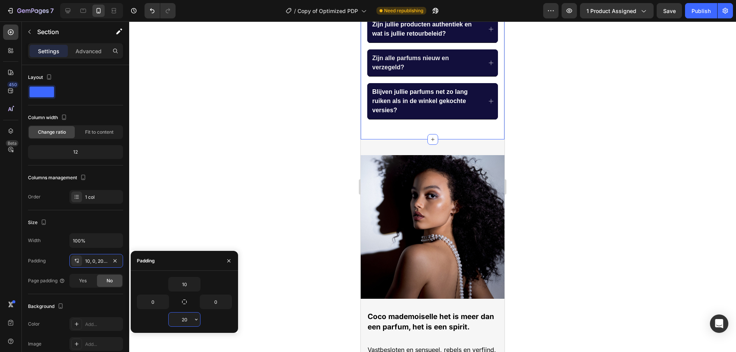
click at [181, 314] on input "20" at bounding box center [184, 320] width 31 height 14
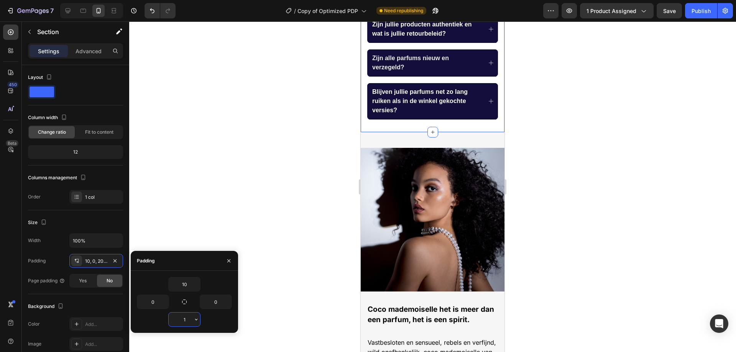
type input "10"
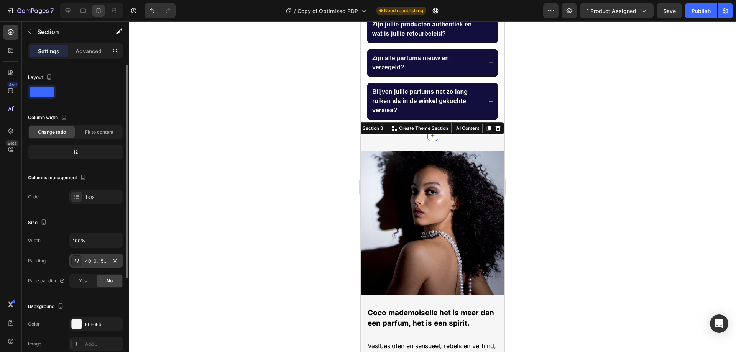
click at [94, 262] on div "40, 0, 15, 0" at bounding box center [96, 261] width 22 height 7
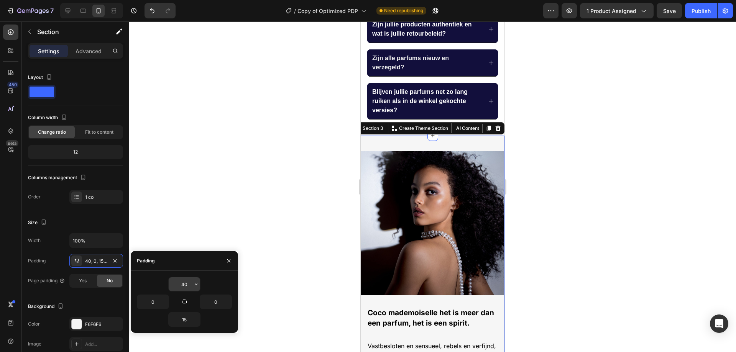
click at [189, 287] on input "40" at bounding box center [184, 284] width 31 height 14
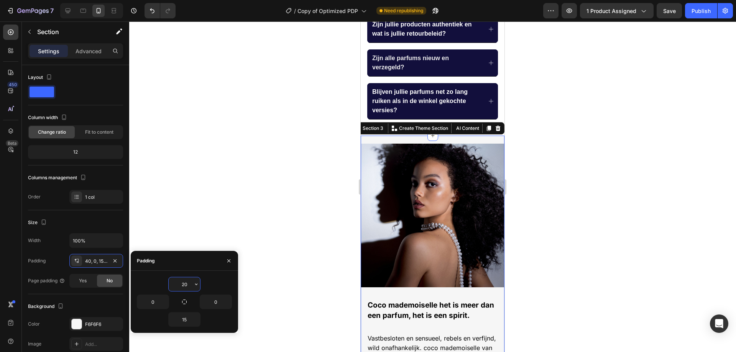
drag, startPoint x: 189, startPoint y: 287, endPoint x: 178, endPoint y: 285, distance: 11.3
click at [178, 285] on input "20" at bounding box center [184, 284] width 31 height 14
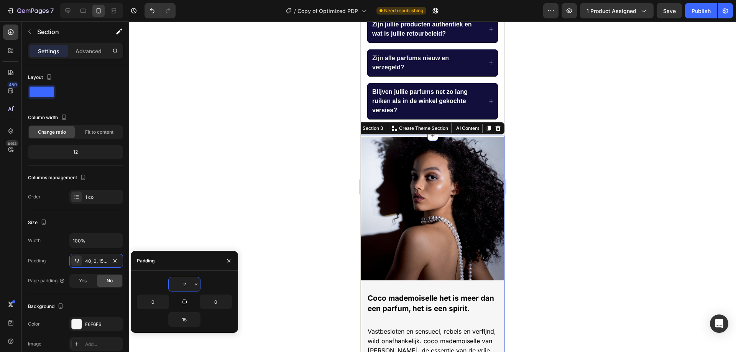
type input "25"
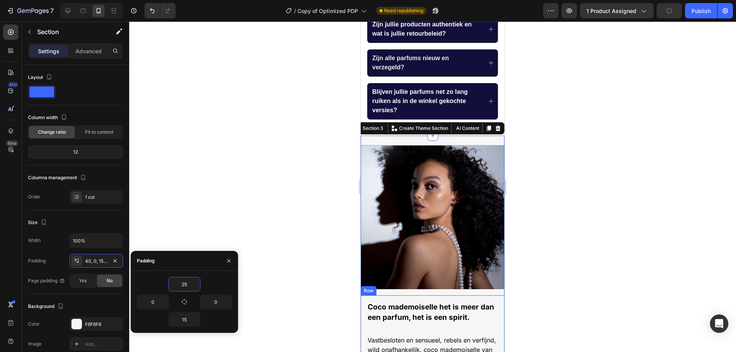
click at [412, 295] on div "Coco mademoiselle het is meer dan een parfum, het is een spirit. Text Block Vas…" at bounding box center [433, 349] width 144 height 108
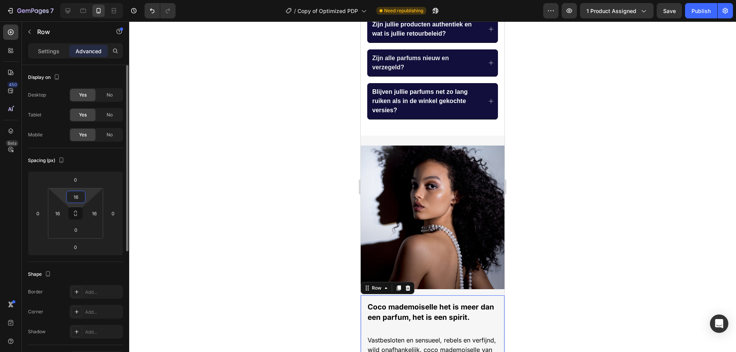
click at [77, 200] on input "16" at bounding box center [75, 196] width 15 height 11
type input "5"
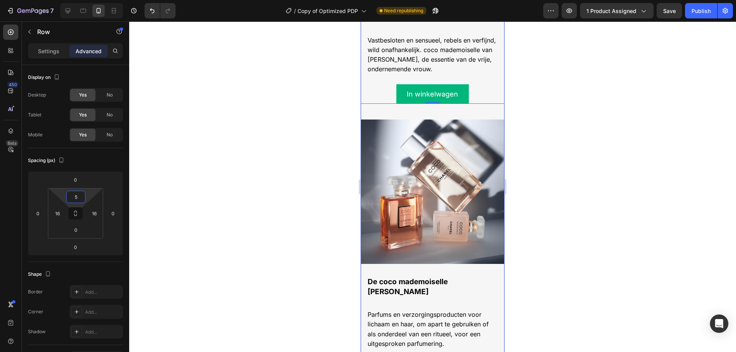
scroll to position [858, 0]
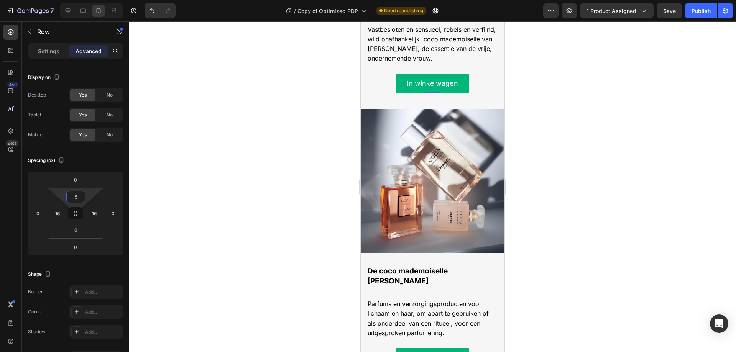
click at [419, 95] on div "Image Coco mademoiselle het is meer dan een parfum, het is een spirit. Text Blo…" at bounding box center [433, 109] width 144 height 541
click at [416, 259] on div "De coco mademoiselle lijn Text Block Parfums en verzorgingsproducten voor licha…" at bounding box center [433, 316] width 144 height 114
click at [79, 194] on input "16" at bounding box center [75, 196] width 15 height 11
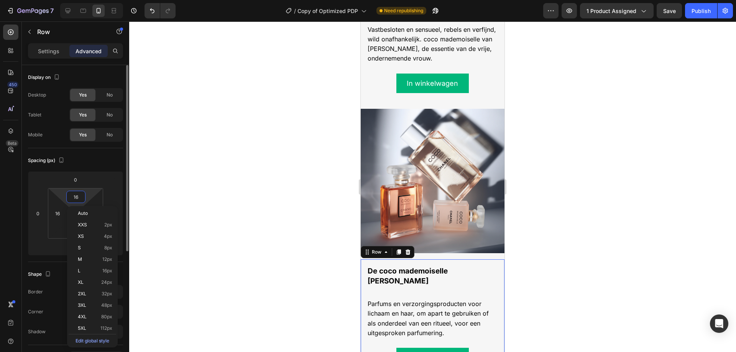
type input "0"
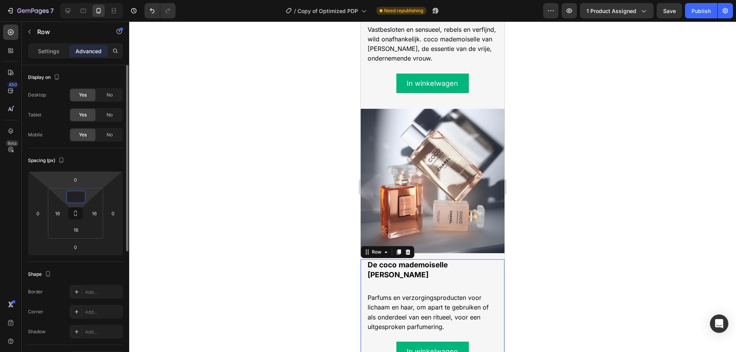
type input "5"
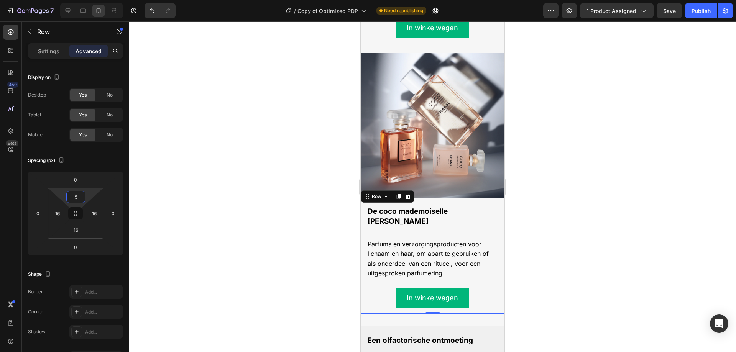
scroll to position [935, 0]
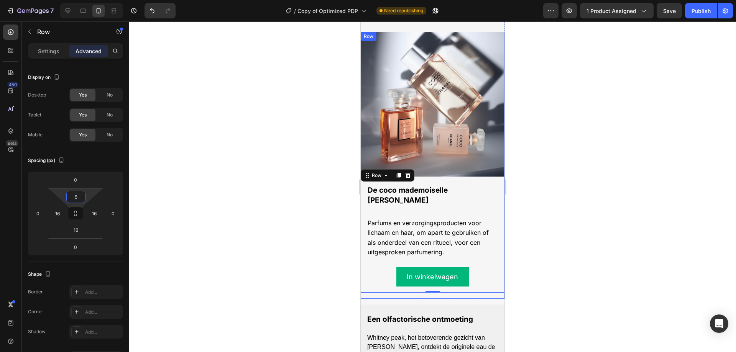
click at [489, 275] on div "Image Image De coco mademoiselle lijn Text Block Parfums en verzorgingsproducte…" at bounding box center [433, 165] width 144 height 267
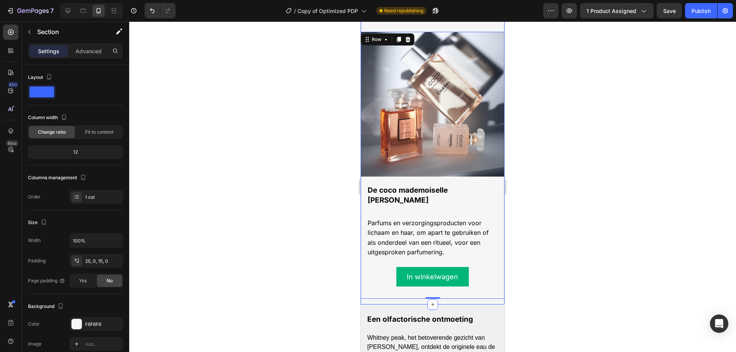
click at [458, 281] on div "Image Coco mademoiselle het is meer dan een parfum, het is een spirit. Text Blo…" at bounding box center [433, 28] width 144 height 552
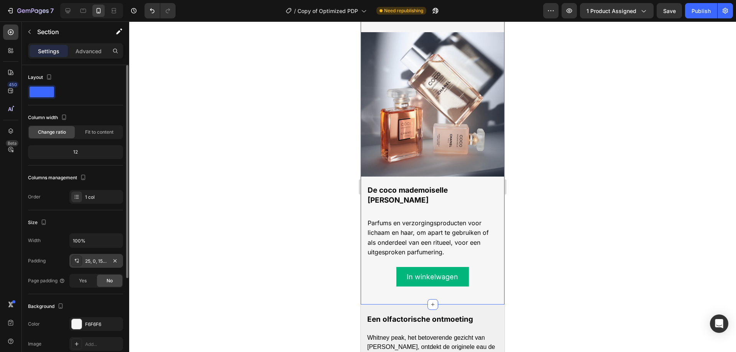
click at [96, 261] on div "25, 0, 15, 0" at bounding box center [96, 261] width 22 height 7
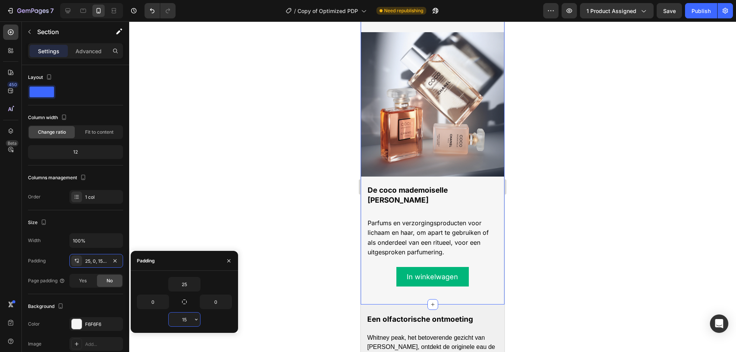
click at [187, 320] on input "15" at bounding box center [184, 320] width 31 height 14
type input "0"
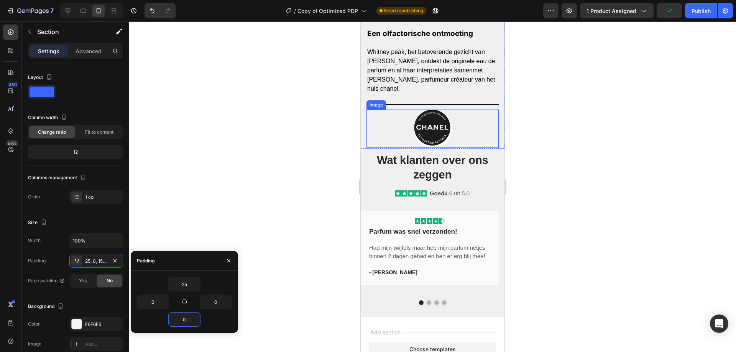
scroll to position [1203, 0]
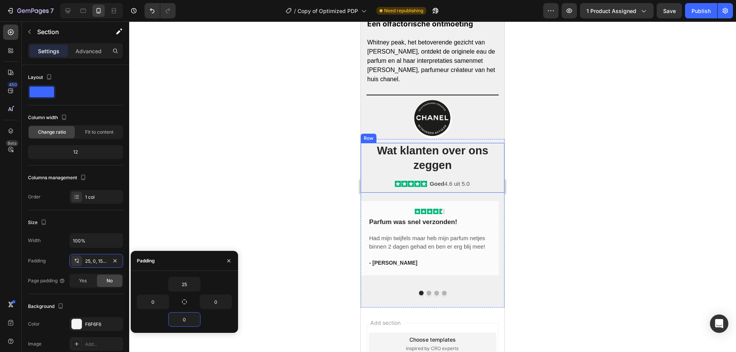
click at [477, 190] on div "Wat klanten over ons zeggen Heading Icon Icon Icon Icon Icon Icon List Goed 4.6…" at bounding box center [433, 168] width 144 height 50
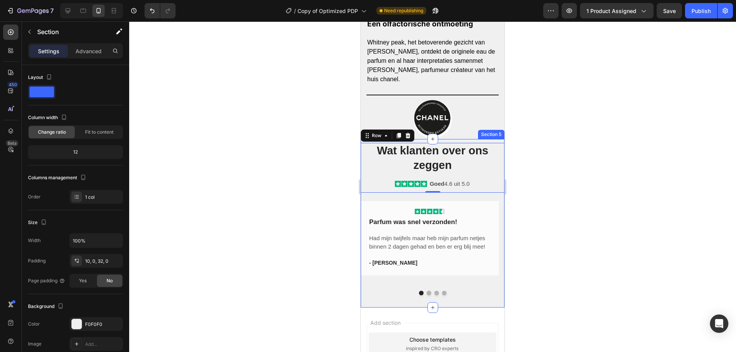
click at [464, 299] on div "Wat klanten over ons zeggen Heading Icon Icon Icon Icon Icon Icon List Goed 4.6…" at bounding box center [433, 223] width 144 height 169
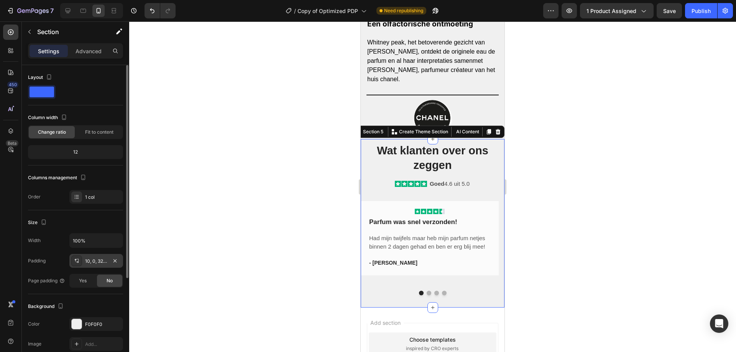
click at [97, 260] on div "10, 0, 32, 0" at bounding box center [96, 261] width 22 height 7
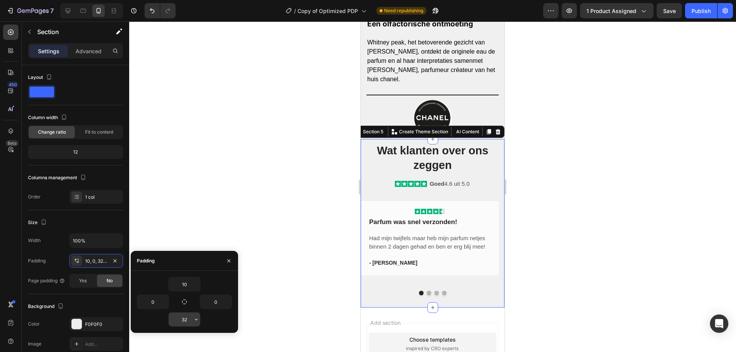
click at [184, 315] on input "32" at bounding box center [184, 320] width 31 height 14
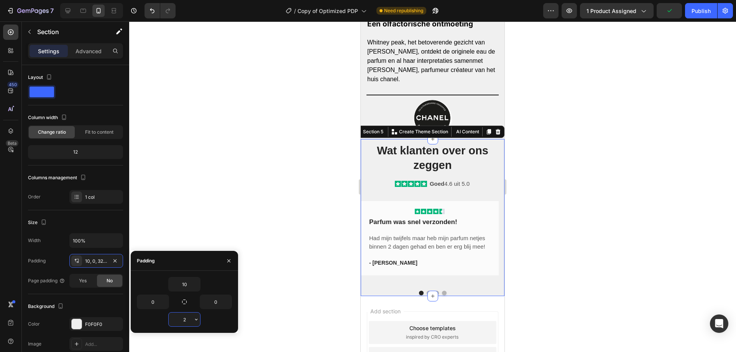
type input "20"
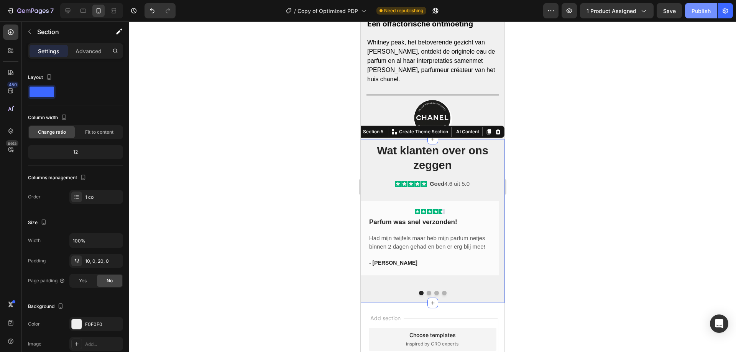
click at [696, 12] on div "Publish" at bounding box center [700, 11] width 19 height 8
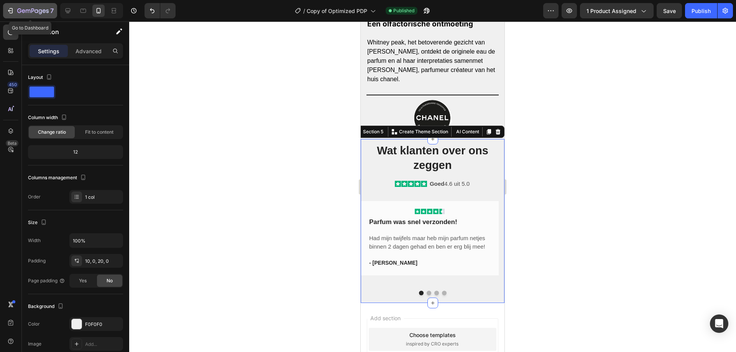
click at [41, 12] on icon "button" at bounding box center [40, 11] width 3 height 5
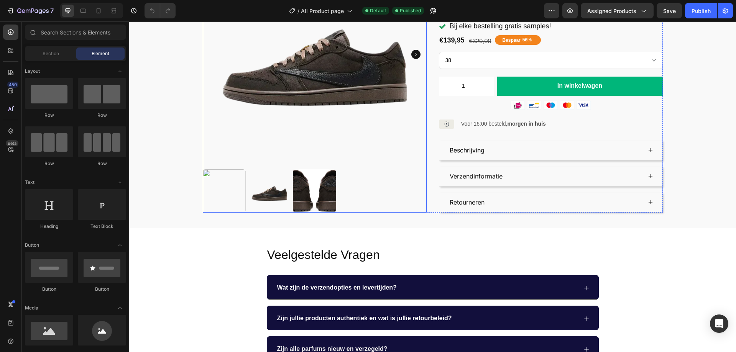
scroll to position [115, 0]
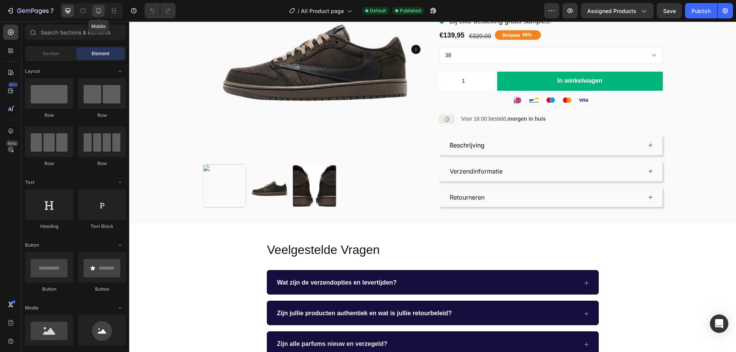
click at [102, 9] on icon at bounding box center [99, 11] width 8 height 8
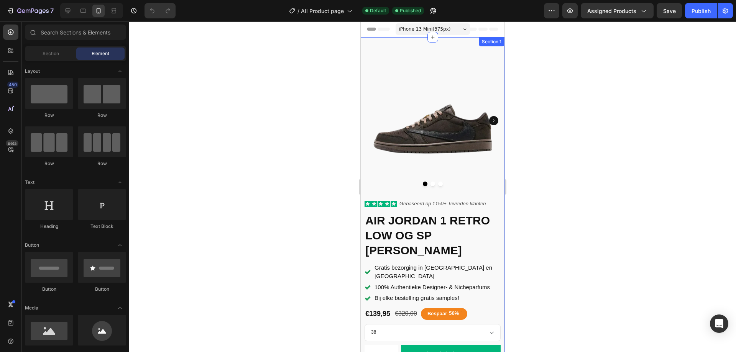
click at [446, 42] on div "Product Images Icon Icon Icon Icon Icon Icon List Gebaseerd op 1150 + Tevreden …" at bounding box center [433, 266] width 144 height 459
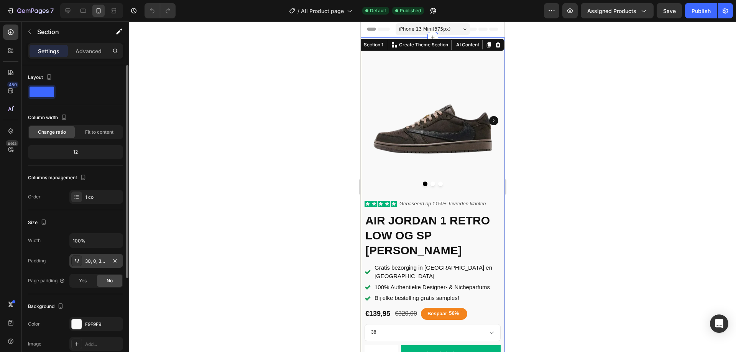
click at [97, 262] on div "30, 0, 30, 0" at bounding box center [96, 261] width 22 height 7
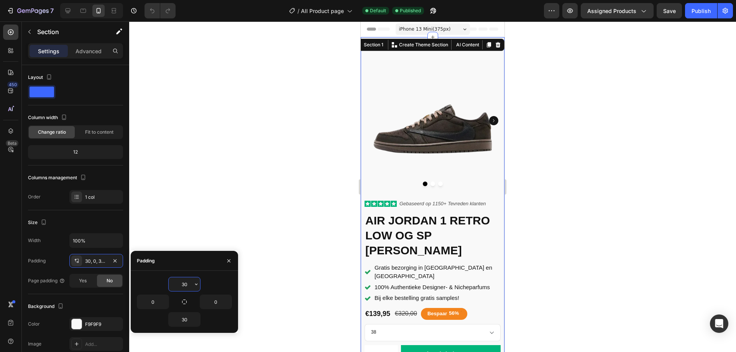
click at [182, 286] on input "30" at bounding box center [184, 284] width 31 height 14
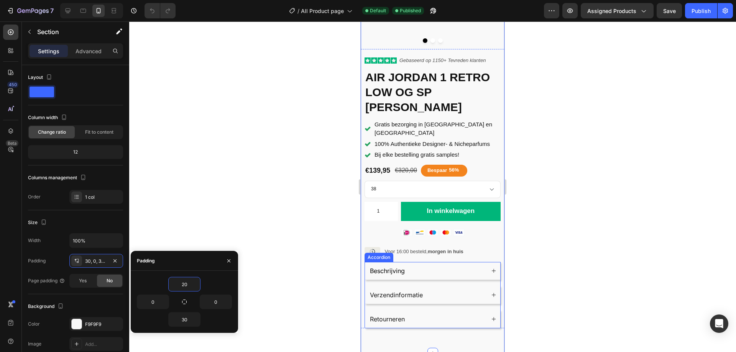
scroll to position [192, 0]
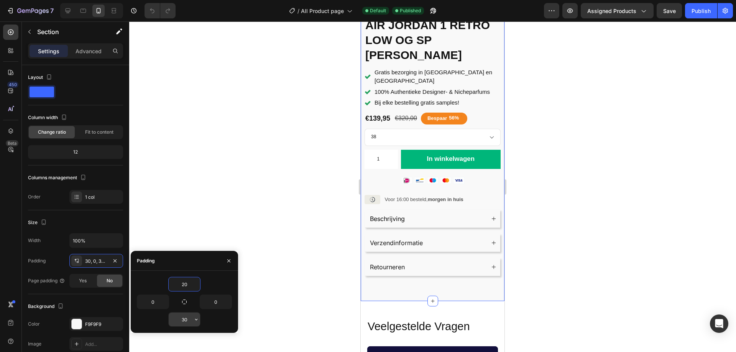
type input "20"
click at [184, 320] on input "30" at bounding box center [184, 320] width 31 height 14
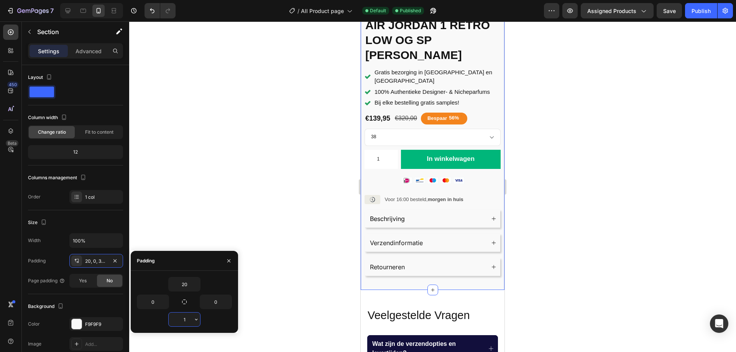
type input "10"
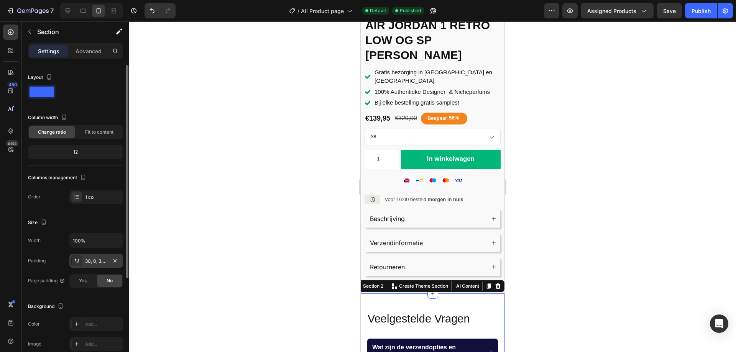
click at [89, 256] on div "30, 0, 30, 0" at bounding box center [96, 261] width 54 height 14
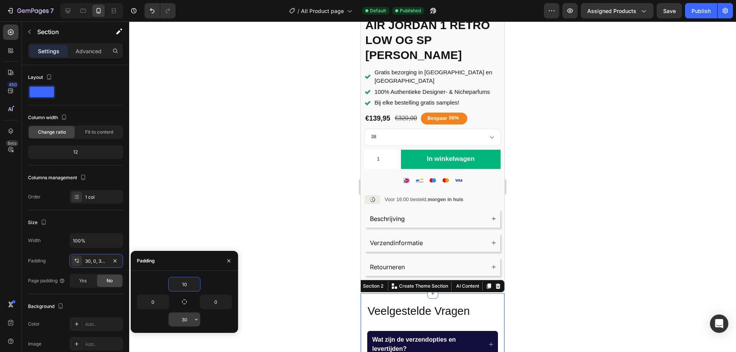
type input "10"
click at [189, 320] on input "30" at bounding box center [184, 320] width 31 height 14
type input "10"
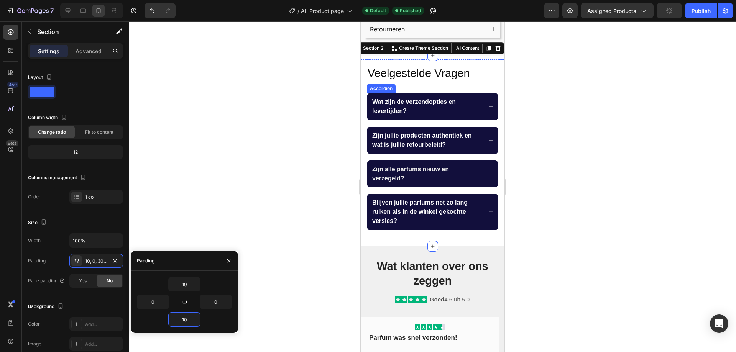
scroll to position [498, 0]
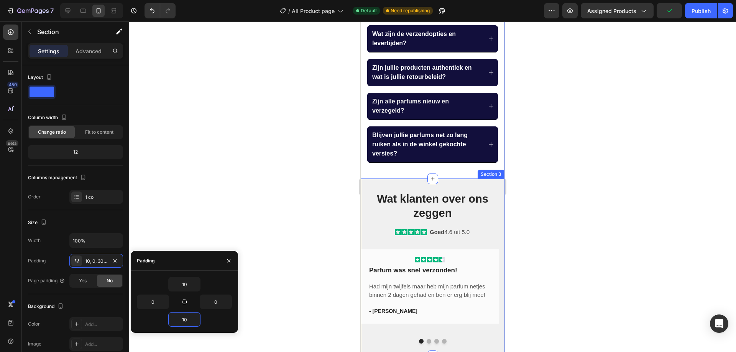
click at [492, 187] on div "Wat klanten over ons zeggen Heading Icon Icon Icon Icon Icon Icon List Goed 4.6…" at bounding box center [433, 267] width 144 height 177
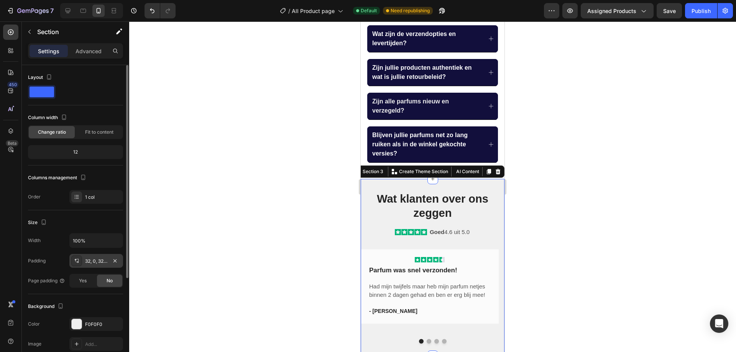
click at [99, 261] on div "32, 0, 32, 0" at bounding box center [96, 261] width 22 height 7
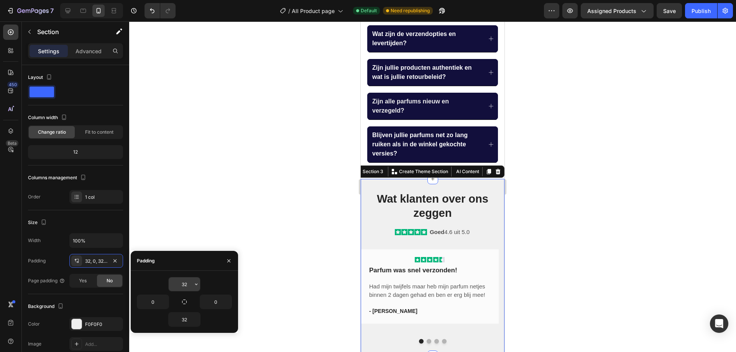
click at [188, 287] on input "32" at bounding box center [184, 284] width 31 height 14
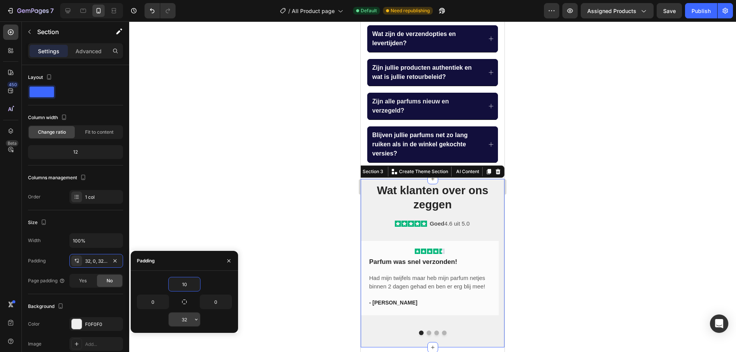
type input "10"
click at [185, 316] on input "32" at bounding box center [184, 320] width 31 height 14
type input "10"
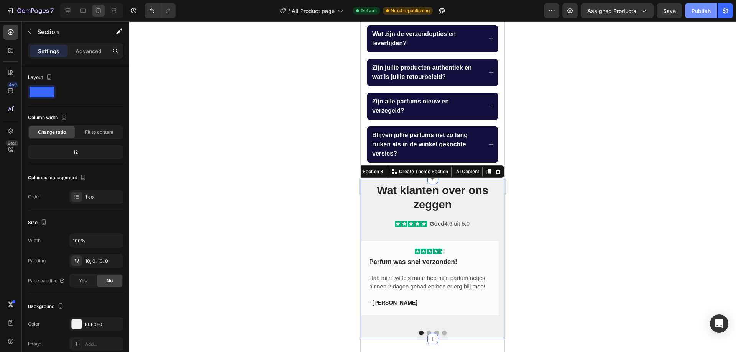
click at [699, 12] on div "Publish" at bounding box center [700, 11] width 19 height 8
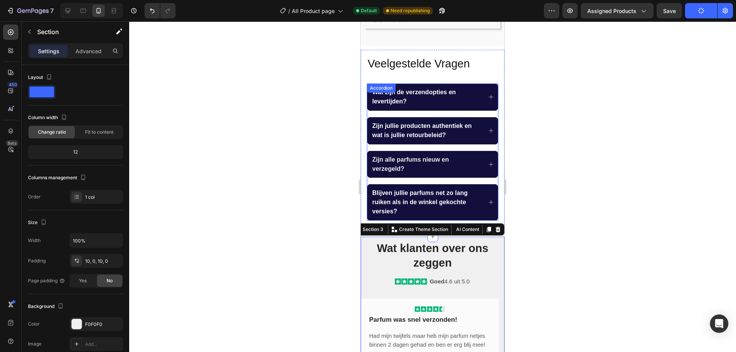
scroll to position [383, 0]
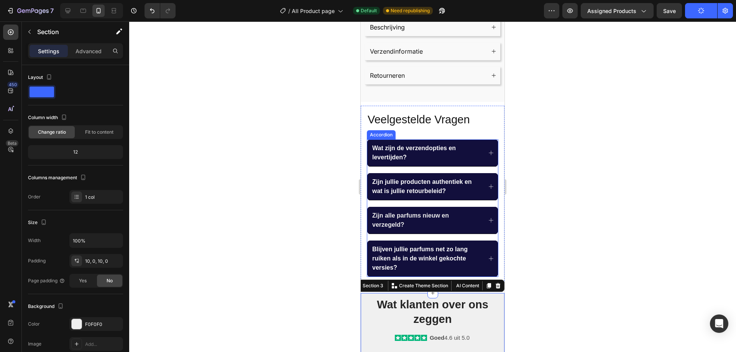
click at [413, 235] on div "Wat zijn de verzendopties en levertijden? Zijn jullie producten authentiek en w…" at bounding box center [432, 208] width 131 height 138
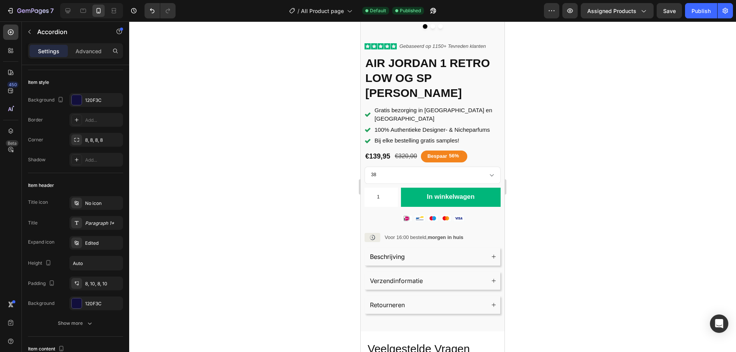
scroll to position [153, 0]
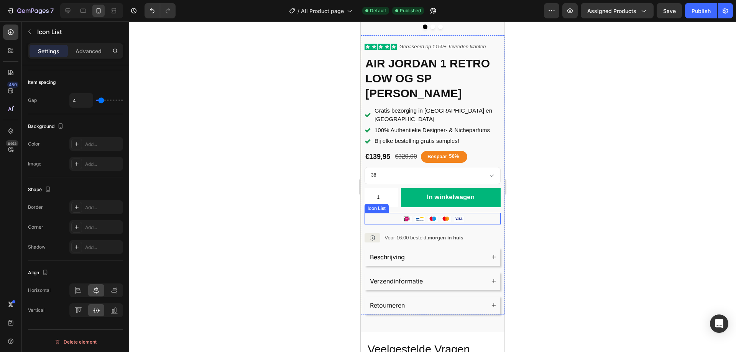
click at [475, 216] on div "Icon Icon Icon Icon Icon" at bounding box center [432, 218] width 136 height 11
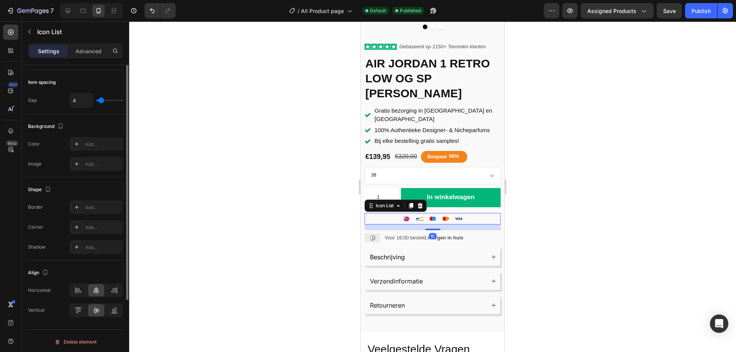
scroll to position [0, 0]
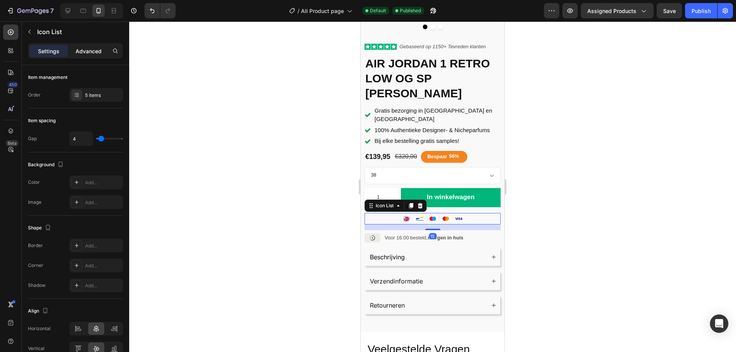
click at [90, 53] on p "Advanced" at bounding box center [88, 51] width 26 height 8
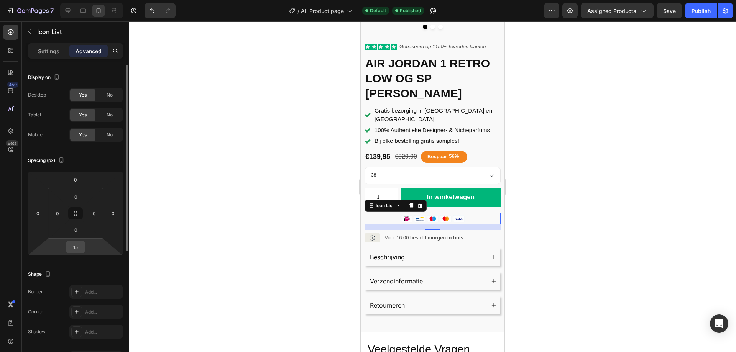
click at [73, 247] on input "15" at bounding box center [75, 246] width 15 height 11
type input "5"
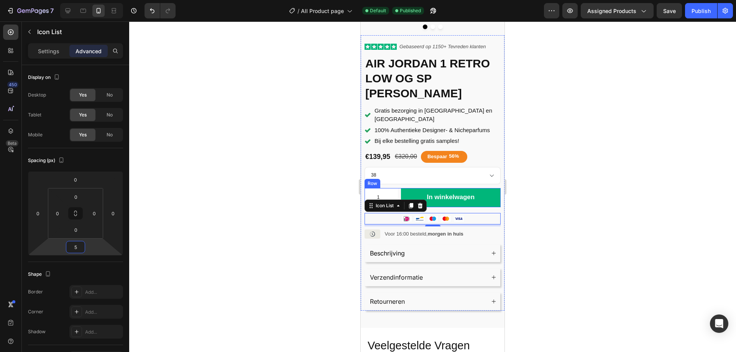
click at [398, 191] on div "1 Product Quantity In winkelwagen Add to Cart Row" at bounding box center [432, 197] width 136 height 19
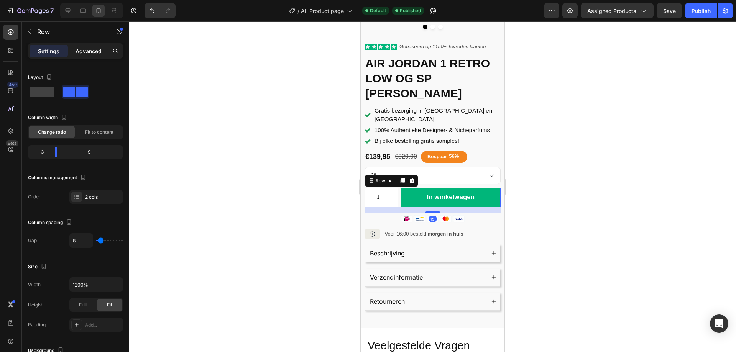
click at [88, 49] on p "Advanced" at bounding box center [88, 51] width 26 height 8
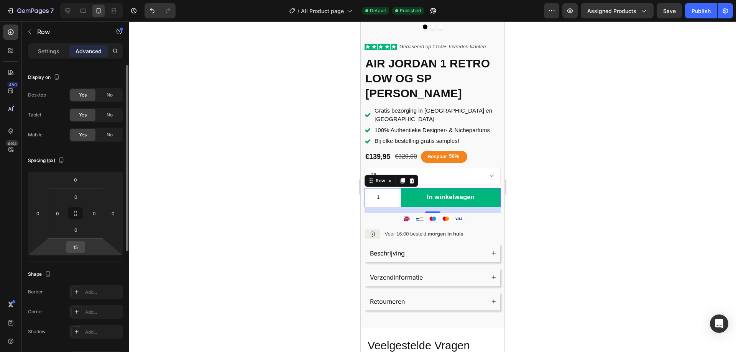
click at [79, 247] on input "15" at bounding box center [75, 246] width 15 height 11
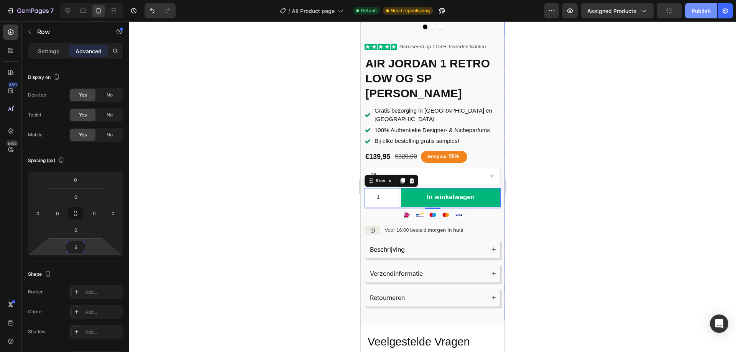
type input "5"
click at [701, 5] on button "Publish" at bounding box center [701, 10] width 32 height 15
click at [698, 15] on button "Publish" at bounding box center [701, 10] width 32 height 15
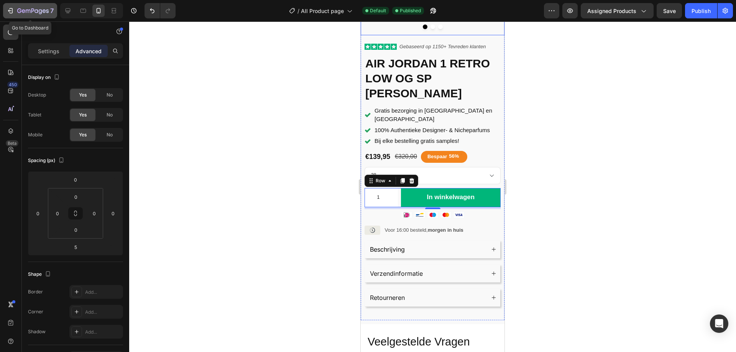
click at [30, 7] on div "7" at bounding box center [35, 10] width 36 height 9
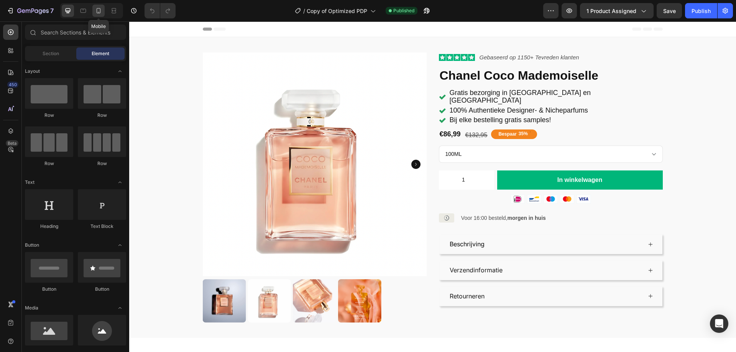
click at [104, 13] on div at bounding box center [98, 11] width 12 height 12
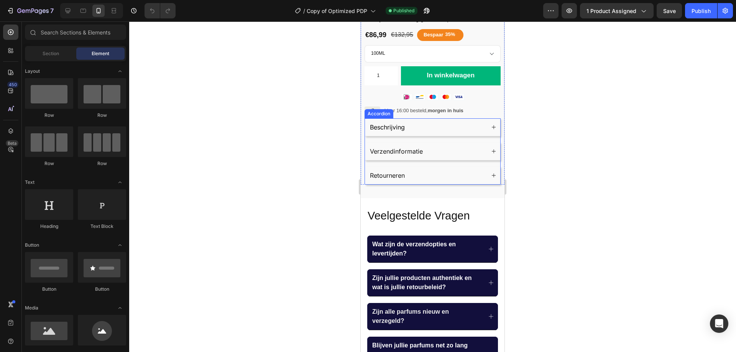
scroll to position [268, 0]
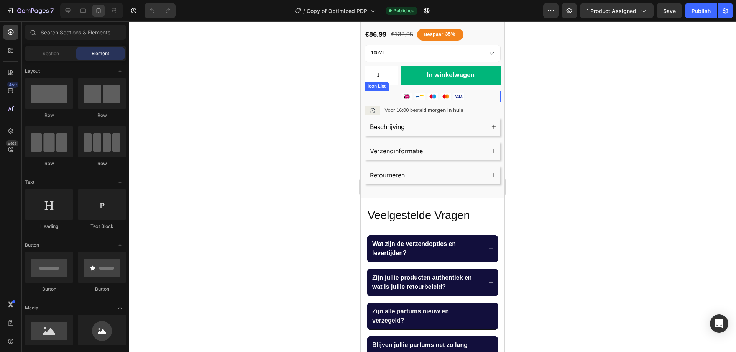
click at [476, 91] on div "Icon Icon Icon Icon Icon" at bounding box center [432, 96] width 136 height 11
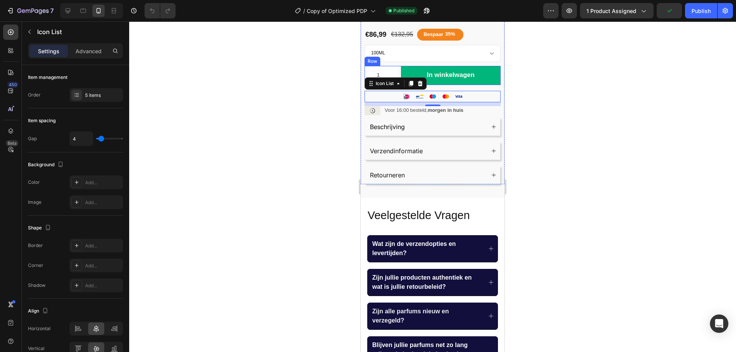
click at [399, 66] on div "1 Product Quantity In winkelwagen Add to Cart Row" at bounding box center [432, 75] width 136 height 19
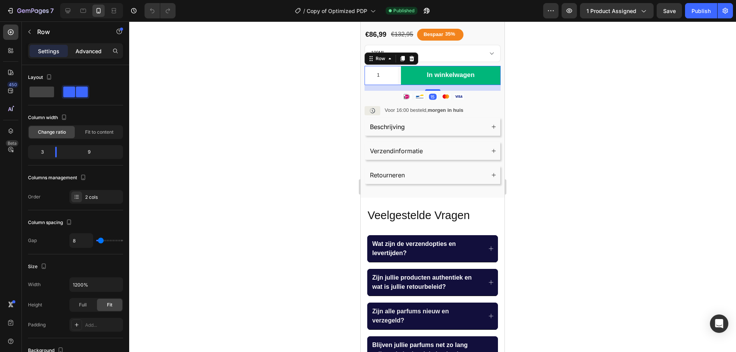
click at [85, 50] on p "Advanced" at bounding box center [88, 51] width 26 height 8
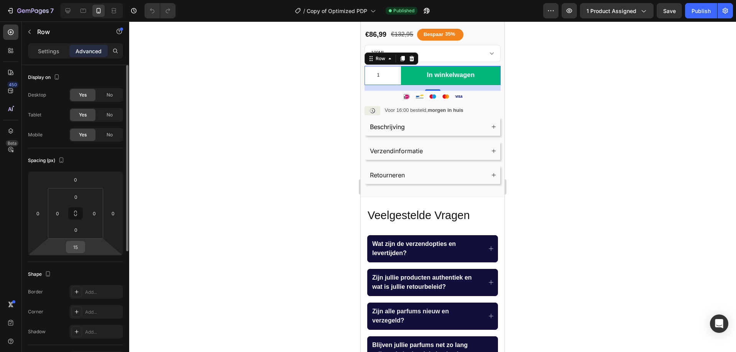
click at [83, 244] on div "15" at bounding box center [75, 247] width 19 height 12
click at [82, 245] on input "15" at bounding box center [75, 246] width 15 height 11
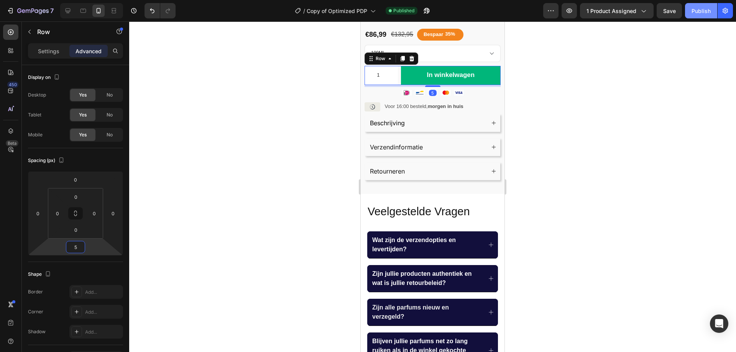
type input "5"
click at [710, 10] on button "Publish" at bounding box center [701, 10] width 32 height 15
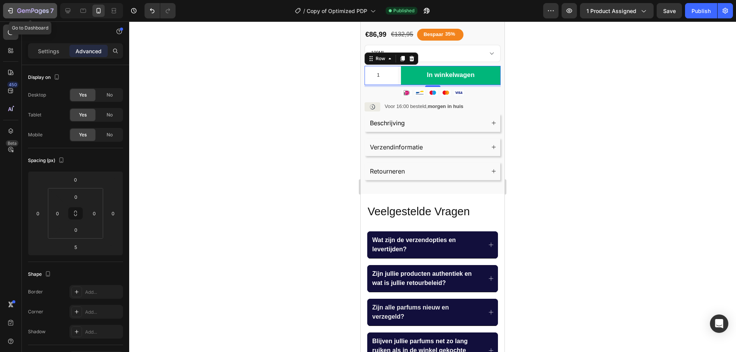
click at [49, 15] on div "7" at bounding box center [35, 10] width 36 height 9
